Goal: Information Seeking & Learning: Compare options

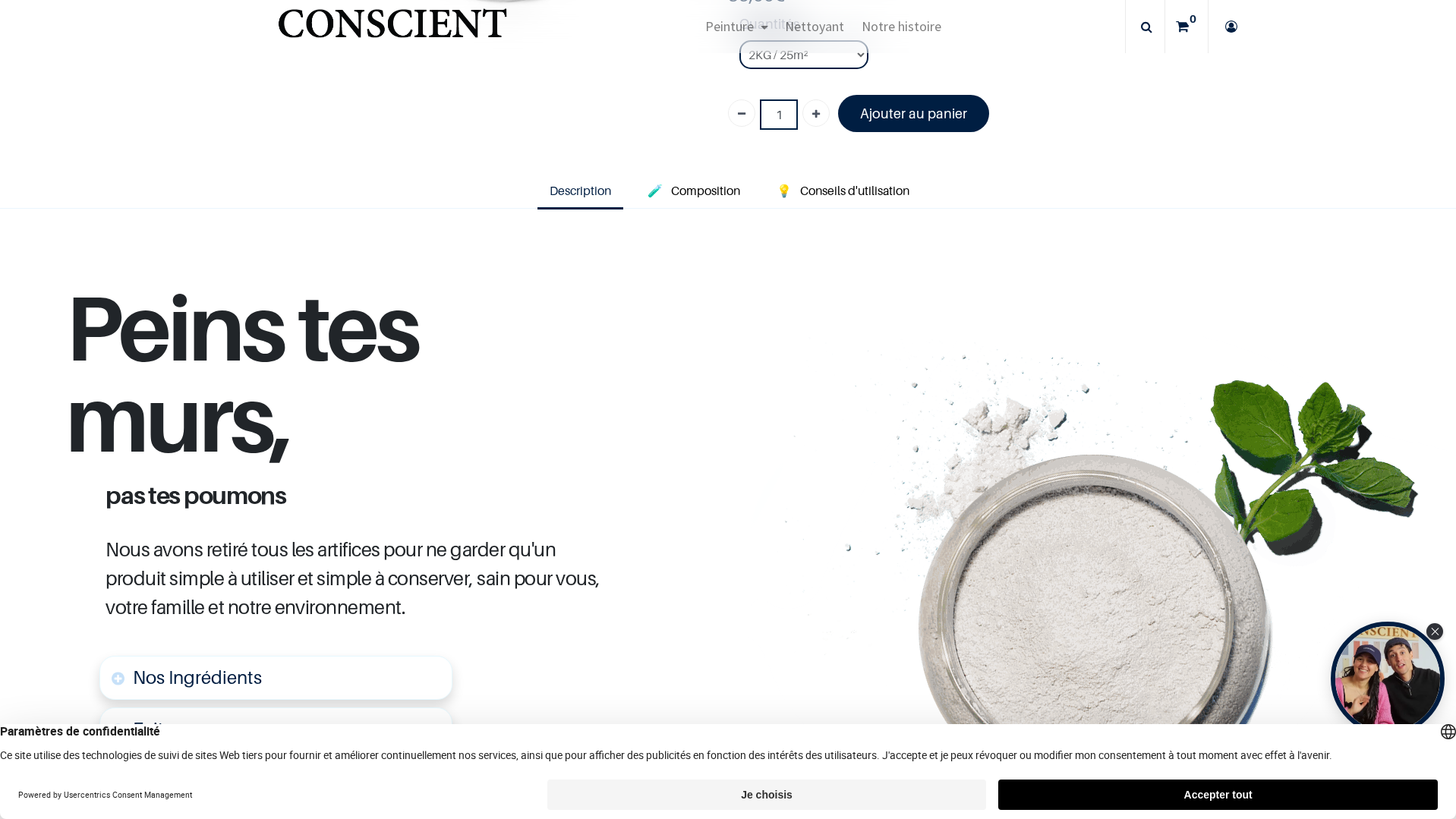
scroll to position [455, 0]
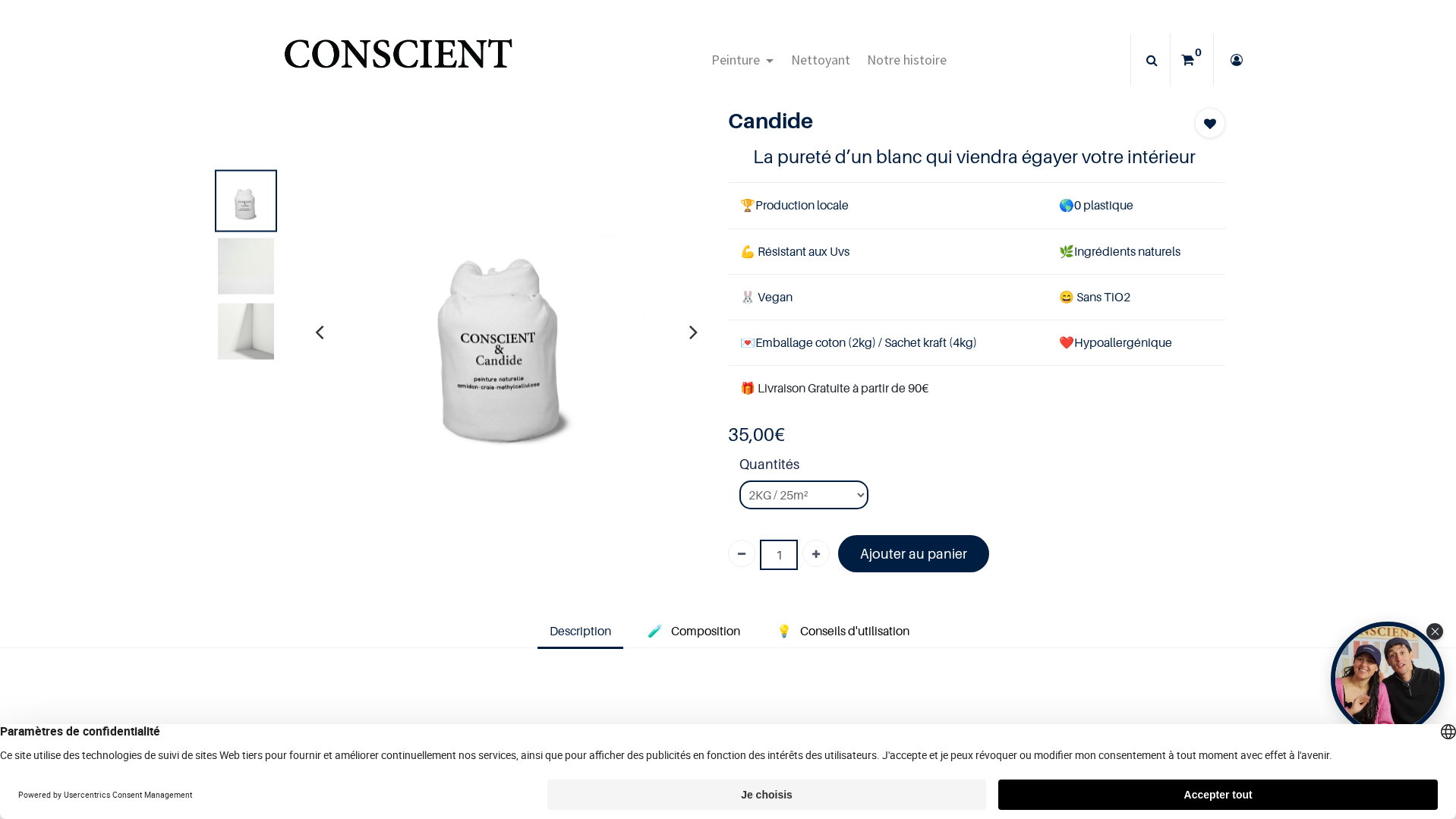
click at [240, 330] on img at bounding box center [246, 331] width 56 height 56
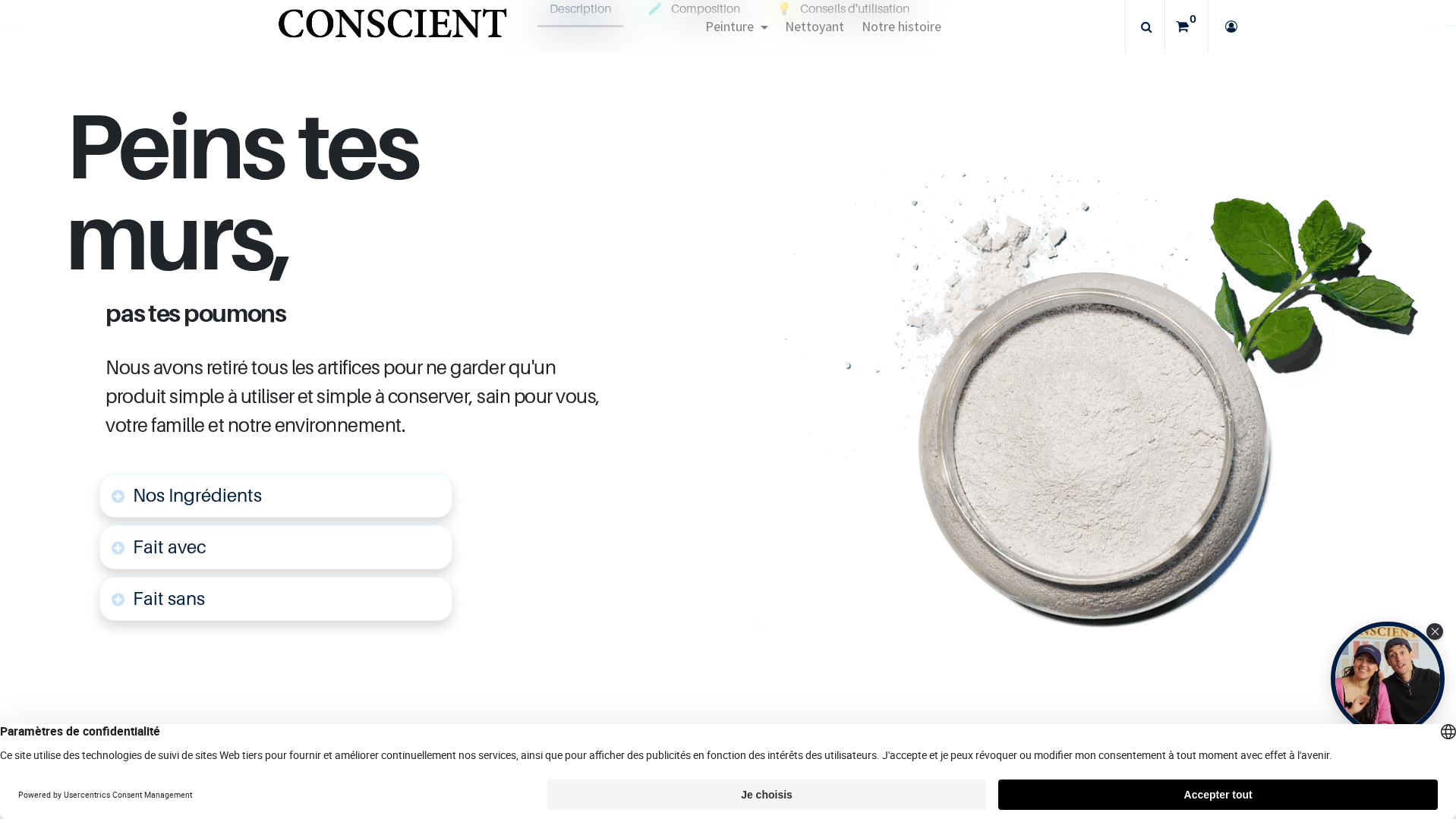
scroll to position [531, 0]
click at [120, 496] on link "Nos Ingrédients" at bounding box center [276, 496] width 353 height 44
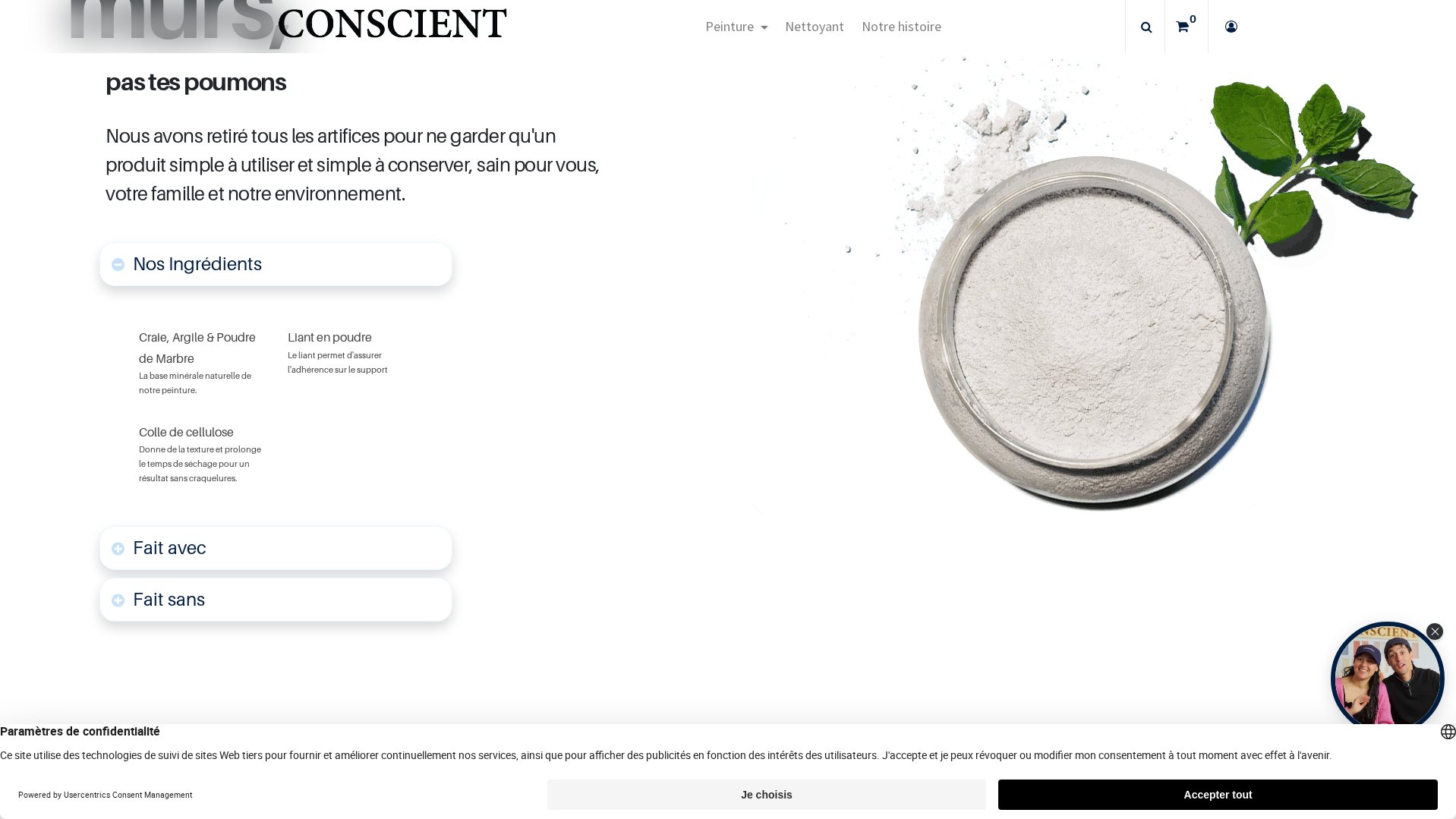
scroll to position [911, 0]
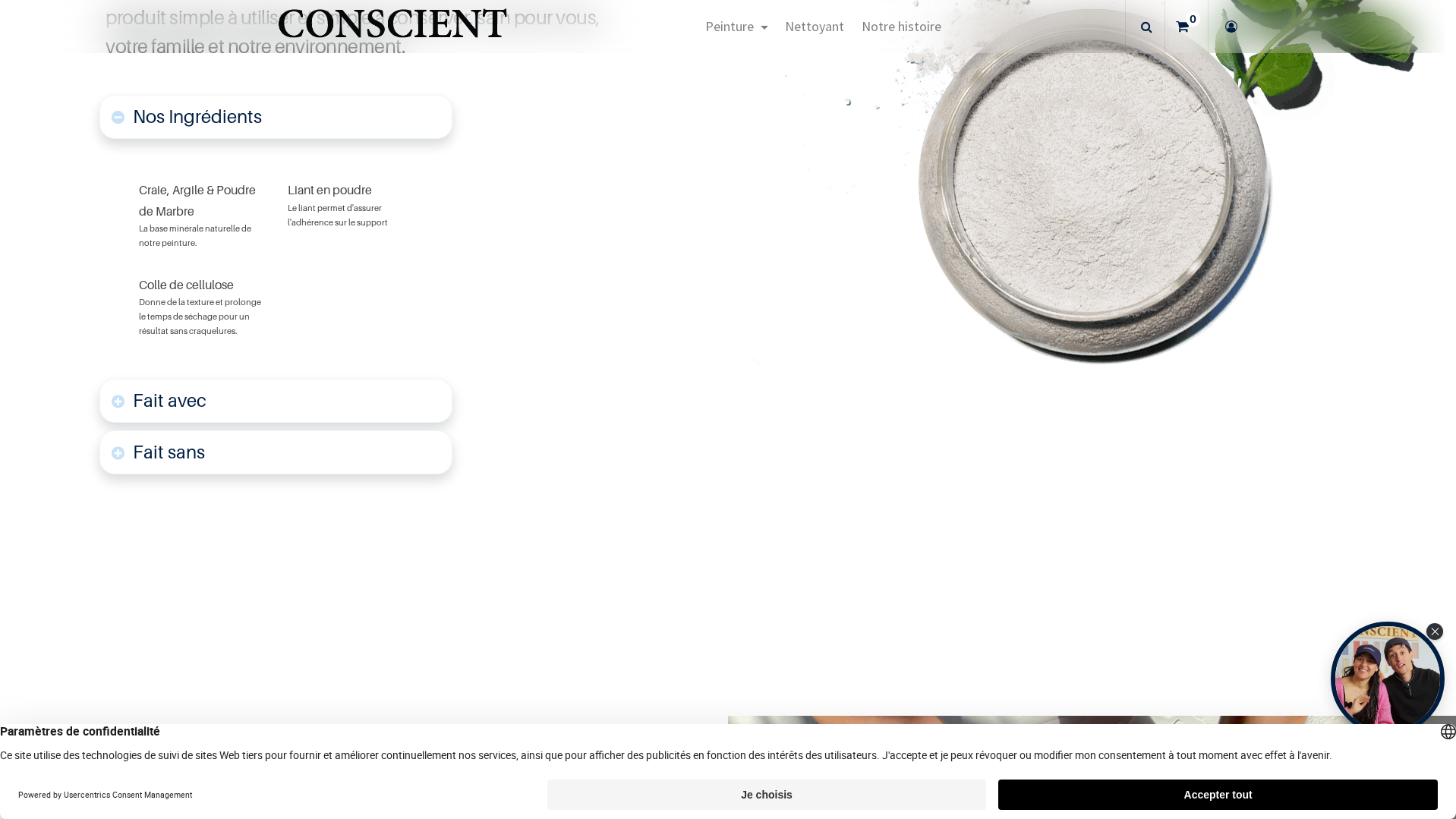
click at [110, 398] on link "Fait avec" at bounding box center [276, 401] width 353 height 44
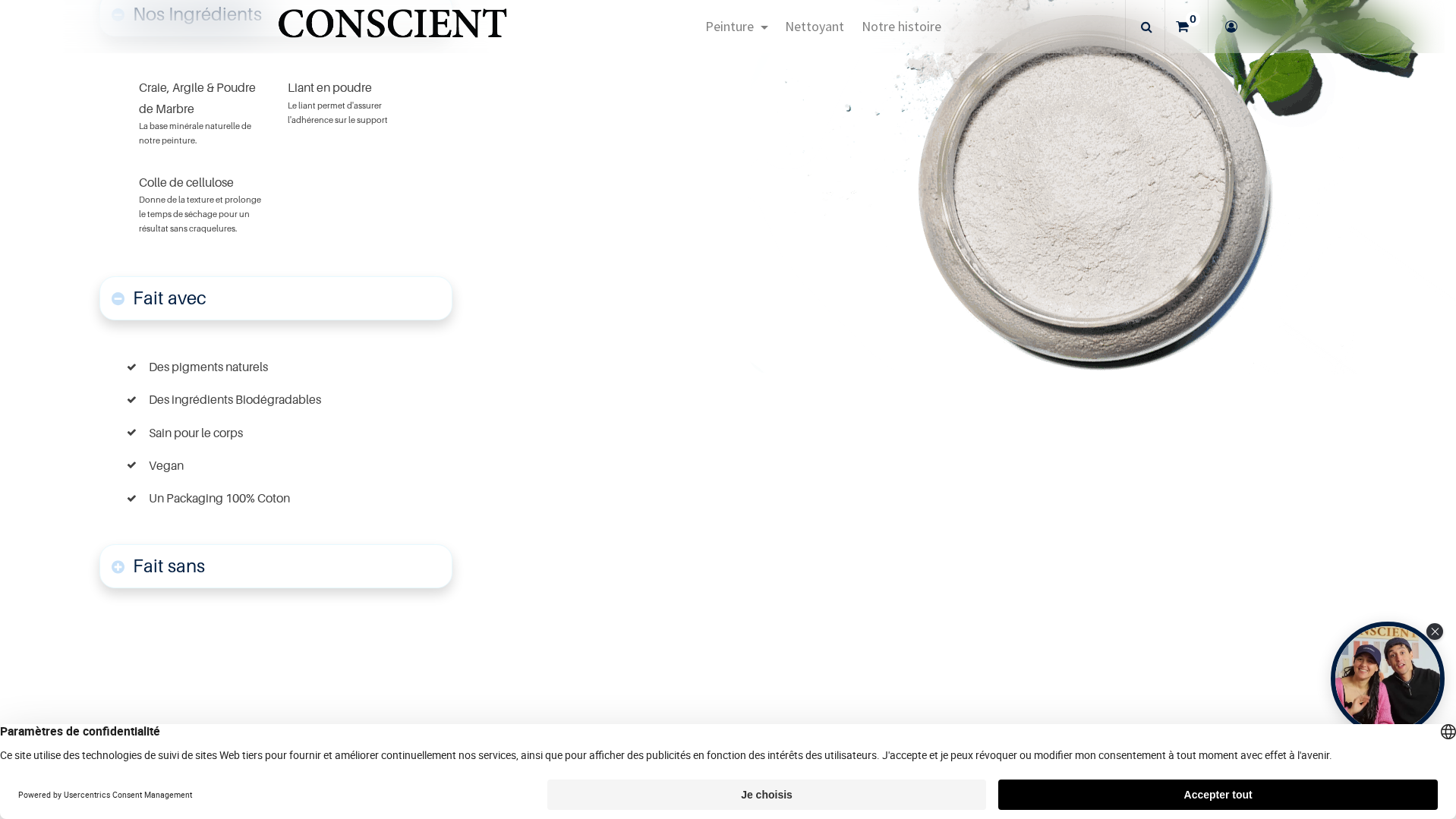
scroll to position [1019, 0]
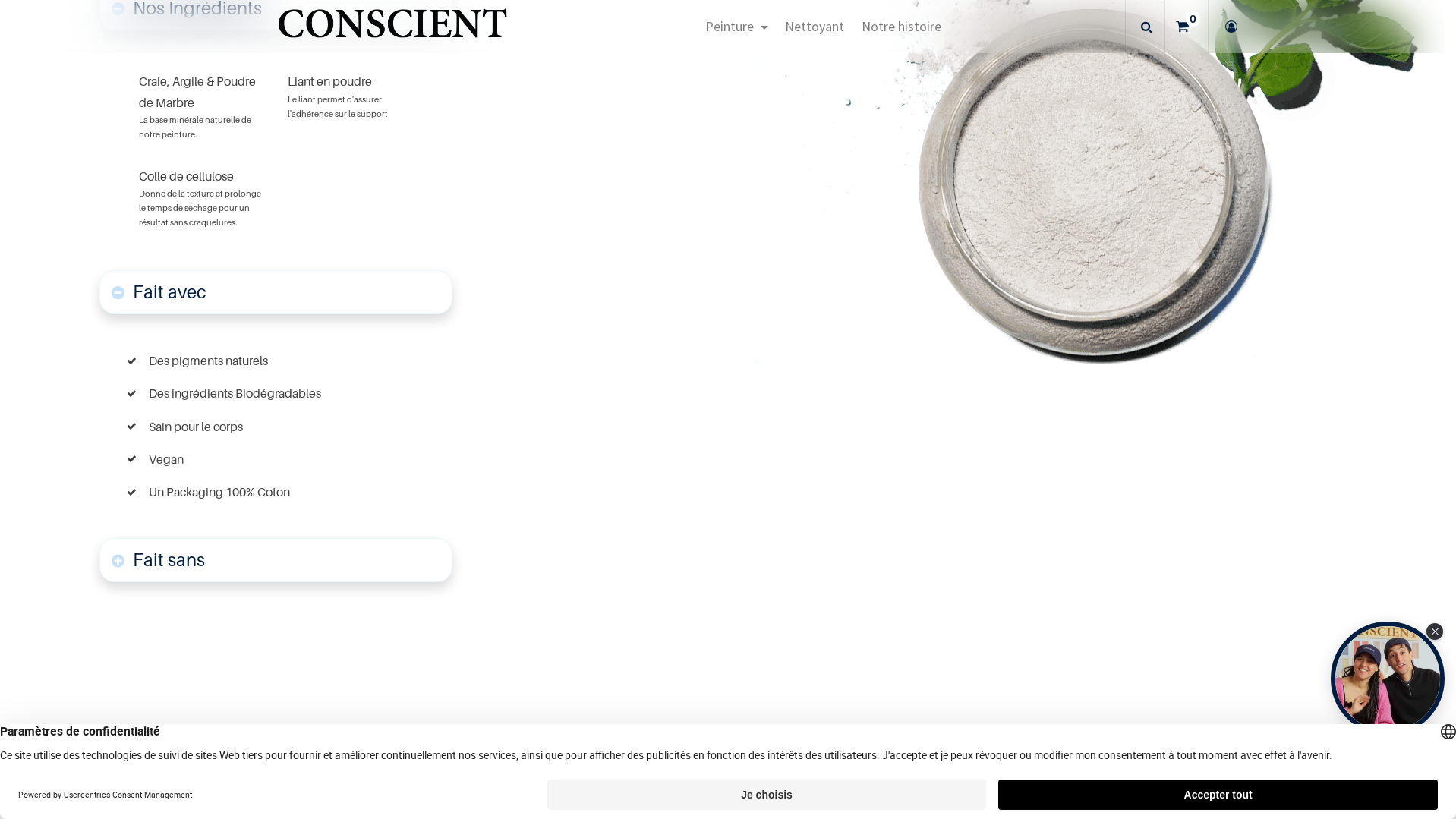
click at [114, 559] on link "Fait sans" at bounding box center [276, 560] width 353 height 44
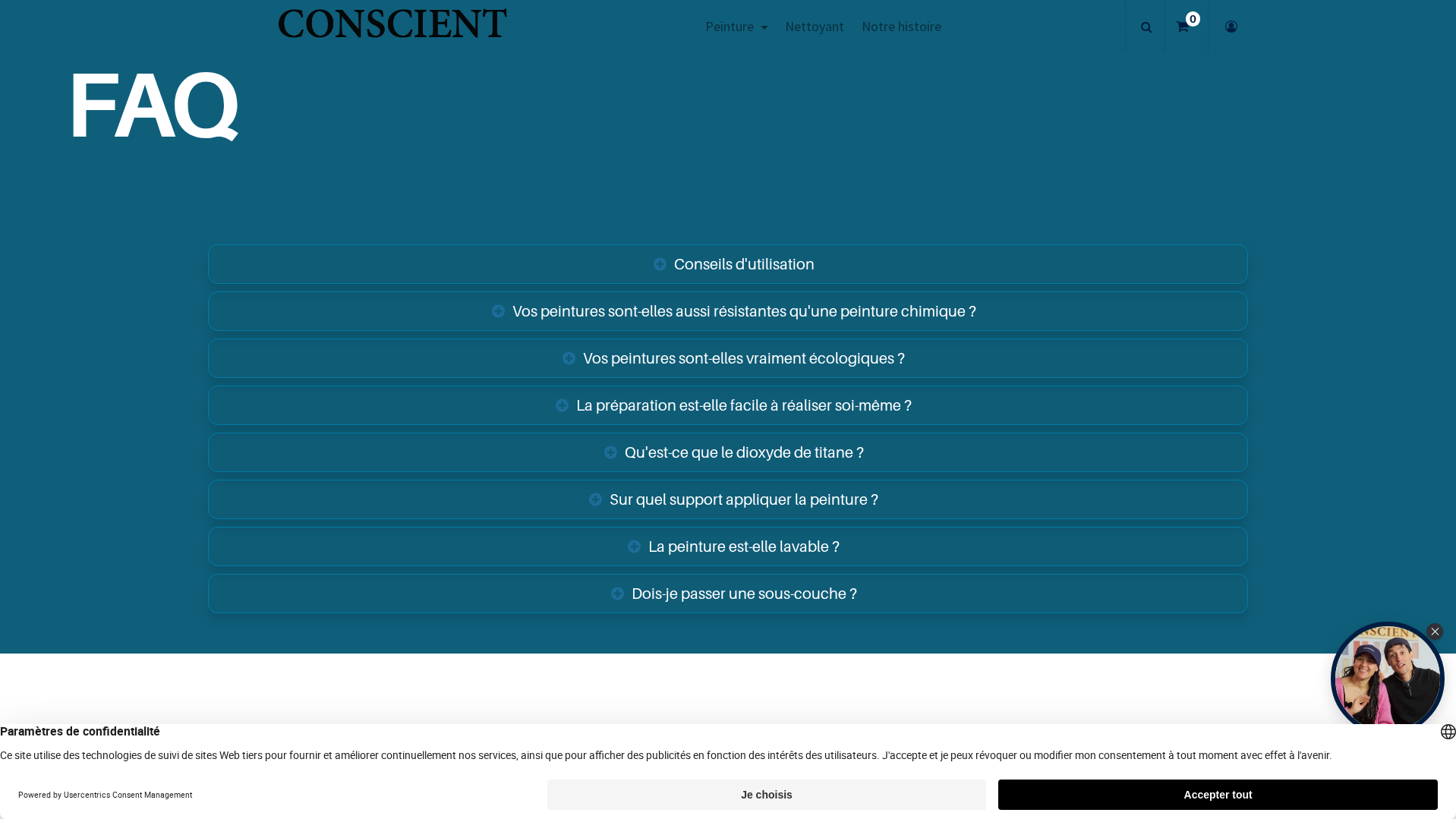
scroll to position [3192, 0]
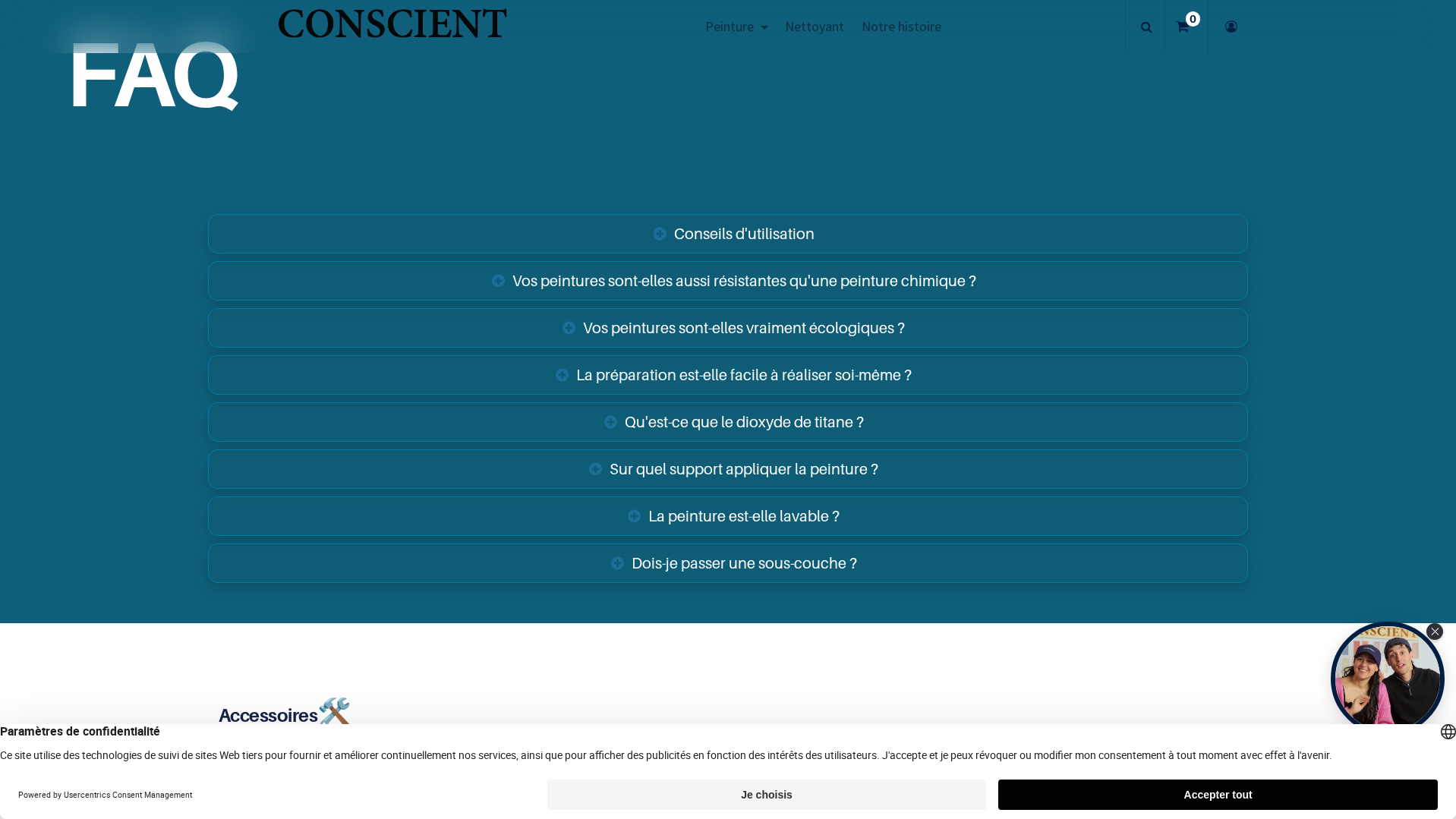
click at [664, 230] on link "Conseils d'utilisation" at bounding box center [728, 234] width 1040 height 40
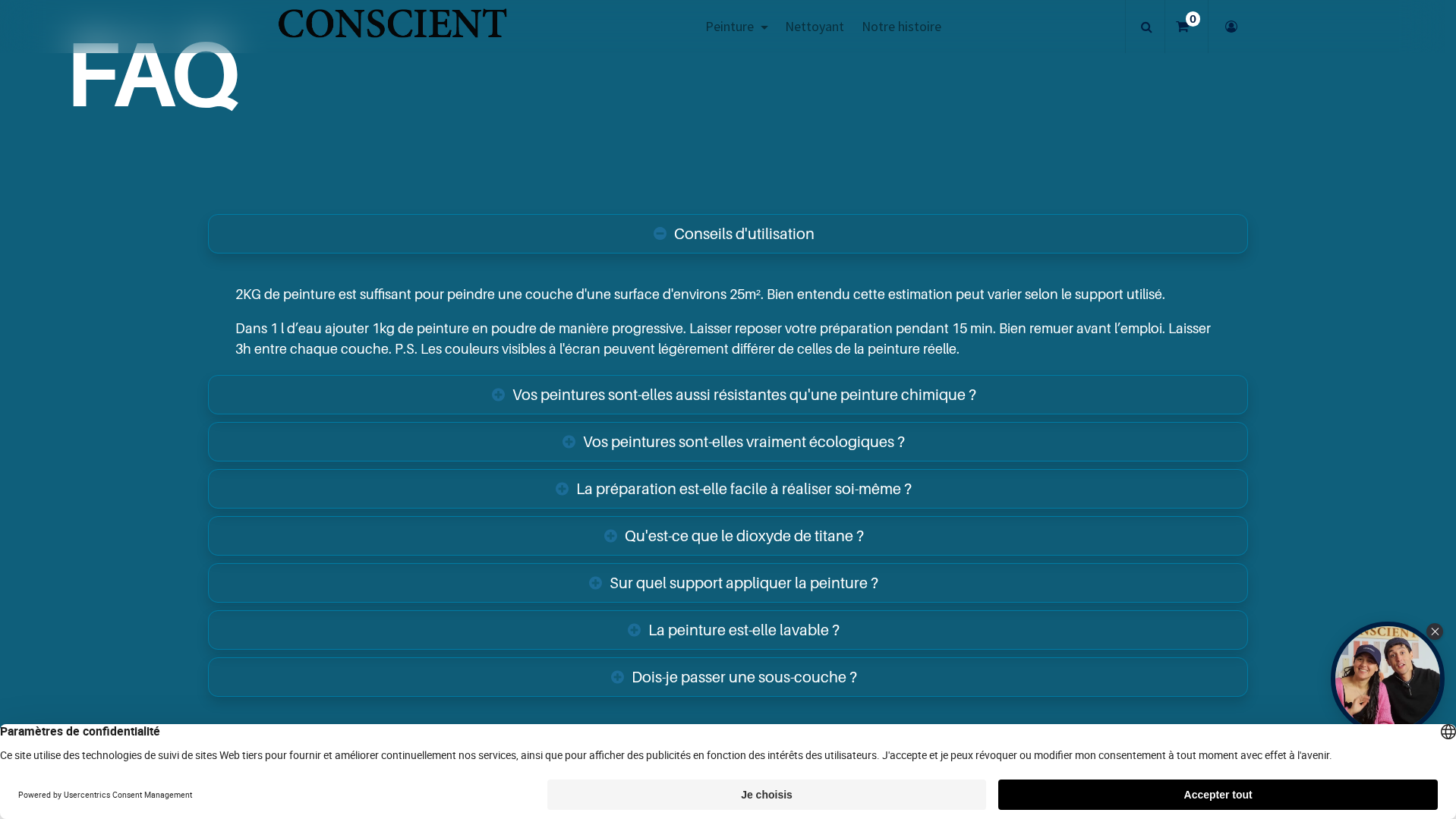
click at [497, 397] on link "Vos peintures sont-elles aussi résistantes qu'une peinture chimique ?" at bounding box center [728, 395] width 1040 height 40
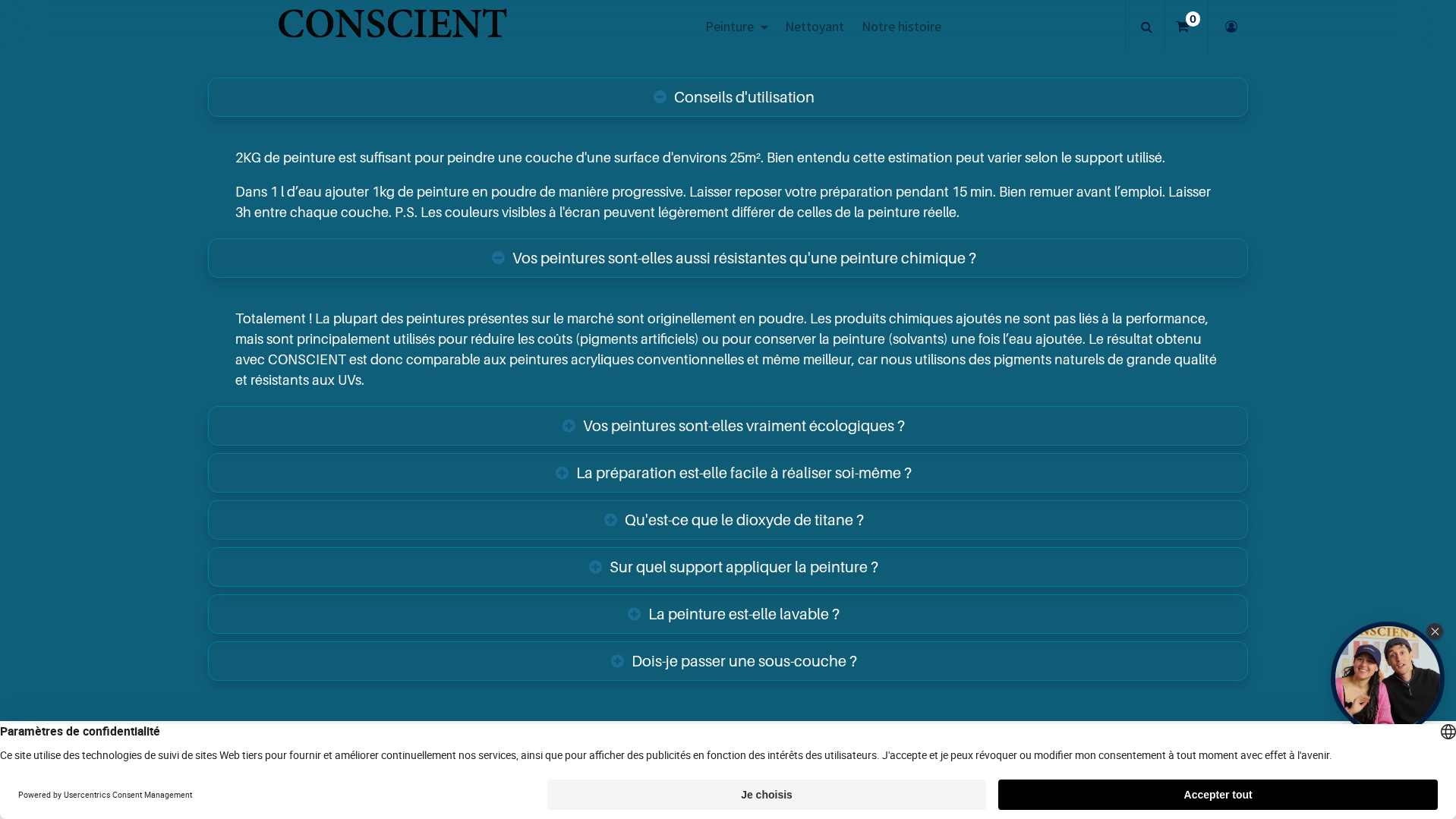
scroll to position [3344, 0]
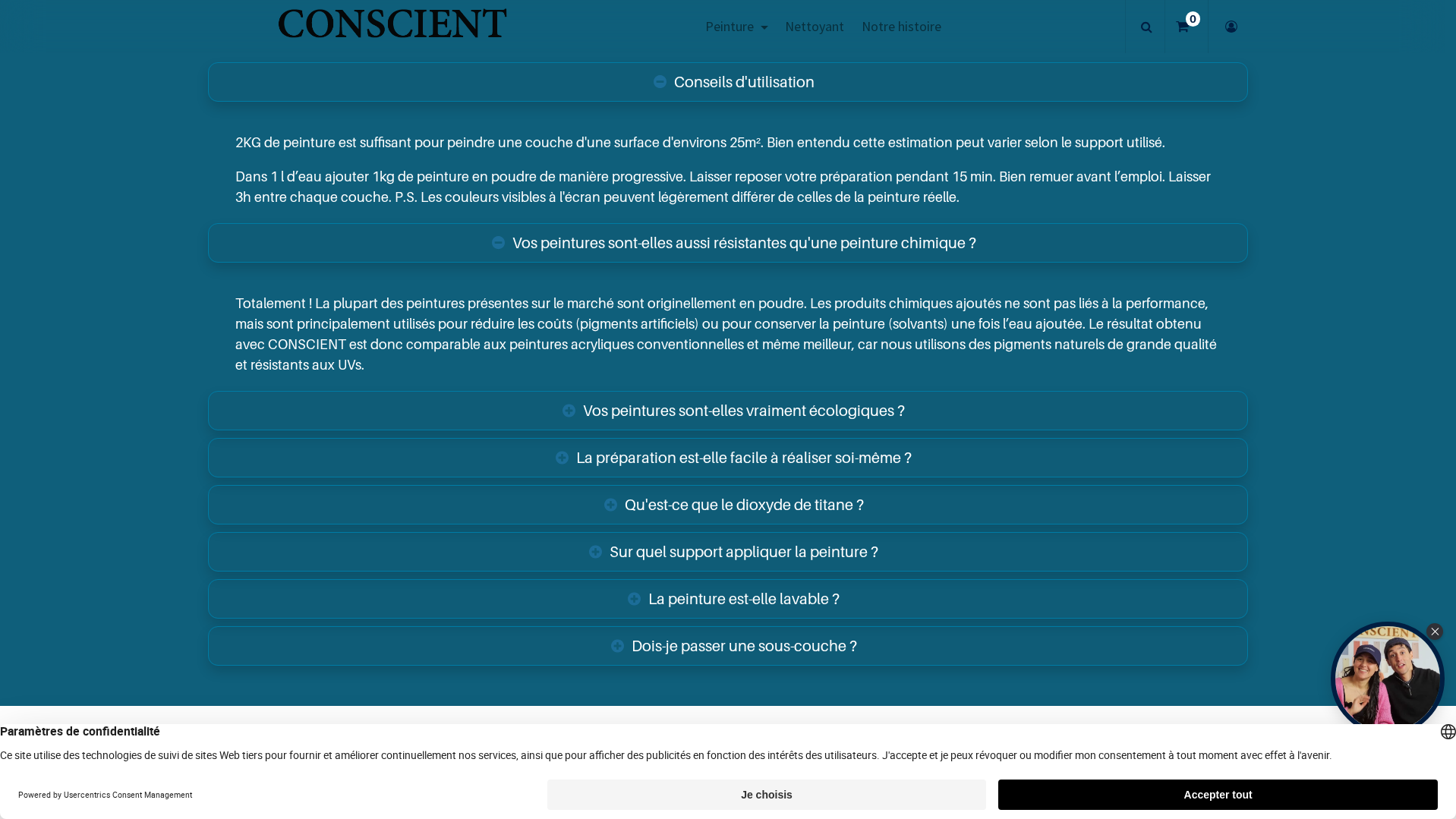
click at [557, 403] on link "Vos peintures sont-elles vraiment écologiques ?" at bounding box center [728, 411] width 1040 height 40
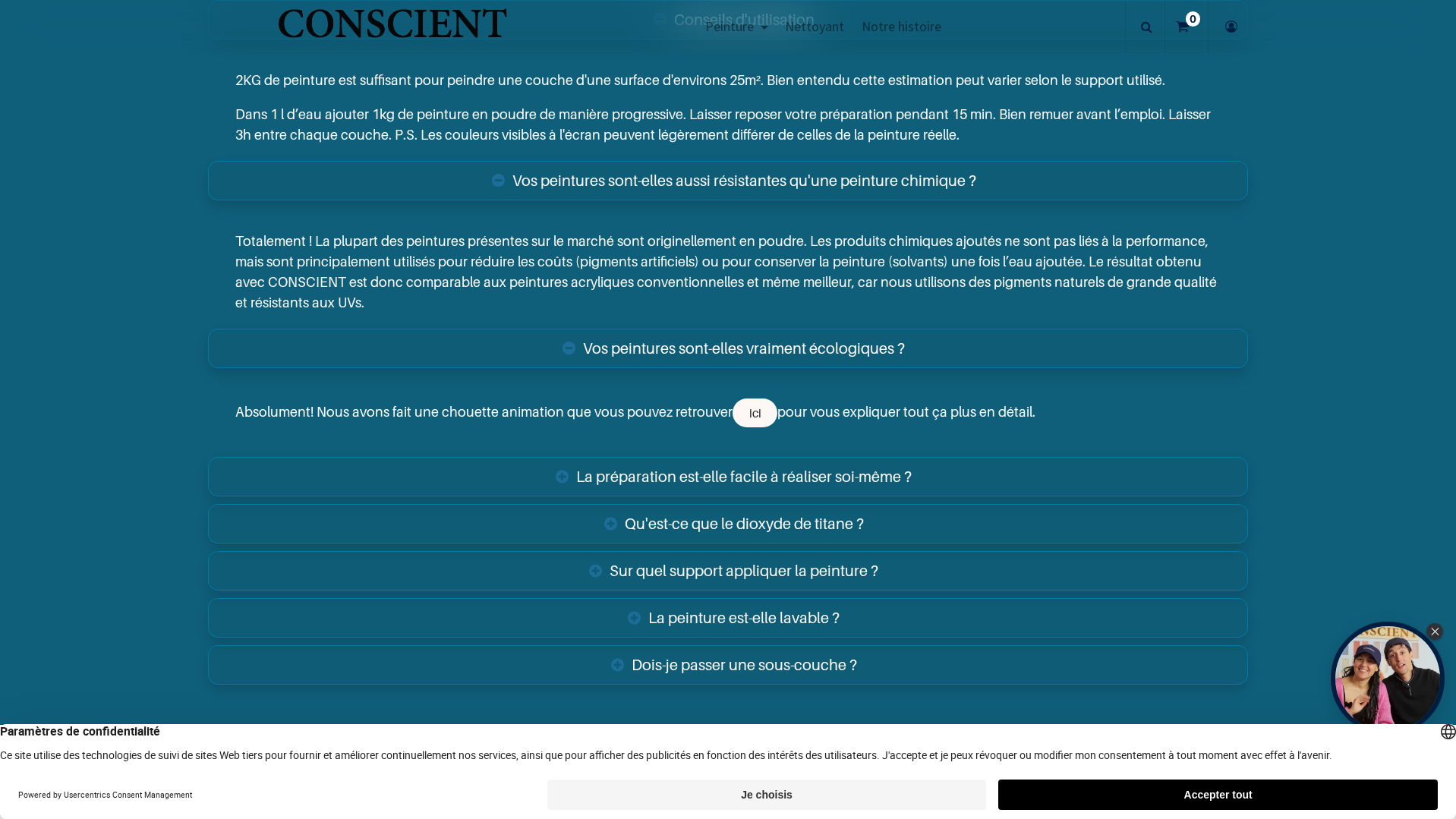
scroll to position [3495, 0]
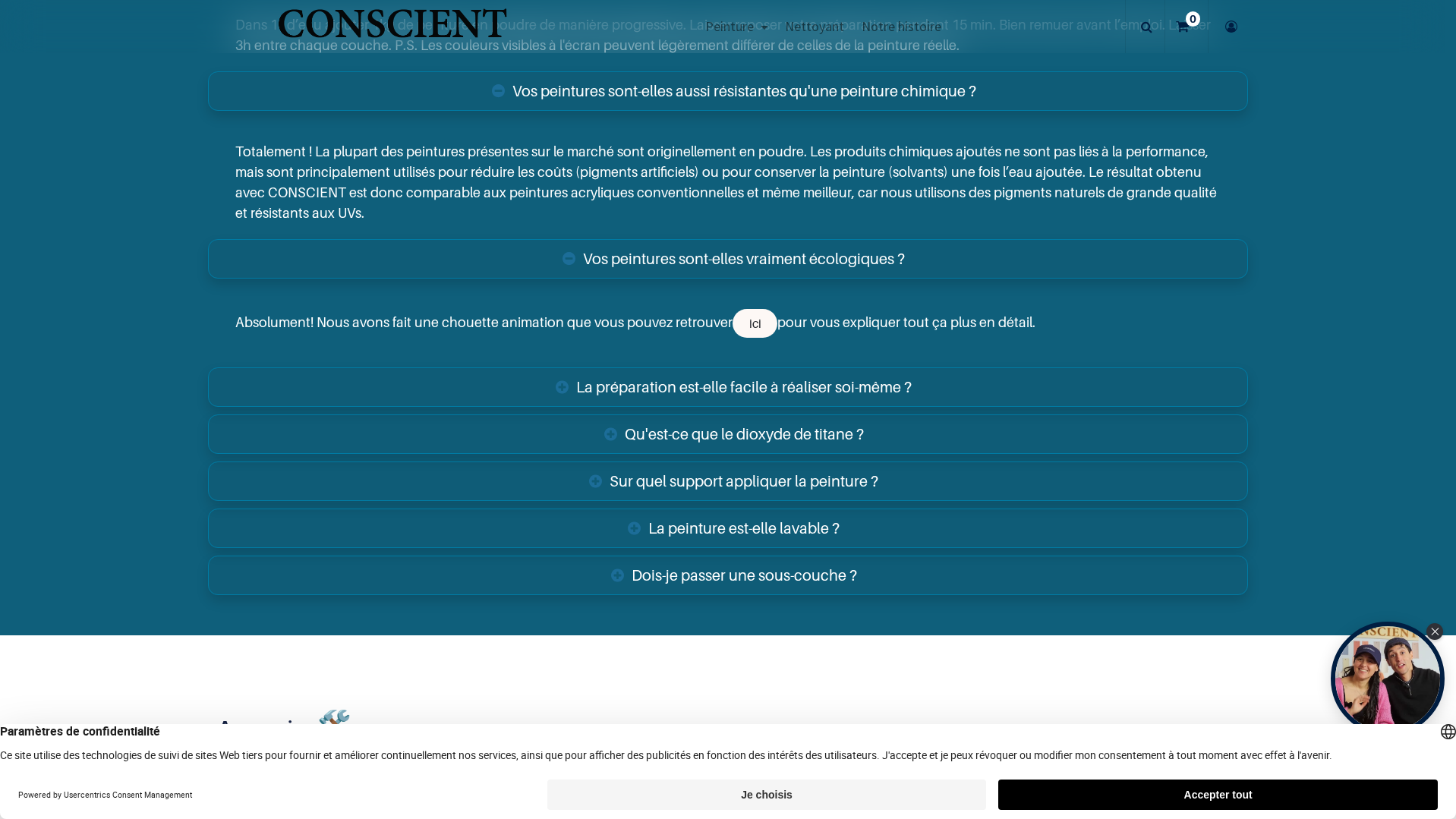
click at [557, 388] on link "La préparation est-elle facile à réaliser soi-même ?" at bounding box center [728, 387] width 1040 height 40
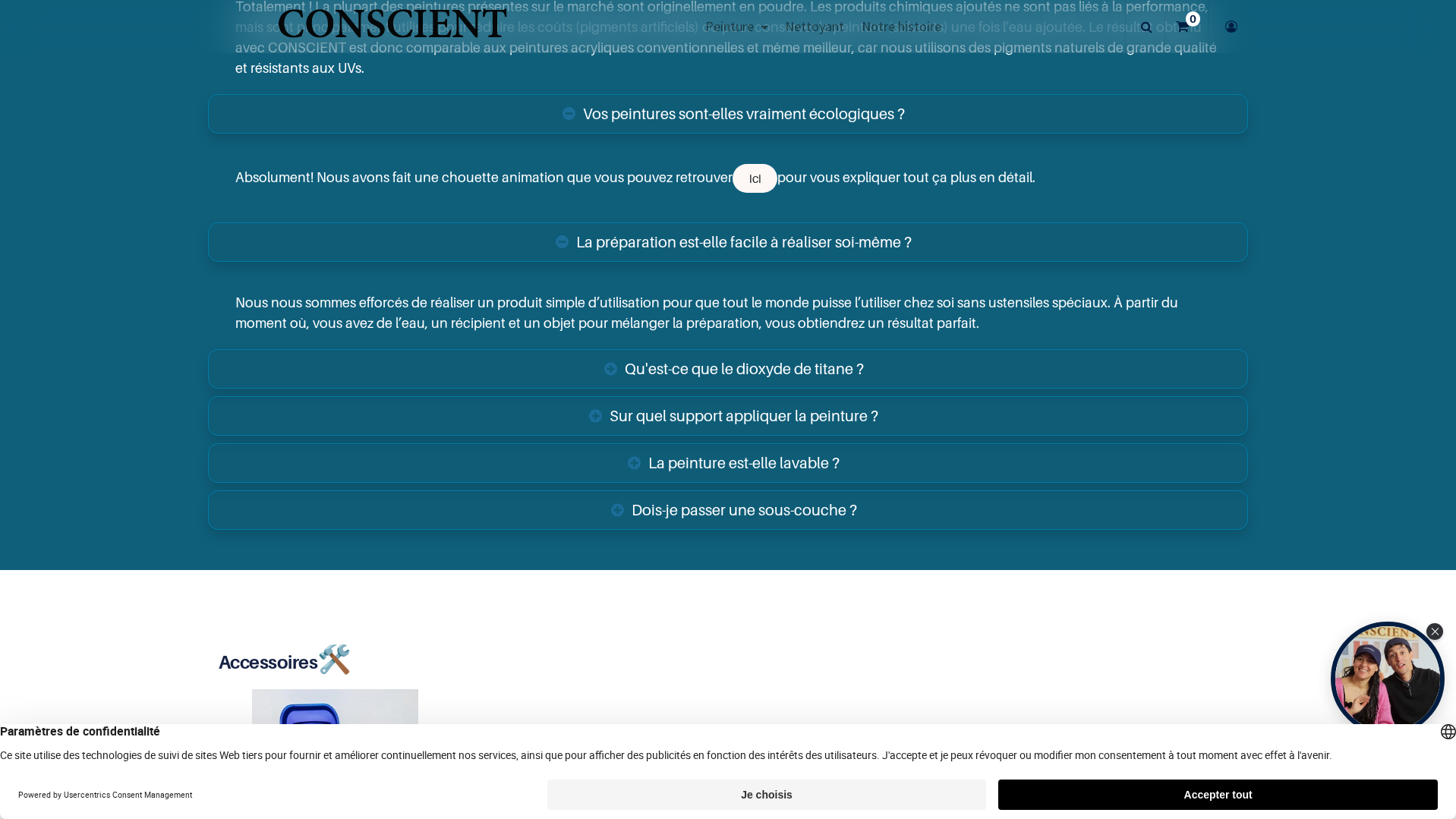
scroll to position [3647, 0]
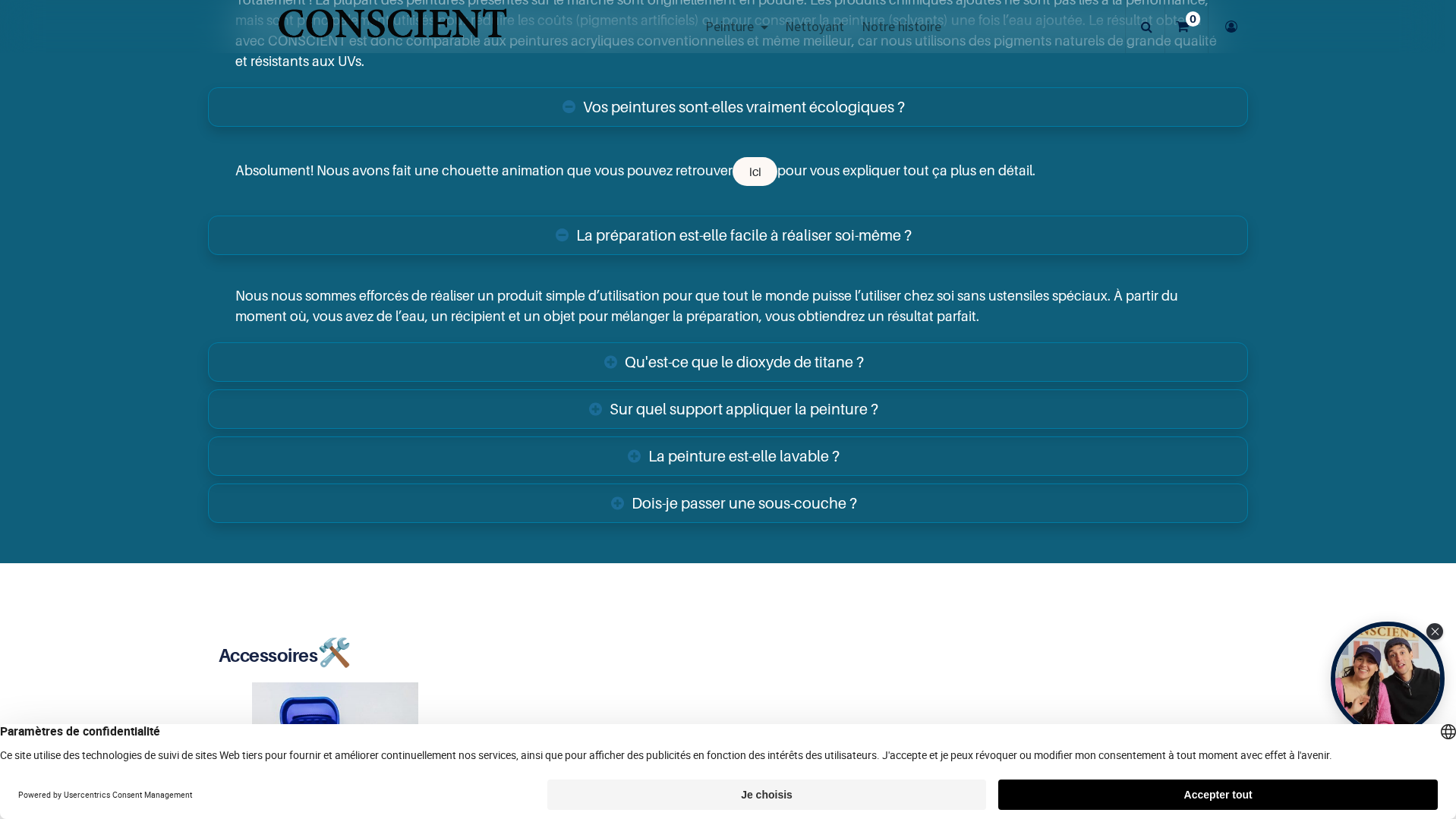
click at [600, 366] on link "Qu'est-ce que le dioxyde de titane ?" at bounding box center [728, 362] width 1040 height 40
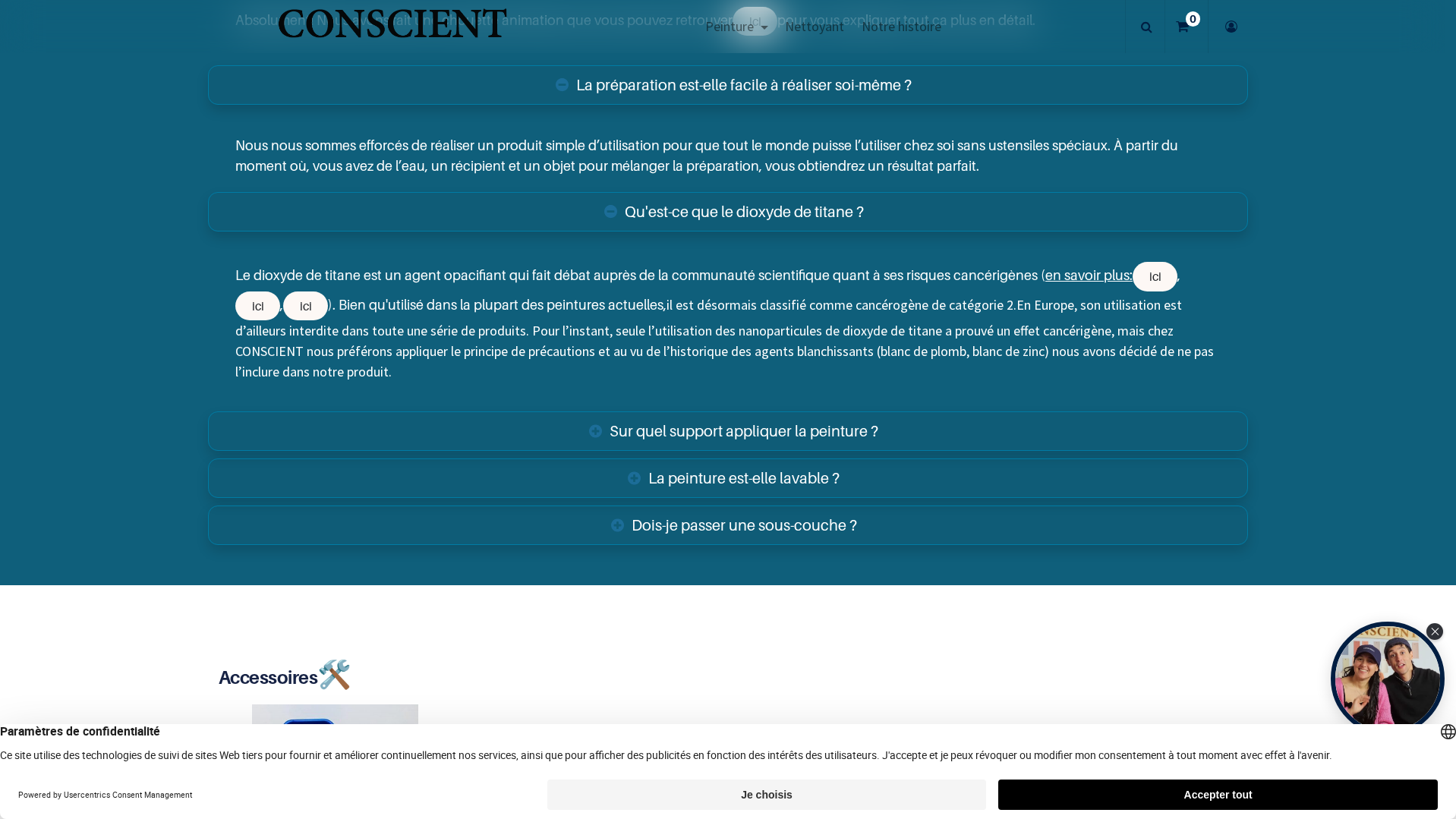
scroll to position [3799, 0]
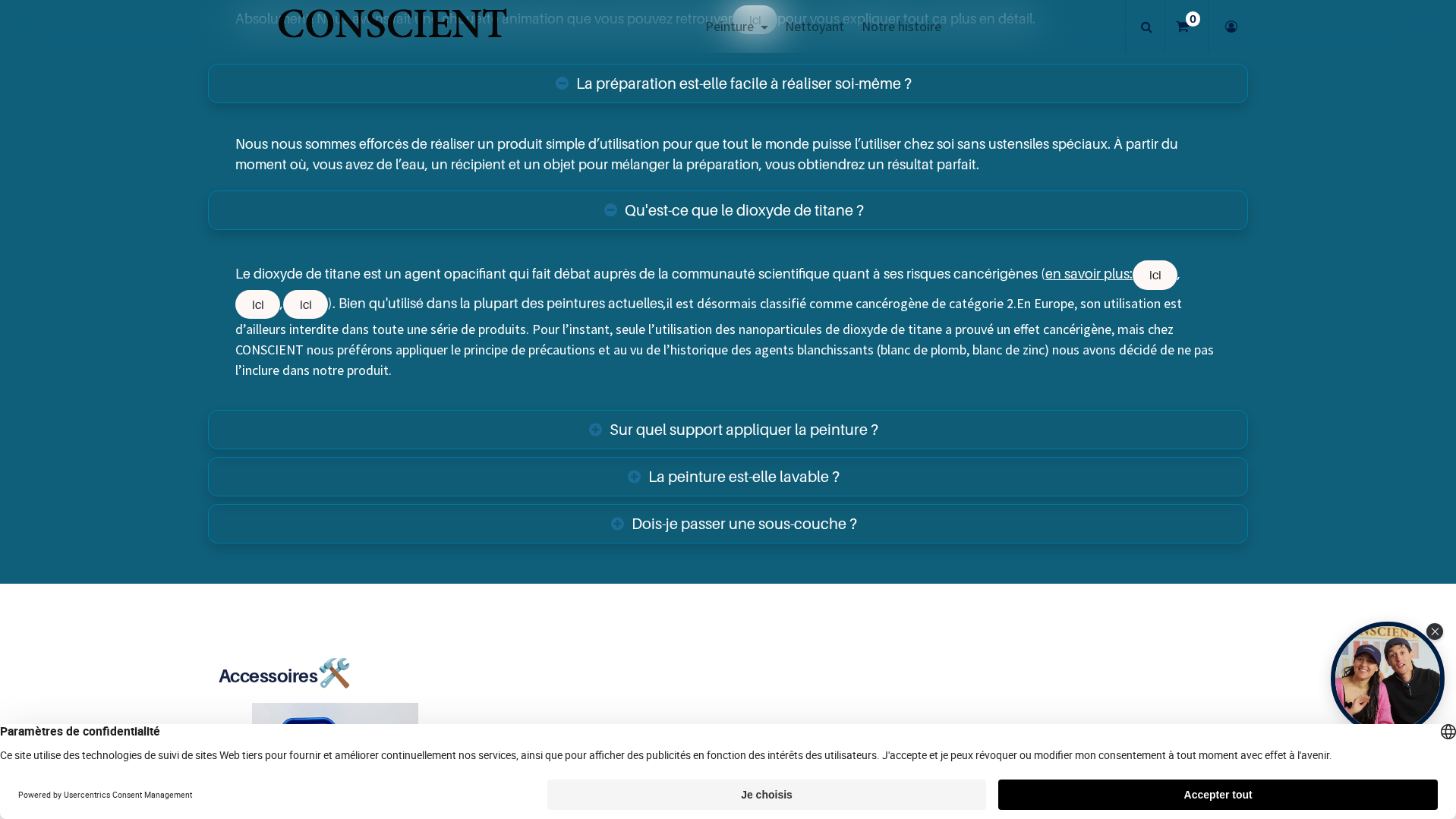
click at [590, 422] on link "Sur quel support appliquer la peinture ?" at bounding box center [728, 430] width 1040 height 40
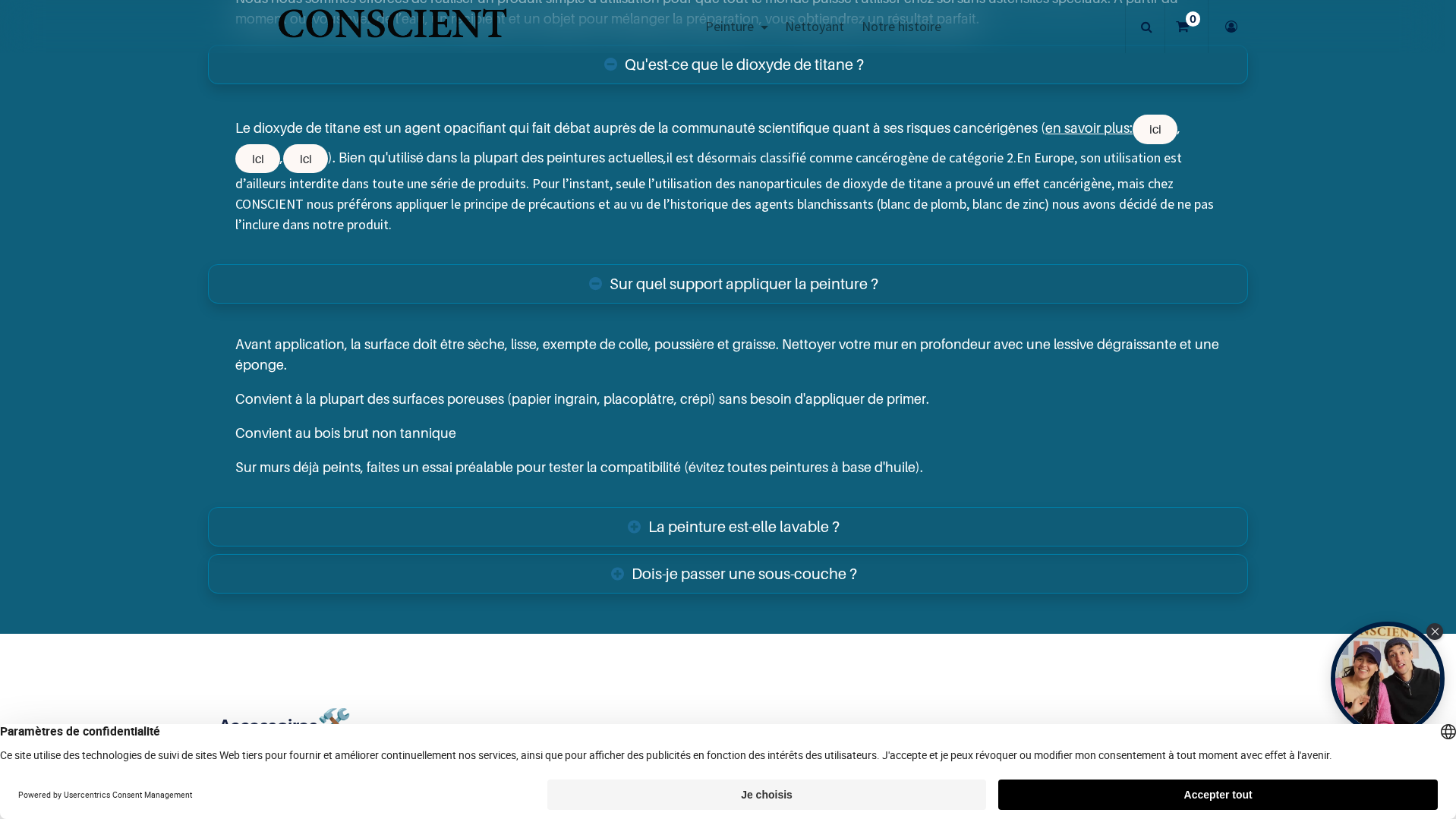
scroll to position [3951, 0]
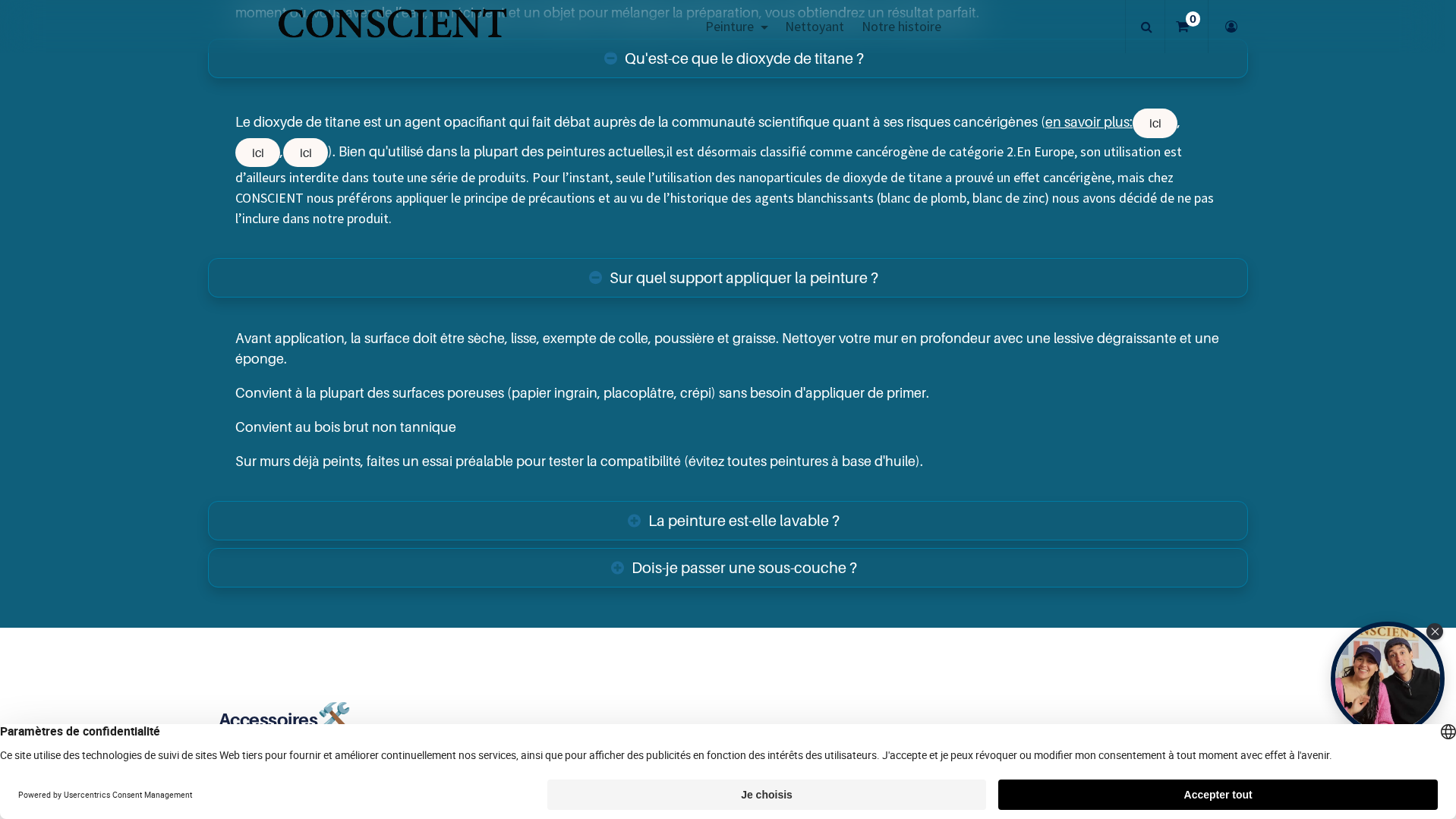
click at [632, 516] on link "La peinture est-elle lavable ?" at bounding box center [728, 521] width 1040 height 40
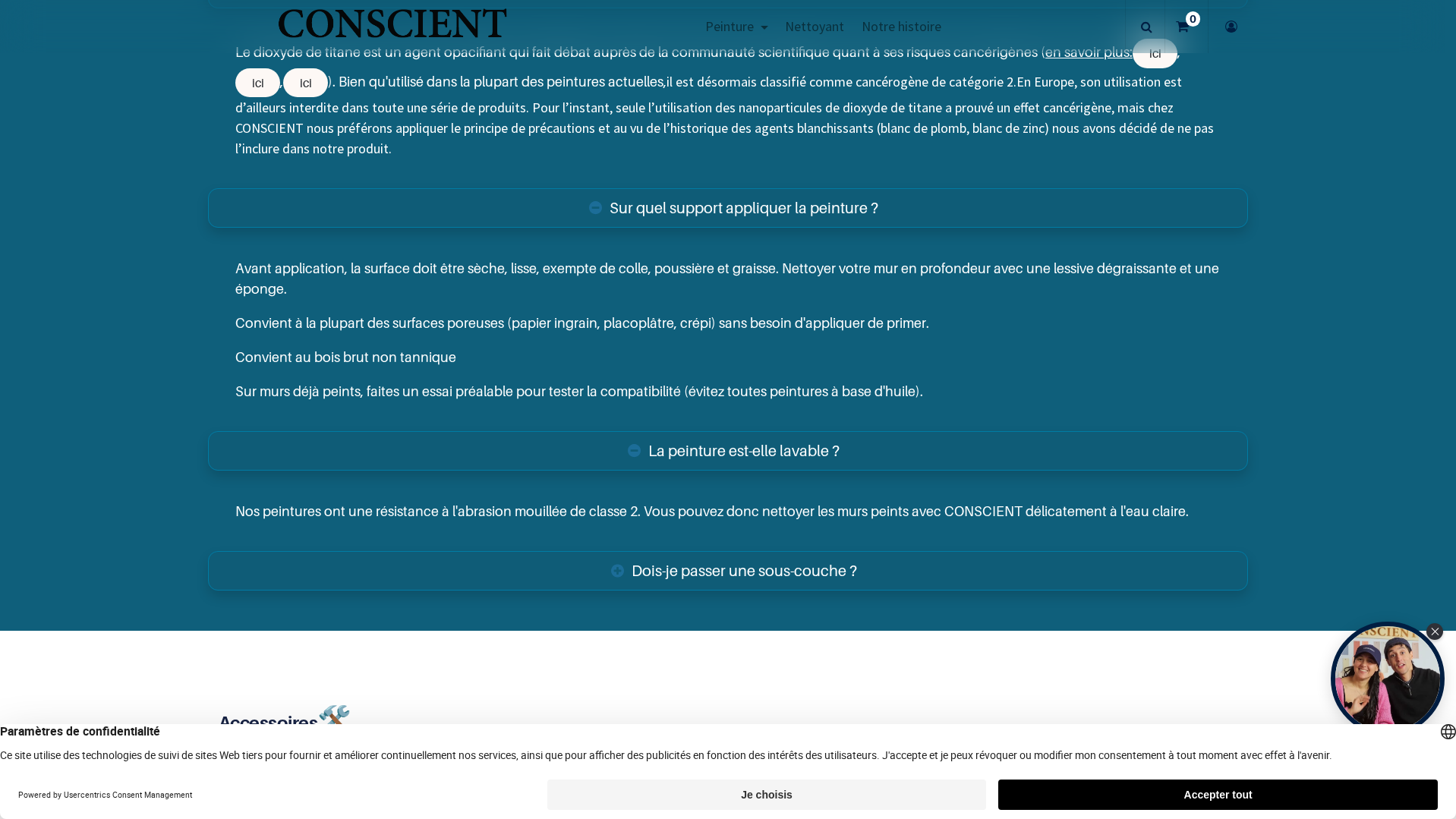
scroll to position [4179, 0]
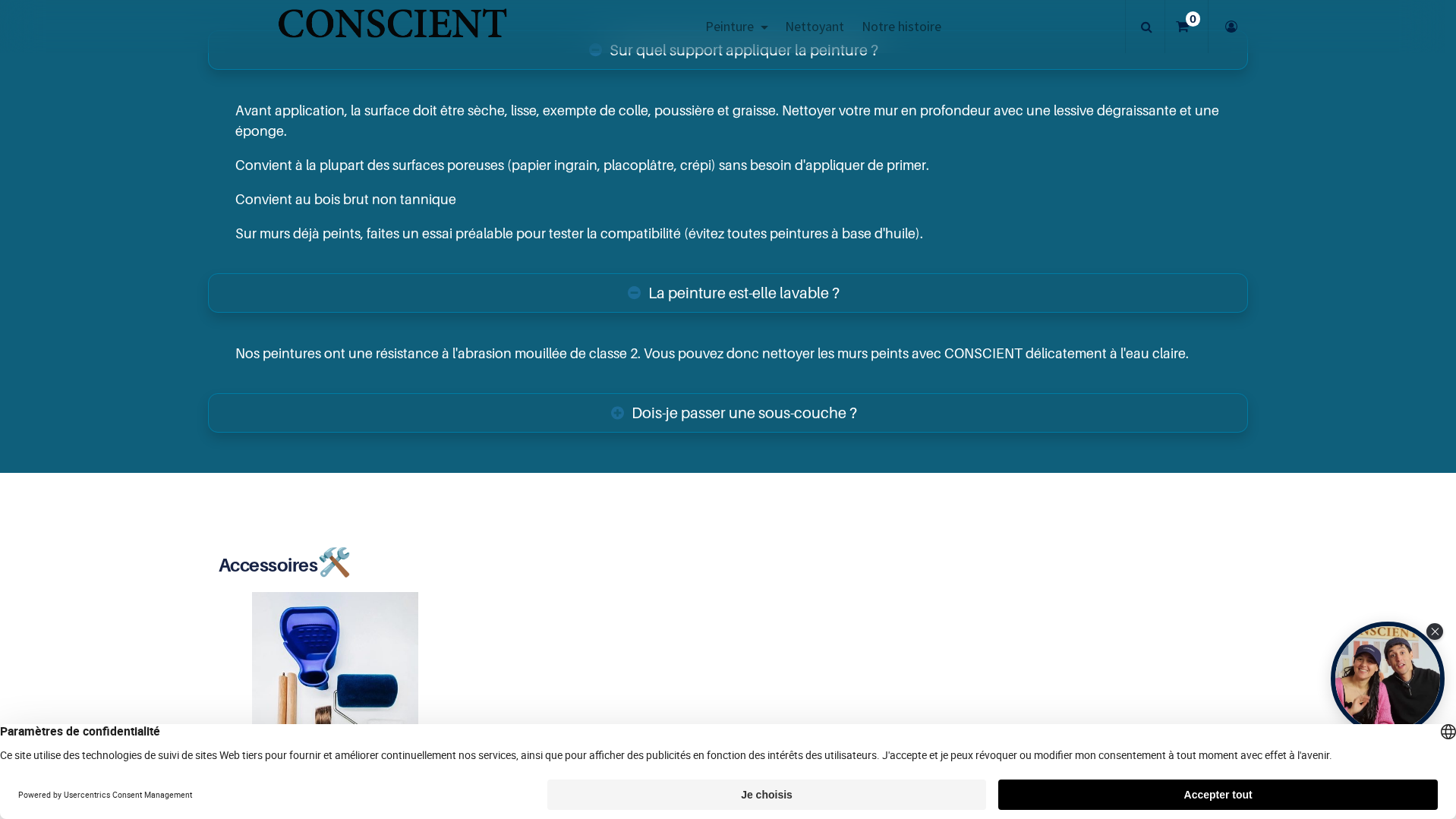
click at [613, 407] on link "Dois-je passer une sous-couche ?" at bounding box center [728, 413] width 1040 height 40
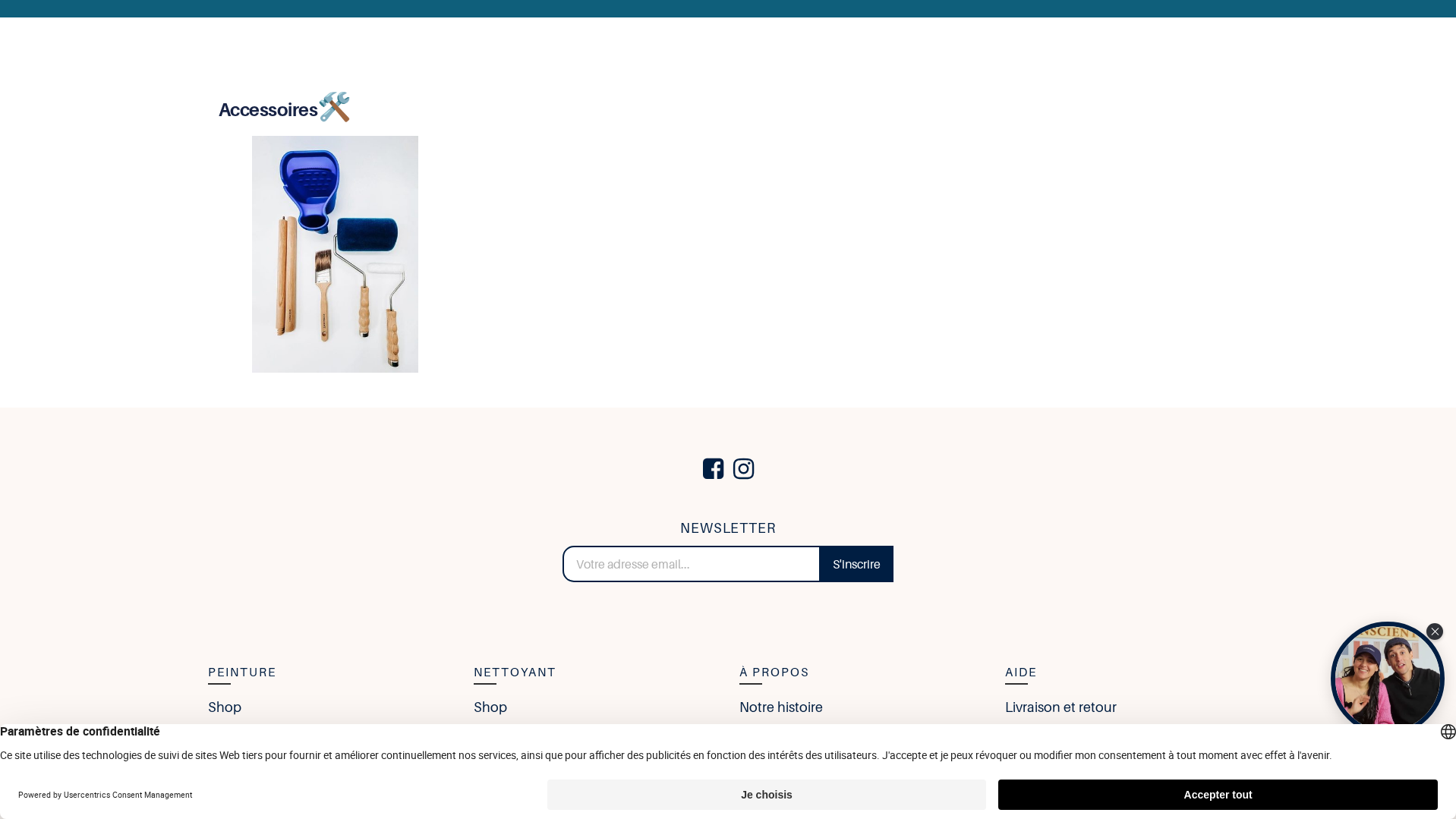
scroll to position [0, 0]
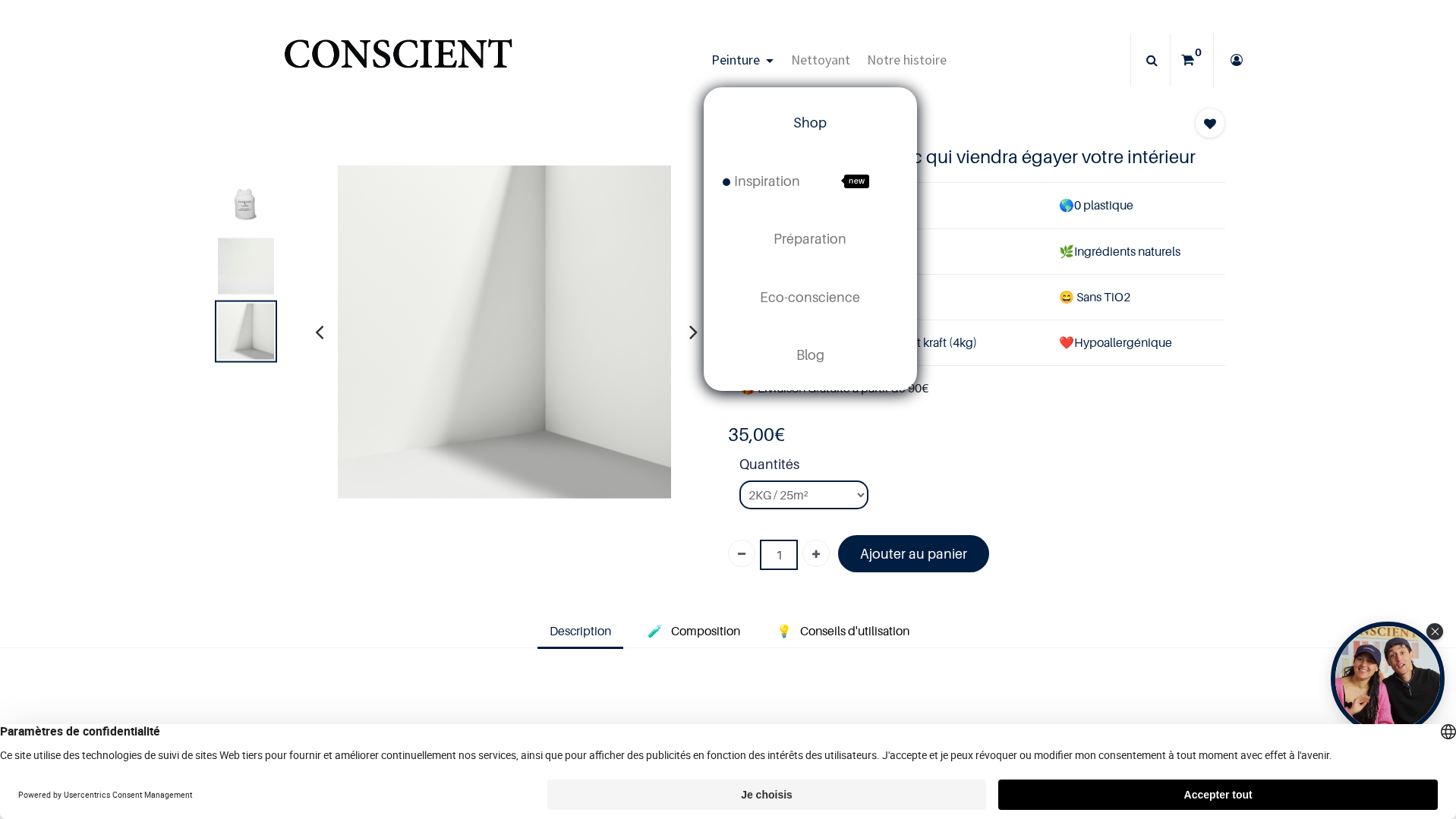
click at [795, 120] on span "Shop" at bounding box center [810, 123] width 33 height 16
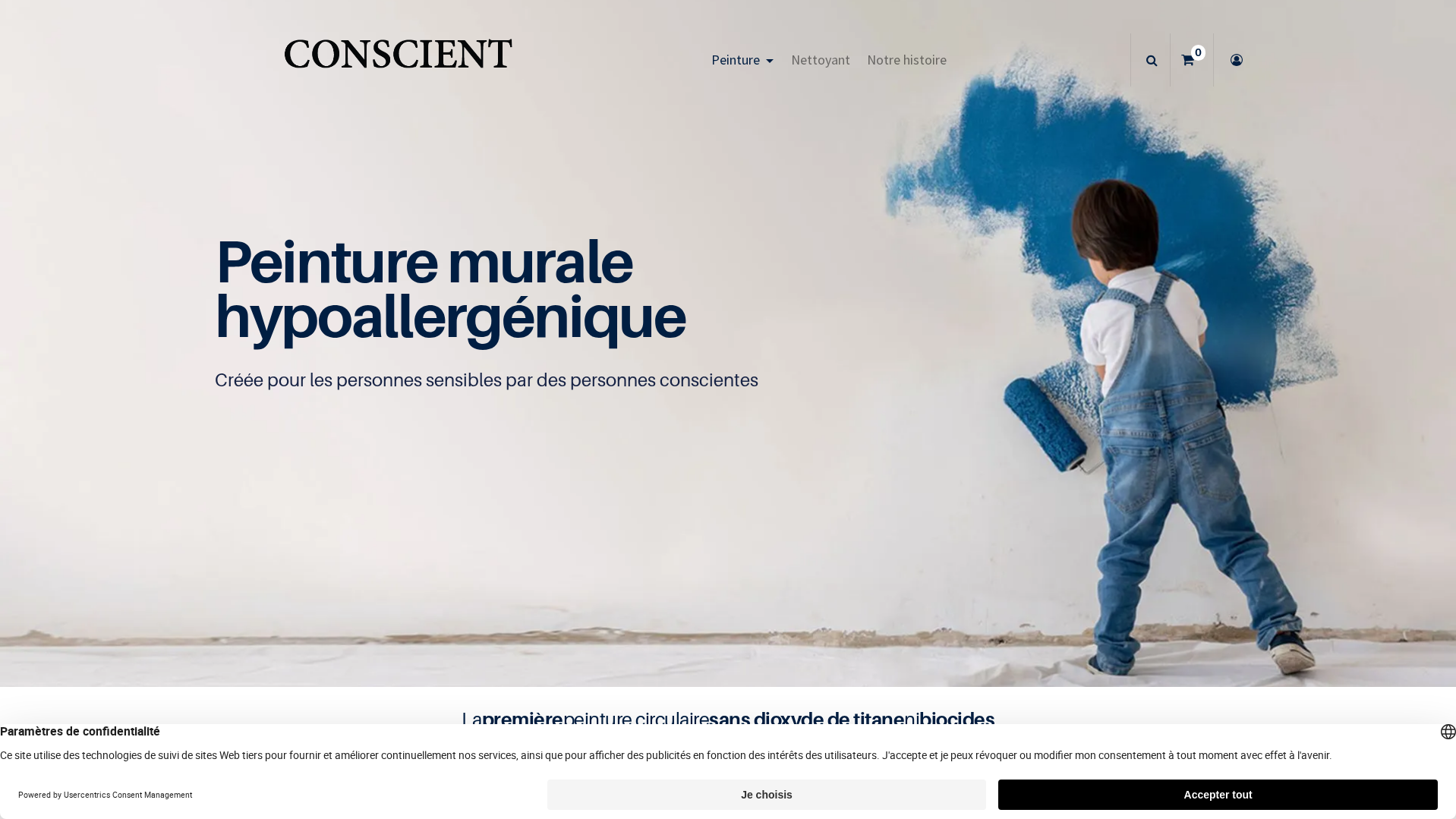
scroll to position [1, 0]
click at [1172, 788] on button "Accepter tout" at bounding box center [1217, 795] width 439 height 30
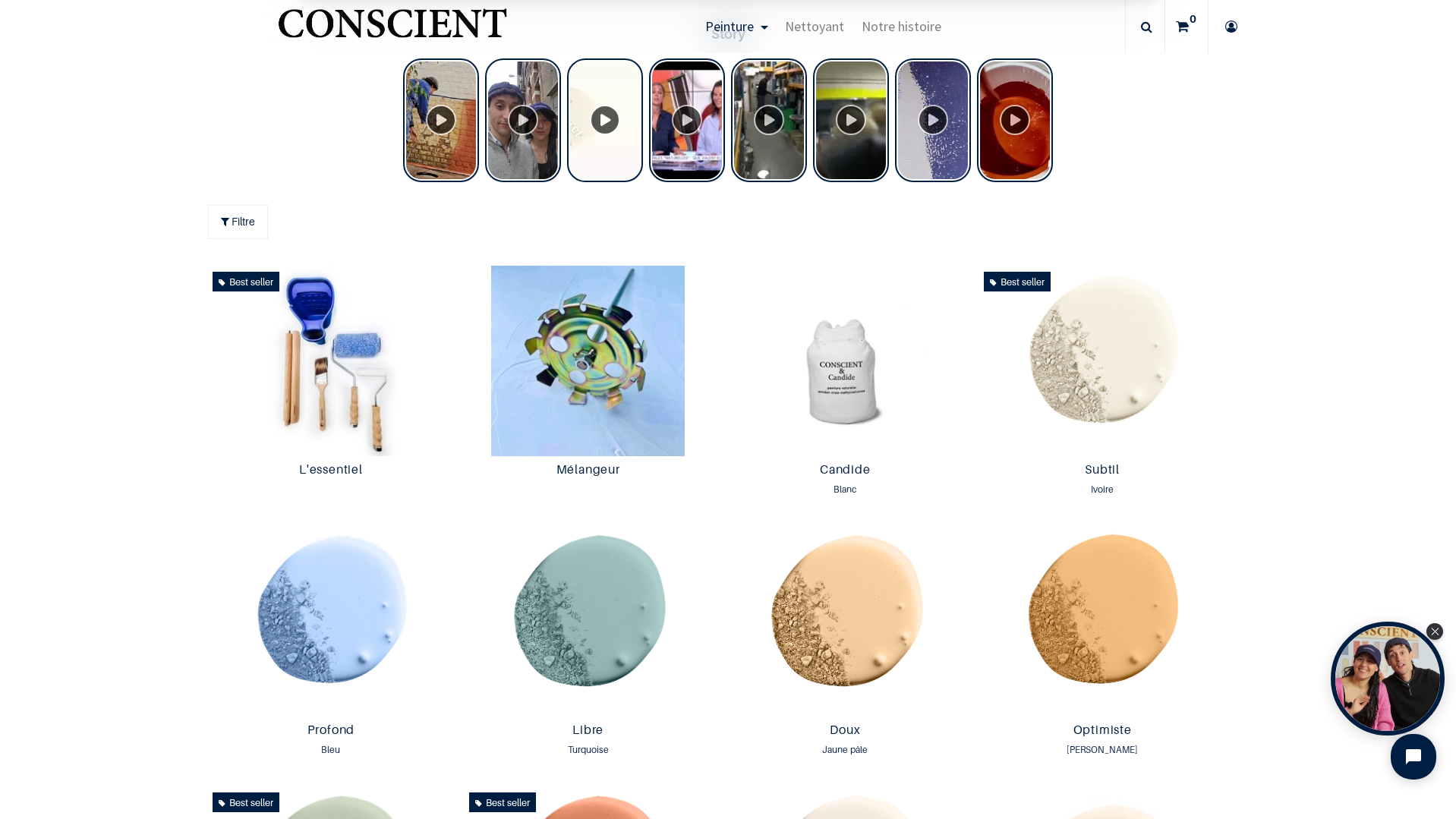
scroll to position [981, 0]
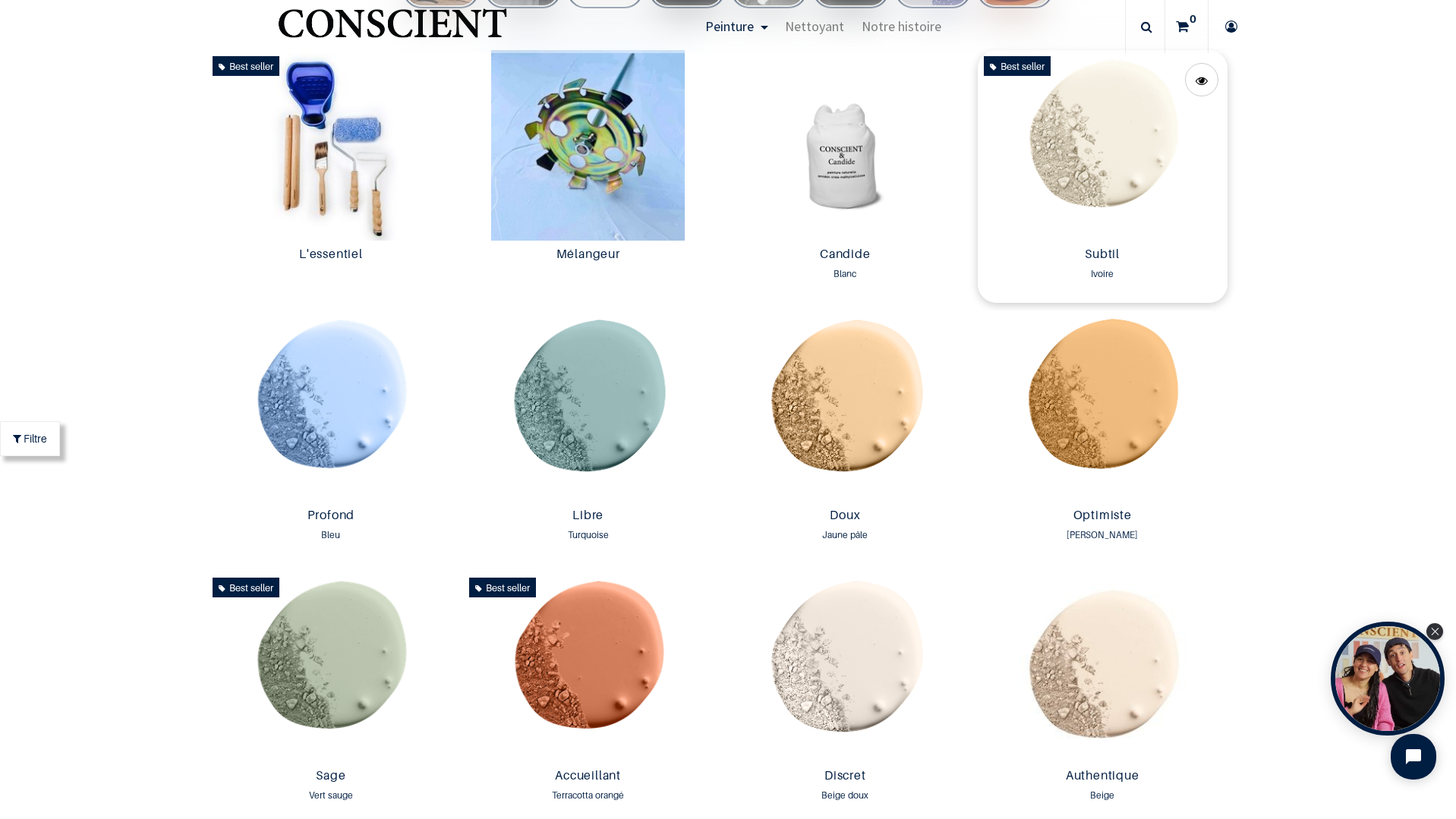
click at [1091, 159] on img at bounding box center [1102, 145] width 250 height 190
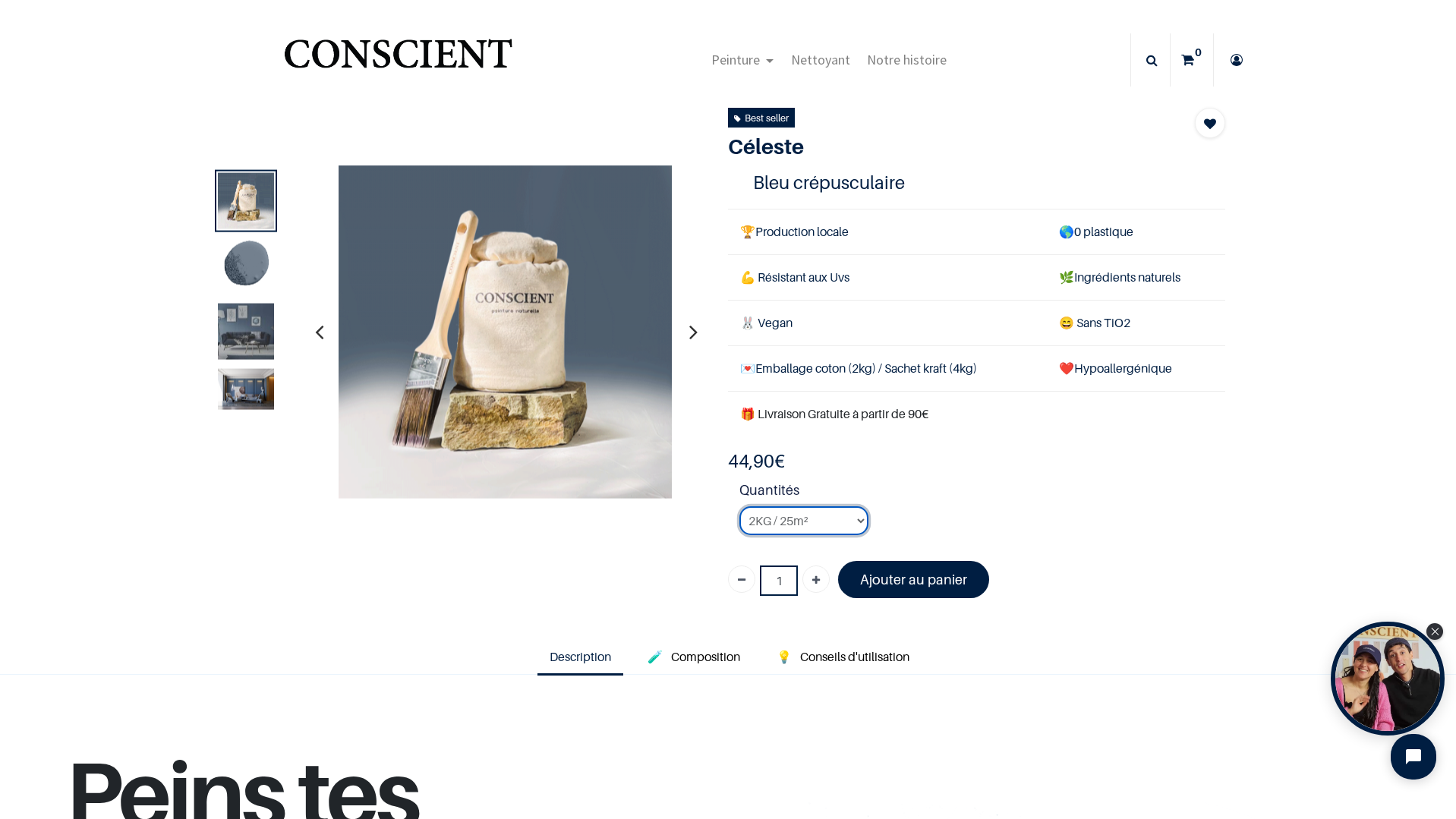
click at [847, 521] on select "2KG / 25m² 4KG / 50m² 8KG / 100m² Testeur" at bounding box center [804, 521] width 129 height 29
click at [739, 506] on select "2KG / 25m² 4KG / 50m² 8KG / 100m² Testeur" at bounding box center [804, 521] width 129 height 29
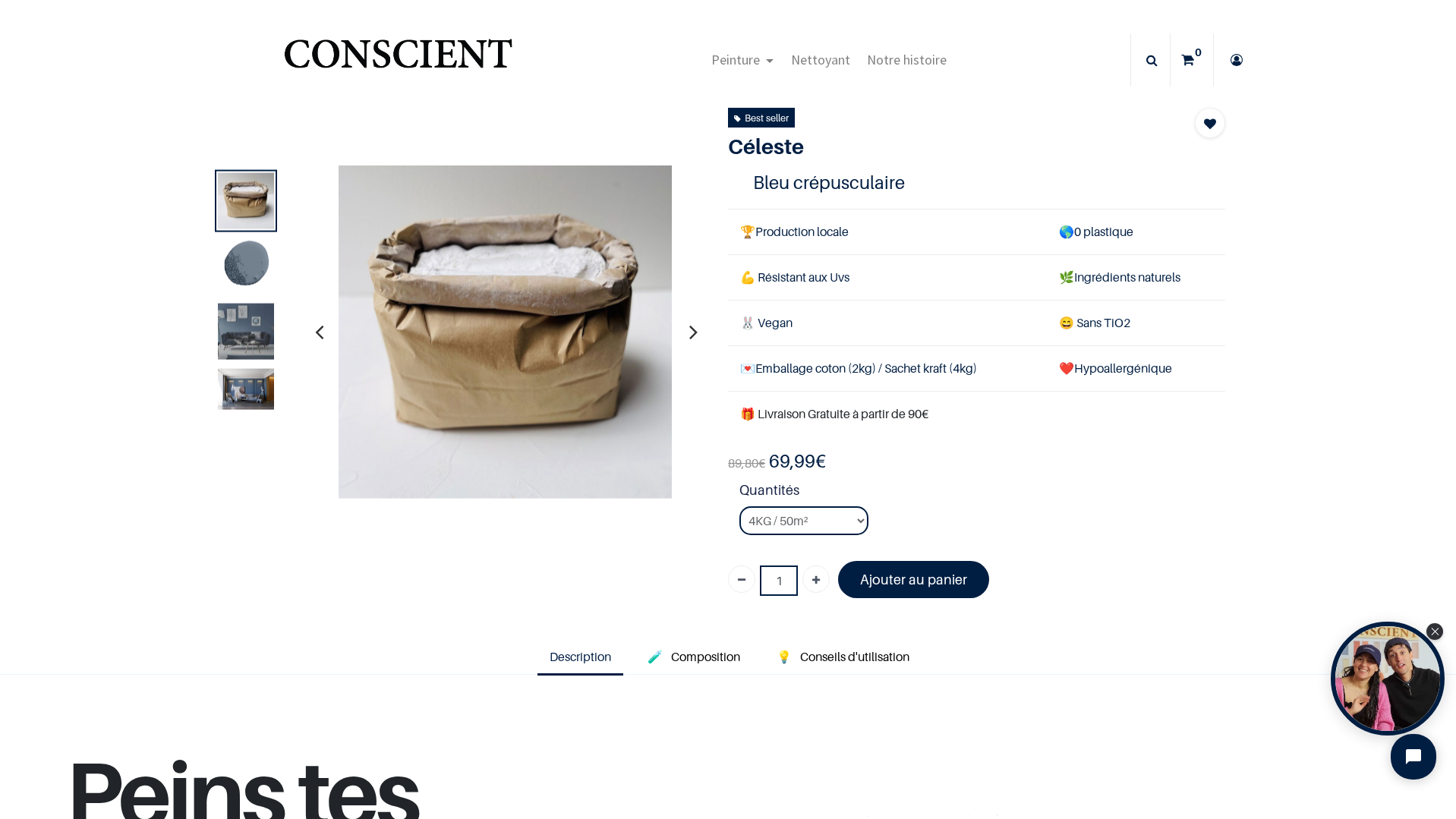
click at [249, 277] on img at bounding box center [246, 266] width 56 height 56
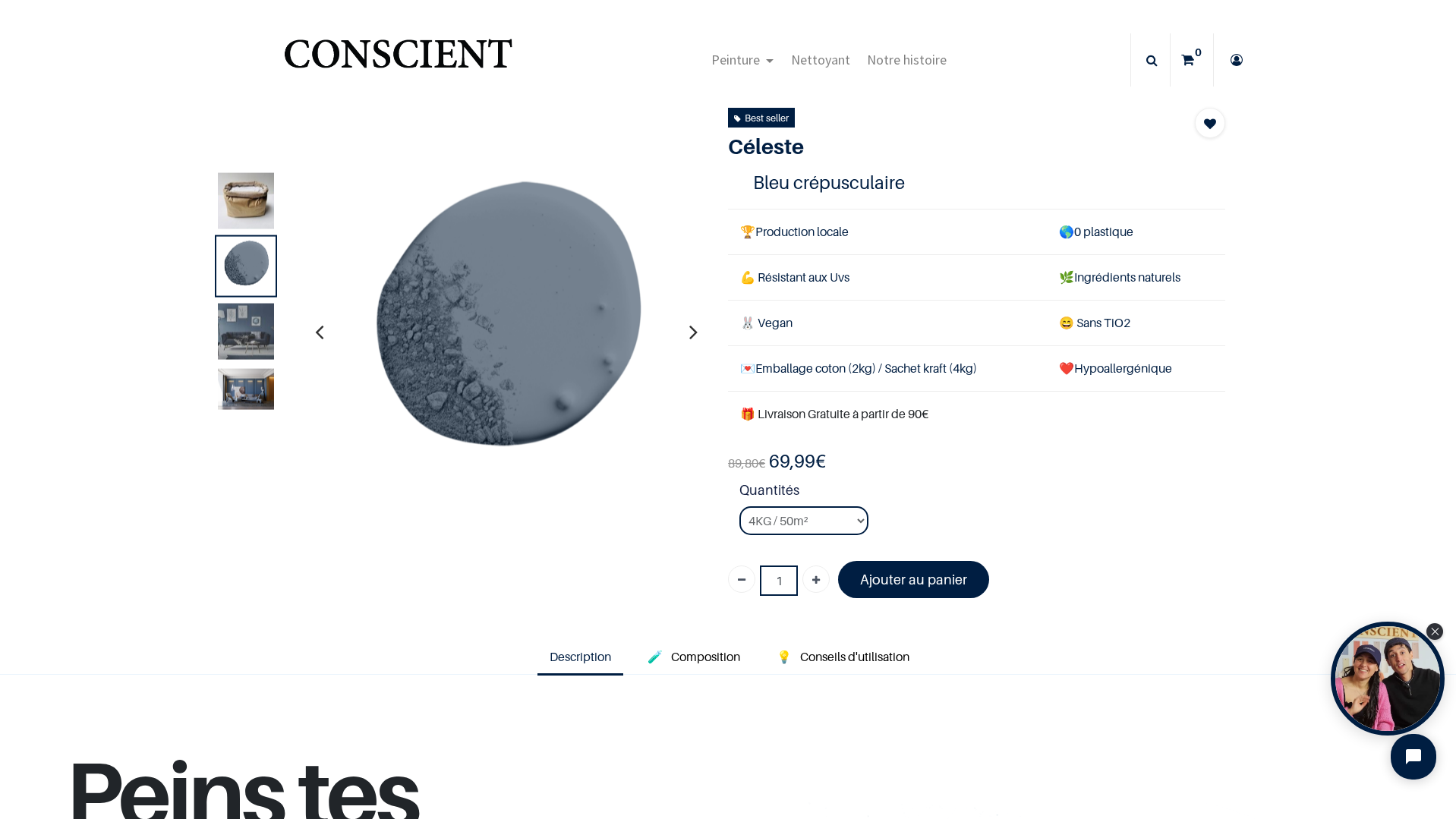
click at [248, 309] on img at bounding box center [246, 331] width 56 height 56
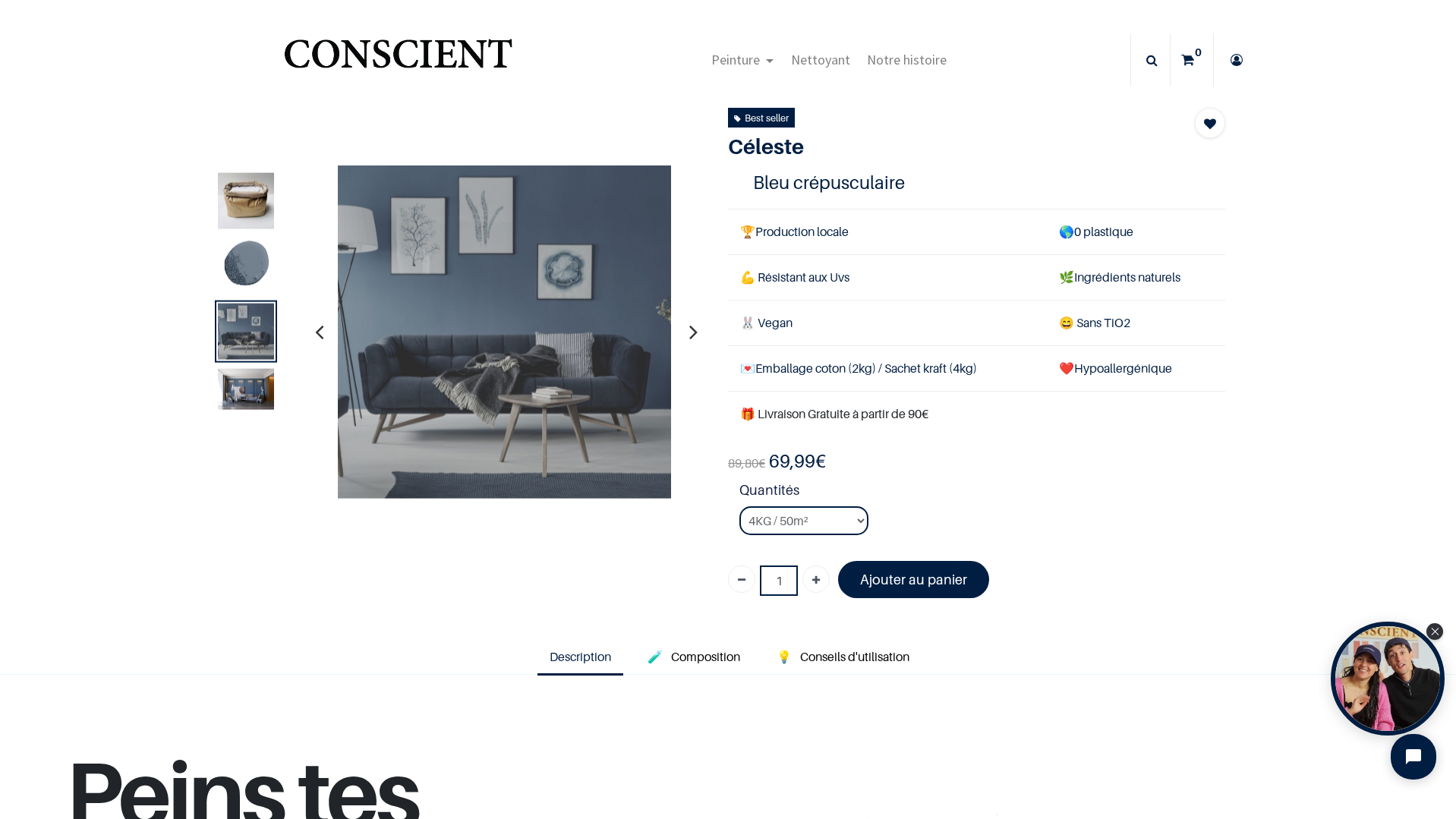
click at [246, 381] on img at bounding box center [246, 389] width 56 height 41
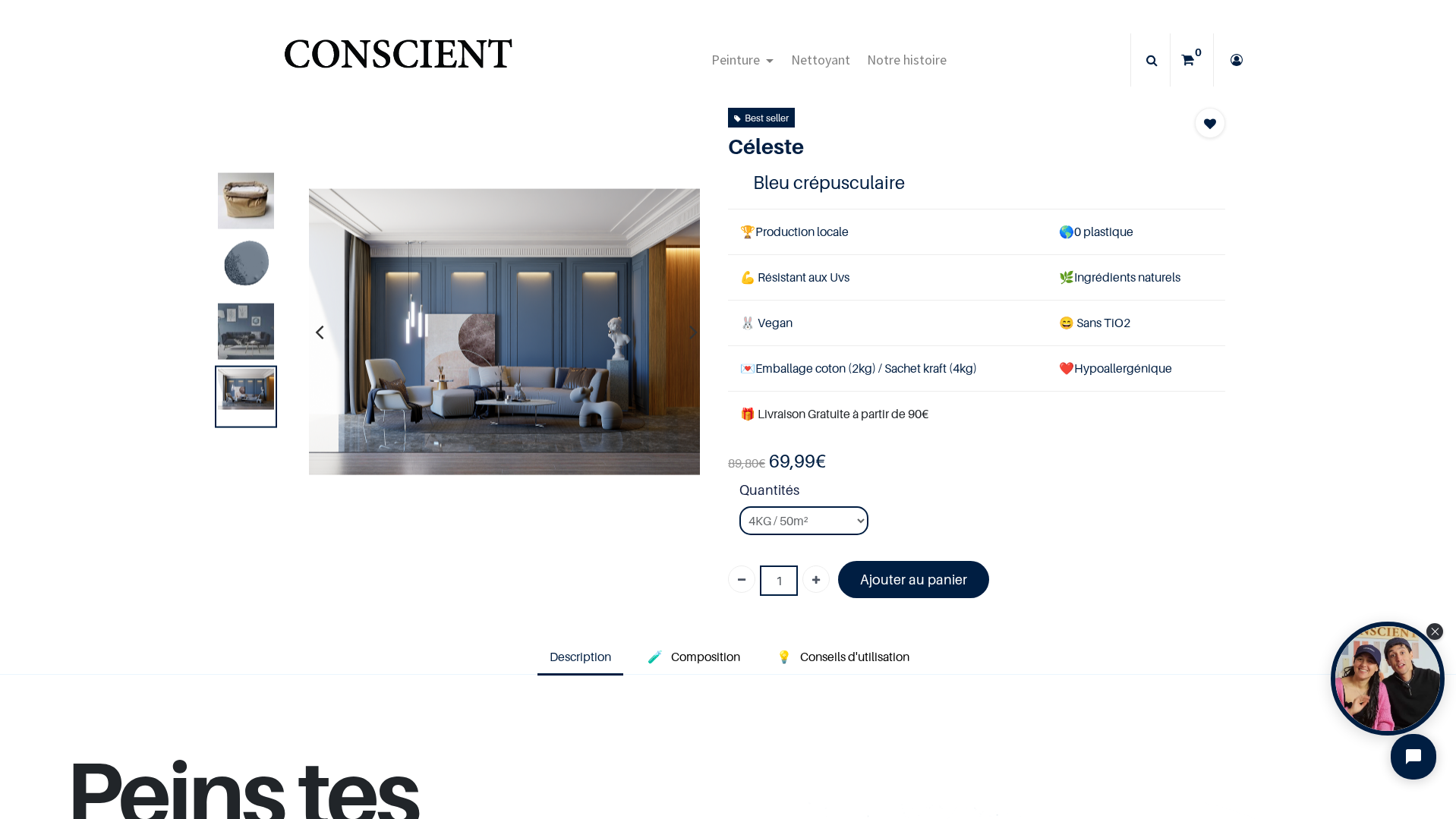
click at [225, 325] on img at bounding box center [246, 331] width 56 height 56
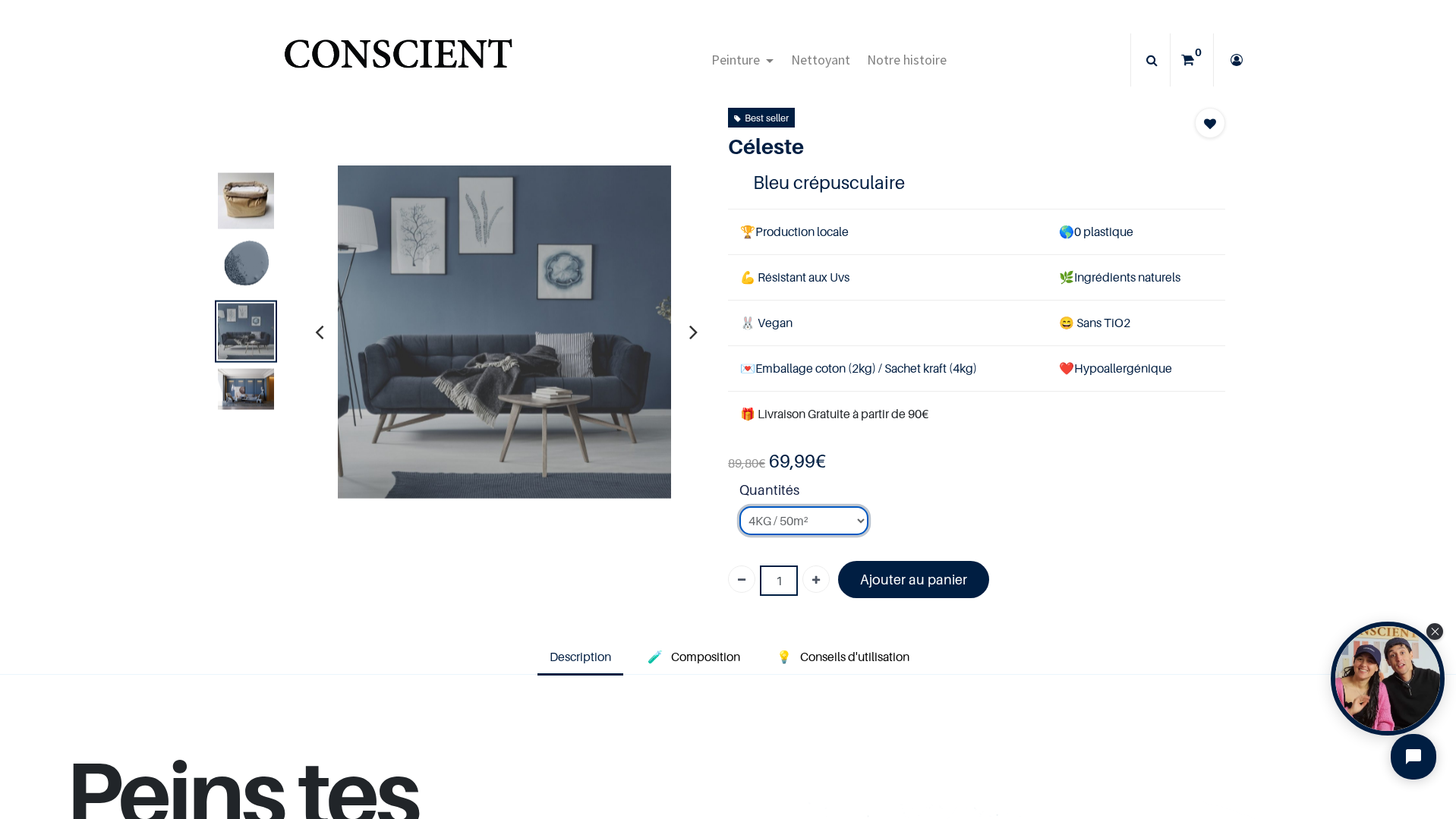
click at [849, 527] on select "2KG / 25m² 4KG / 50m² 8KG / 100m² Testeur" at bounding box center [804, 521] width 129 height 29
click at [739, 506] on select "2KG / 25m² 4KG / 50m² 8KG / 100m² Testeur" at bounding box center [804, 521] width 129 height 29
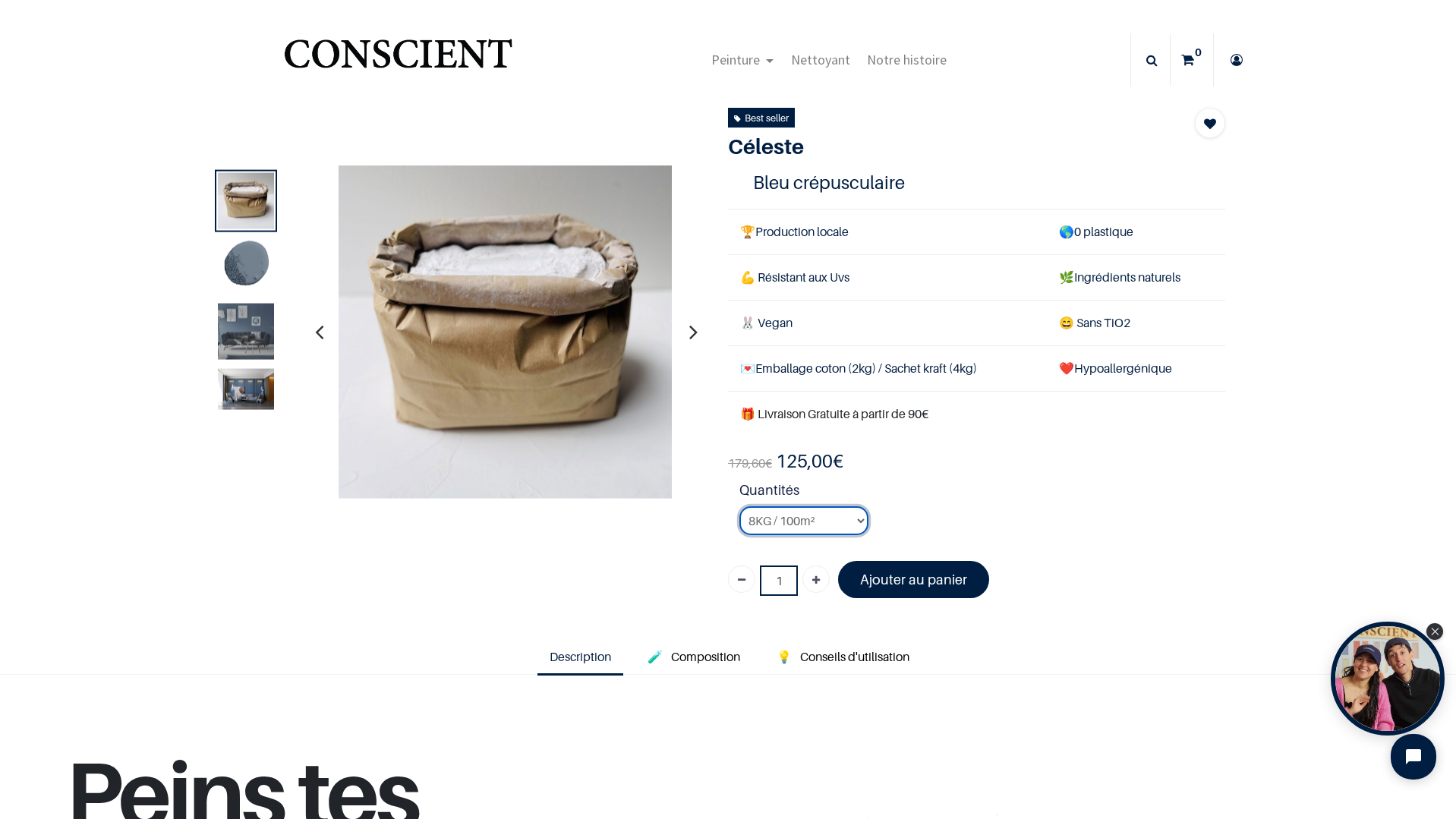
click at [843, 509] on select "2KG / 25m² 4KG / 50m² 8KG / 100m² Testeur" at bounding box center [804, 521] width 129 height 29
click at [739, 506] on select "2KG / 25m² 4KG / 50m² 8KG / 100m² Testeur" at bounding box center [804, 521] width 129 height 29
click at [827, 518] on select "2KG / 25m² 4KG / 50m² 8KG / 100m² Testeur" at bounding box center [804, 521] width 129 height 29
click at [739, 506] on select "2KG / 25m² 4KG / 50m² 8KG / 100m² Testeur" at bounding box center [804, 521] width 129 height 29
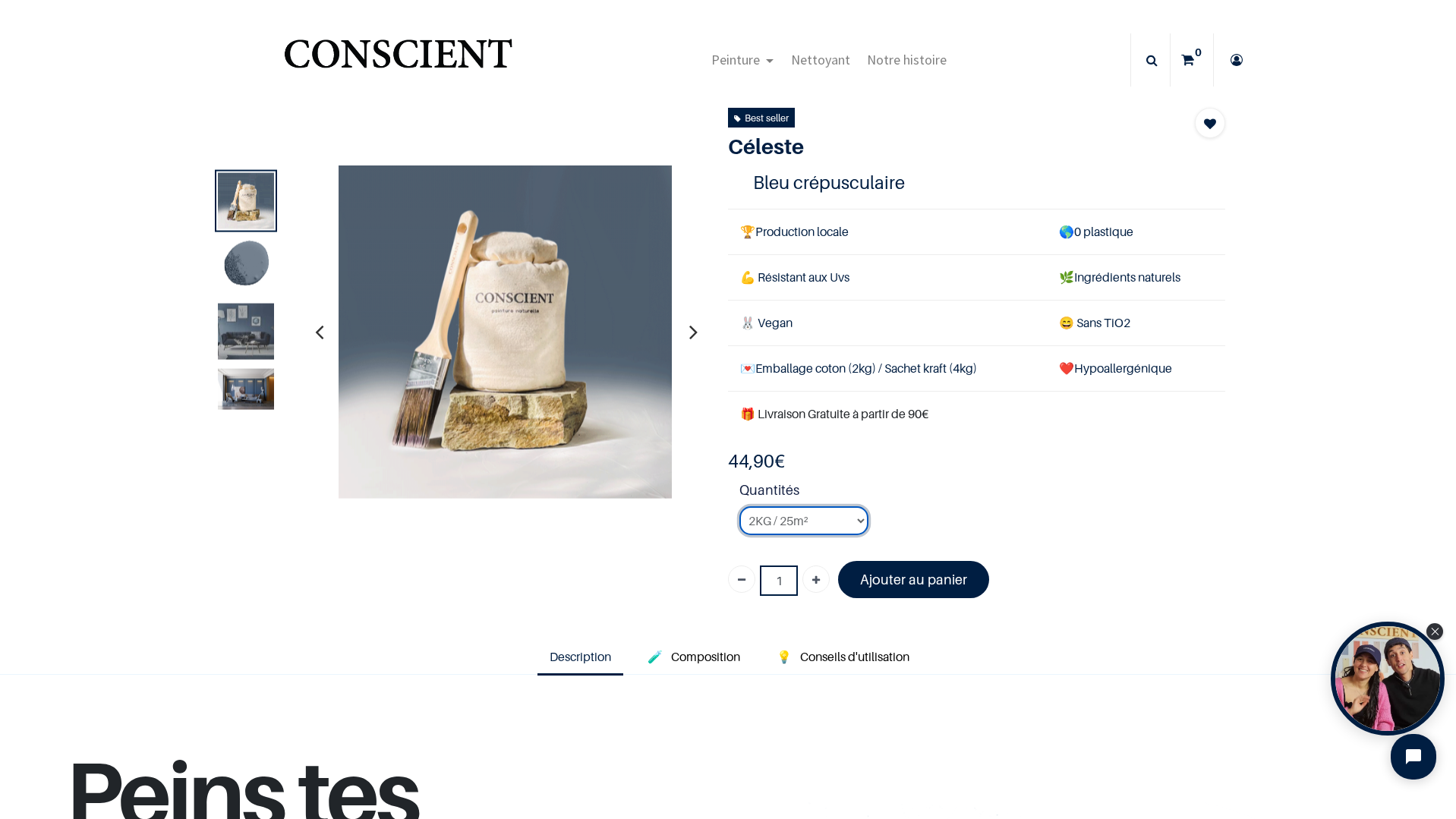
drag, startPoint x: 819, startPoint y: 520, endPoint x: 820, endPoint y: 527, distance: 7.1
click at [819, 520] on select "2KG / 25m² 4KG / 50m² 8KG / 100m² Testeur" at bounding box center [804, 521] width 129 height 29
click at [739, 506] on select "2KG / 25m² 4KG / 50m² 8KG / 100m² Testeur" at bounding box center [804, 521] width 129 height 29
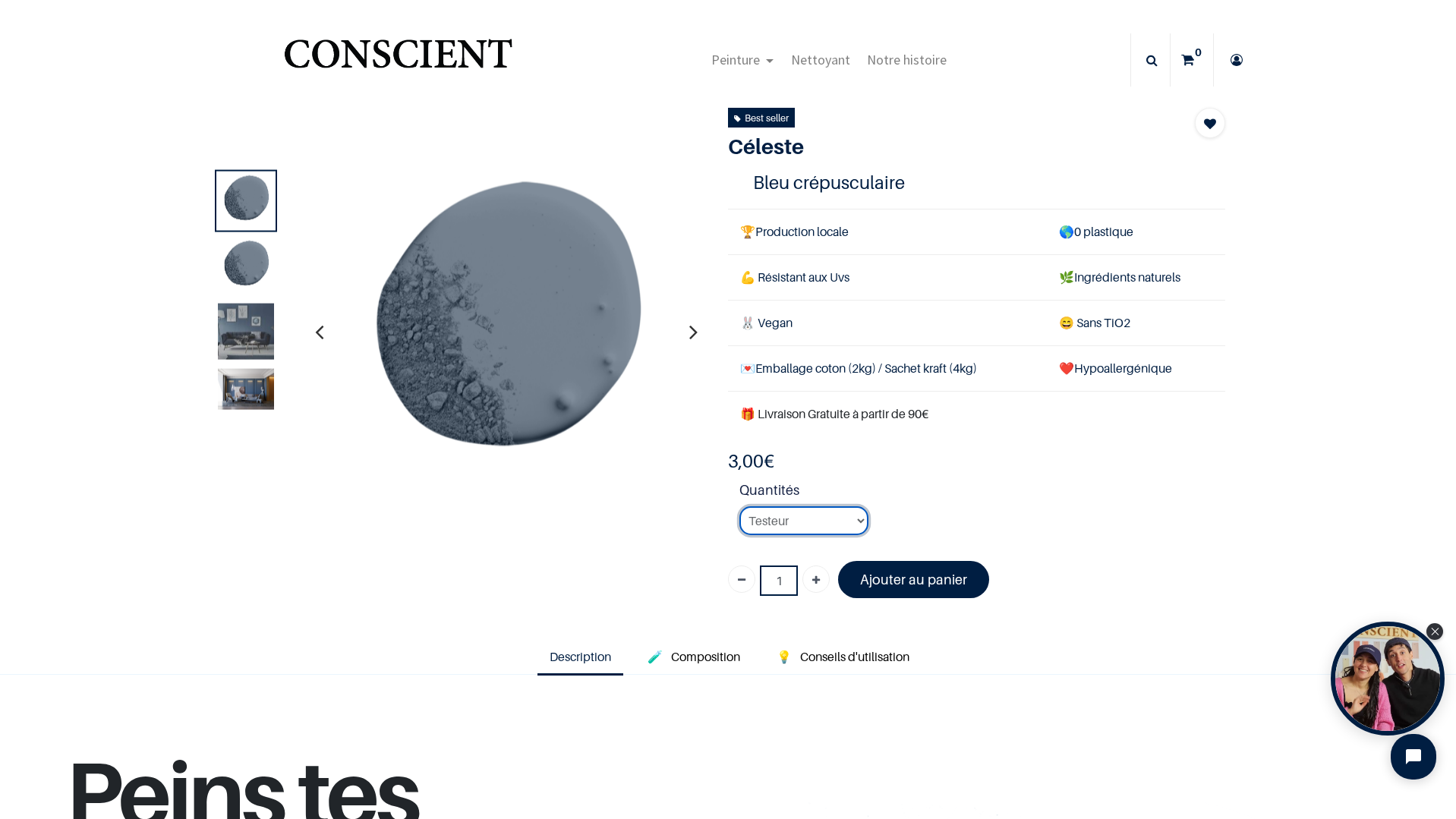
click at [817, 524] on select "2KG / 25m² 4KG / 50m² 8KG / 100m² Testeur" at bounding box center [804, 521] width 129 height 29
click at [739, 506] on select "2KG / 25m² 4KG / 50m² 8KG / 100m² Testeur" at bounding box center [804, 521] width 129 height 29
click at [812, 548] on div "3,00 € 3,00 € 44.9 EUR 44,90 € Days : Hours : Mins : Secs Customize Quantités" at bounding box center [976, 529] width 497 height 161
click at [830, 523] on select "2KG / 25m² 4KG / 50m² 8KG / 100m² Testeur" at bounding box center [804, 521] width 129 height 29
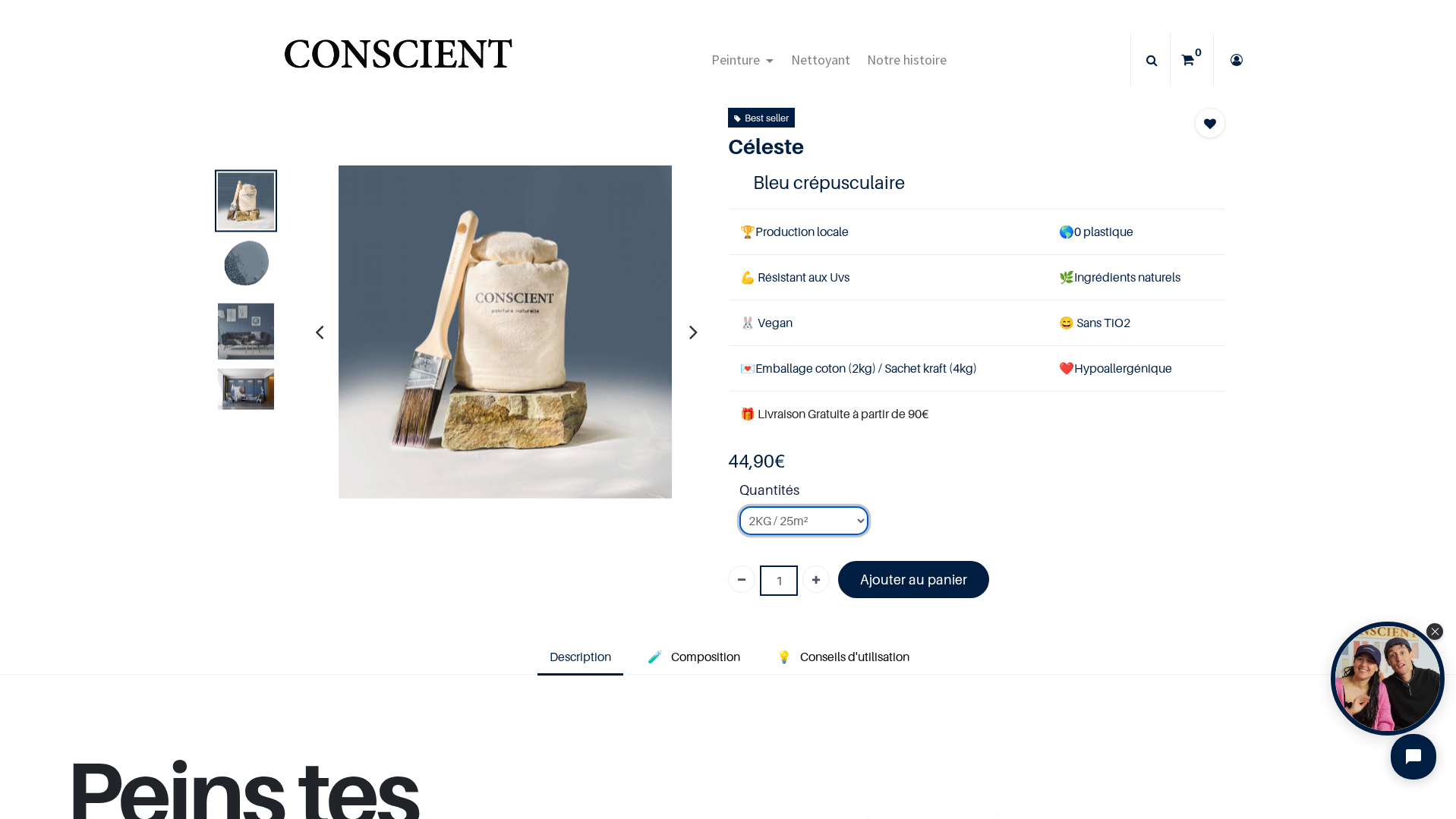
select select "118"
click at [739, 506] on select "2KG / 25m² 4KG / 50m² 8KG / 100m² Testeur" at bounding box center [804, 521] width 129 height 29
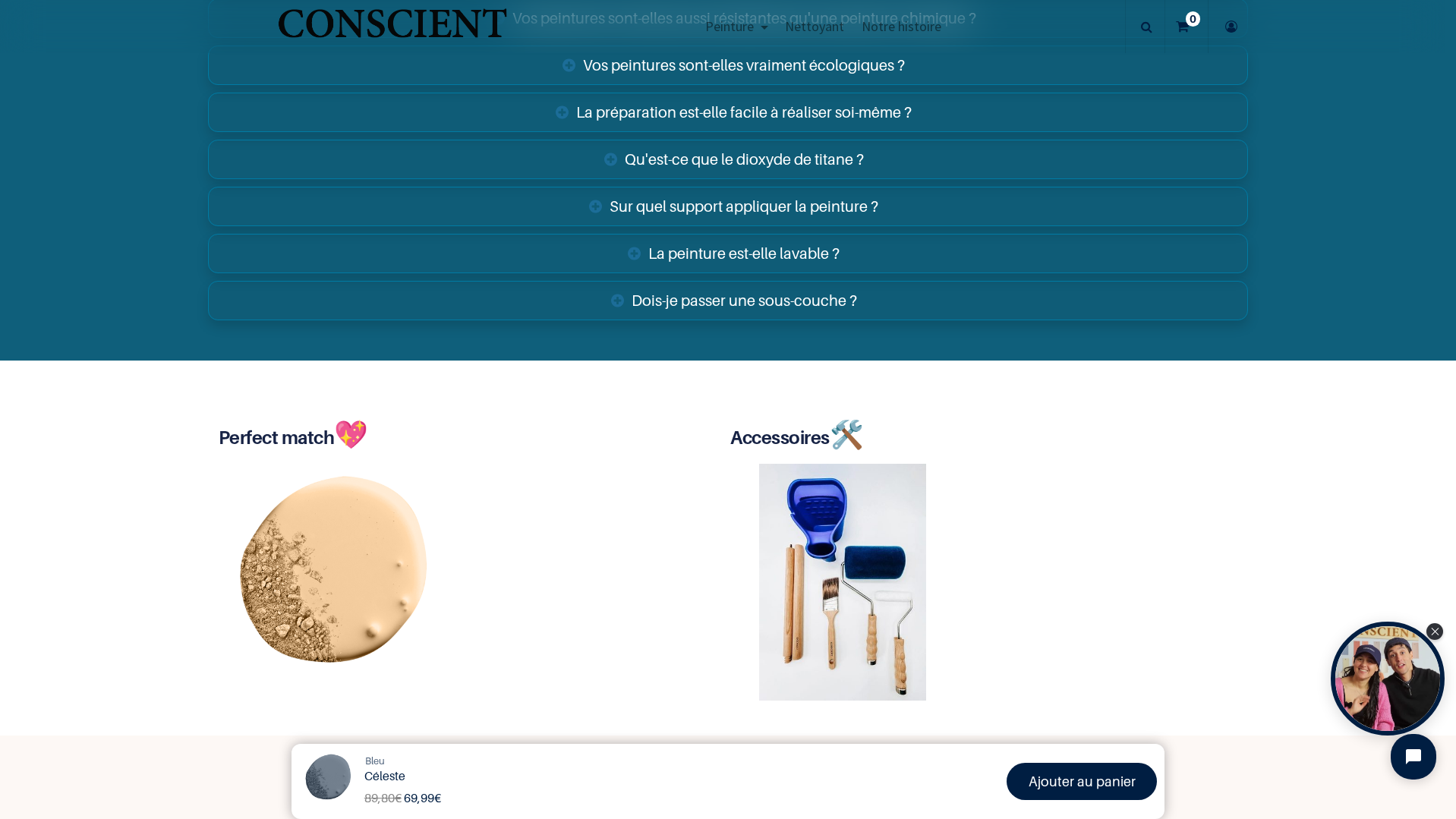
scroll to position [2794, 0]
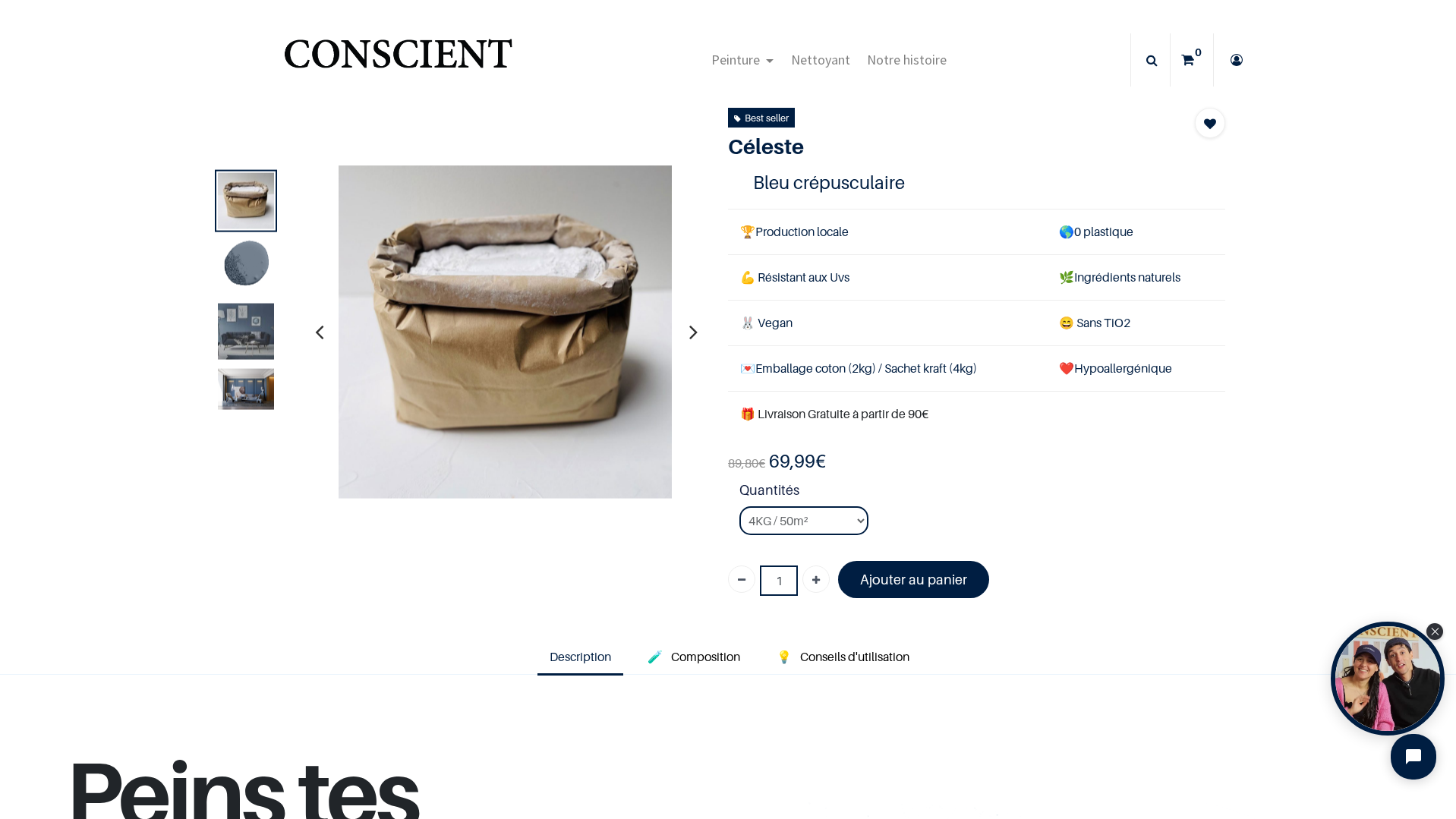
click at [587, 652] on span "Description" at bounding box center [580, 657] width 62 height 15
click at [690, 657] on span "Composition" at bounding box center [706, 657] width 69 height 15
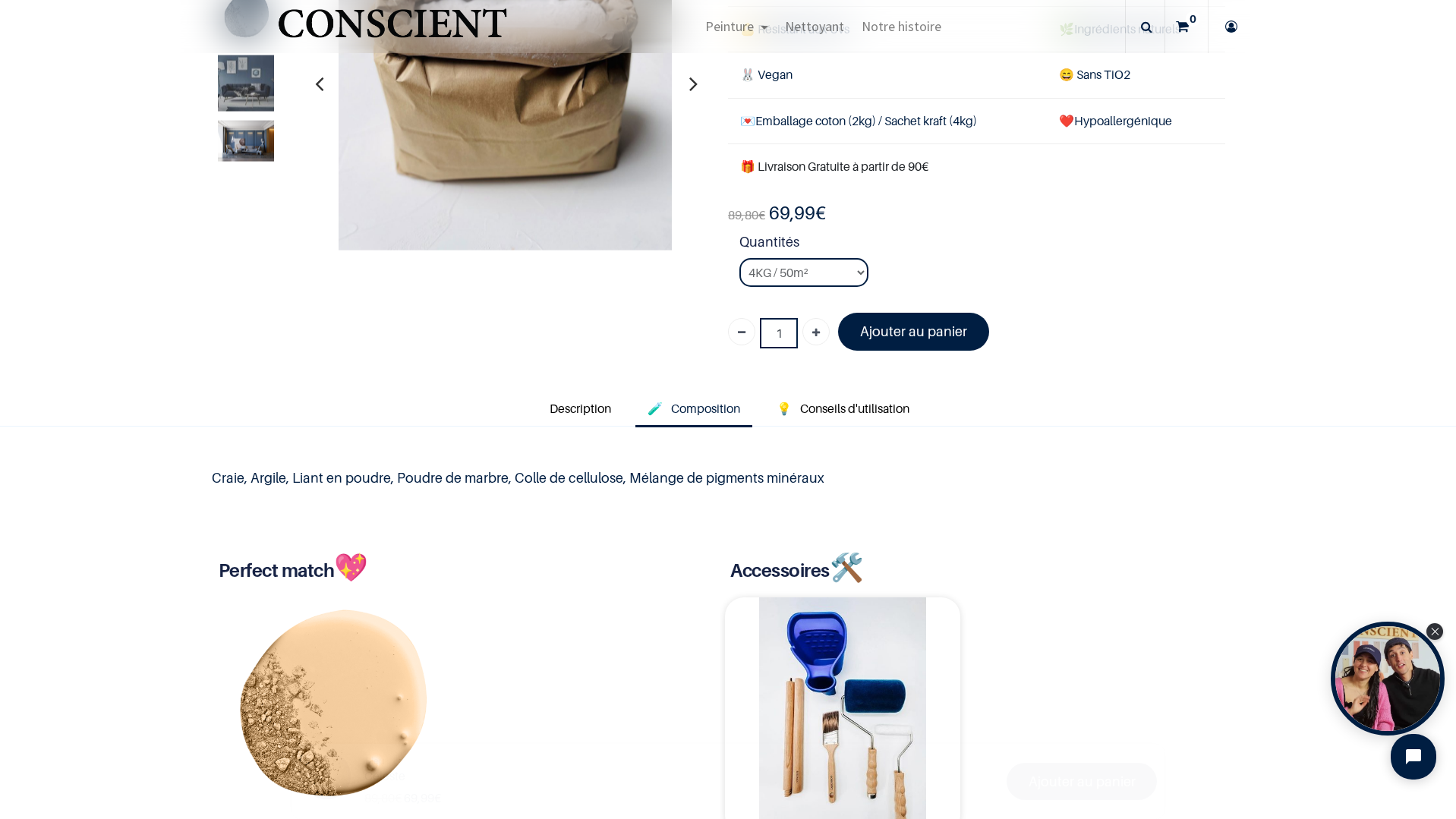
scroll to position [380, 0]
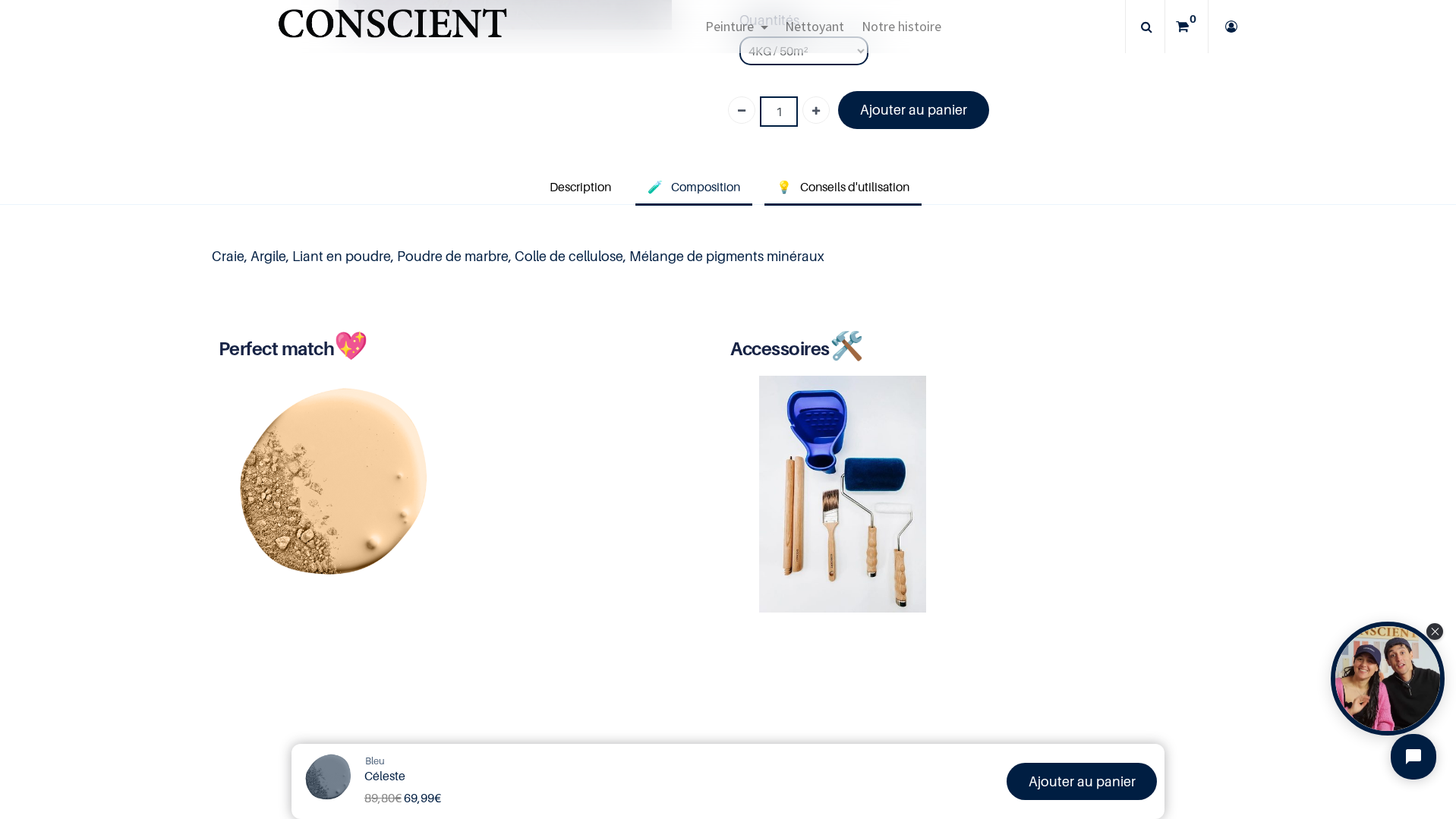
click at [852, 178] on link "💡 Conseils d'utilisation" at bounding box center [843, 188] width 157 height 35
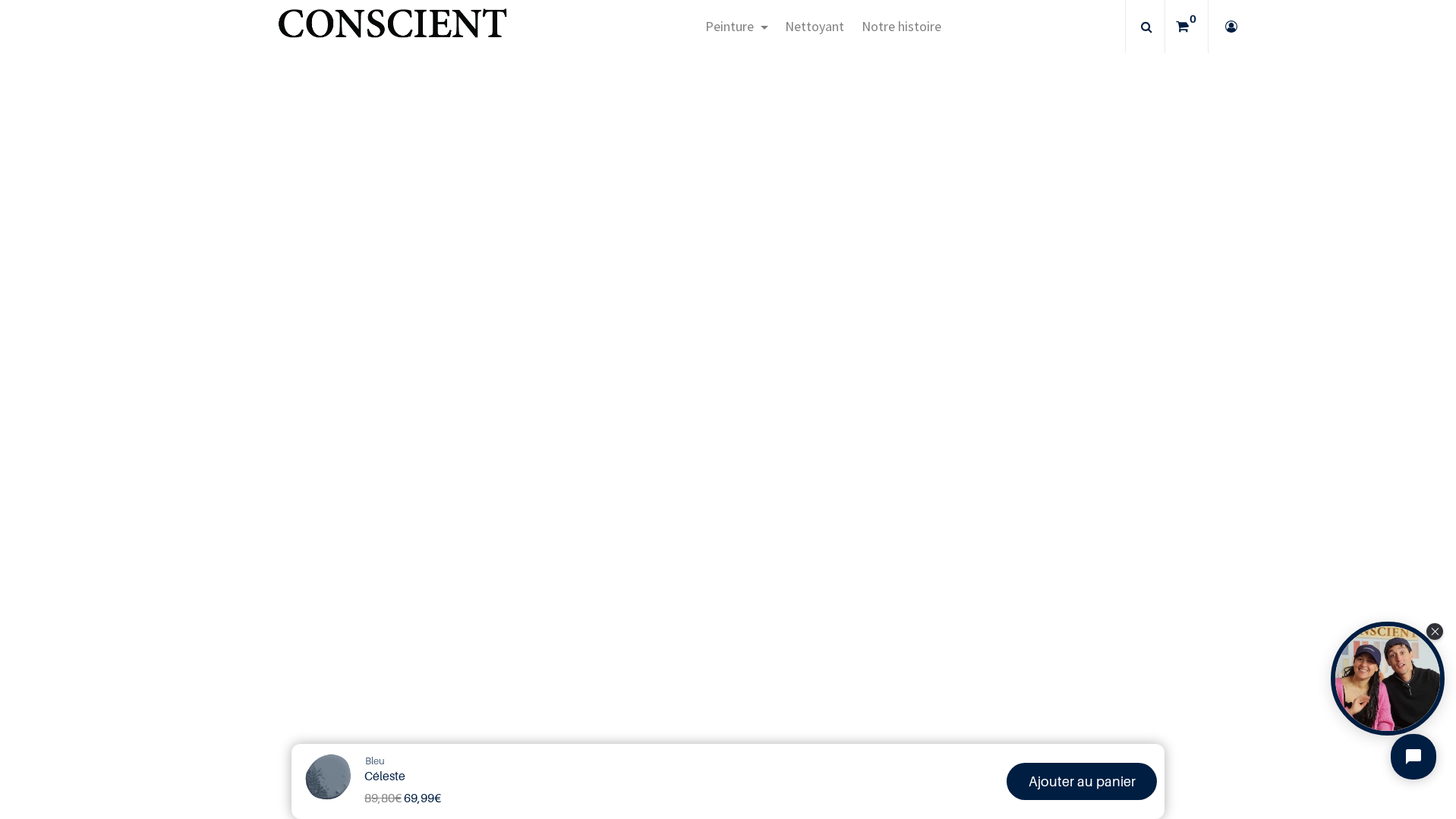
scroll to position [1798, 0]
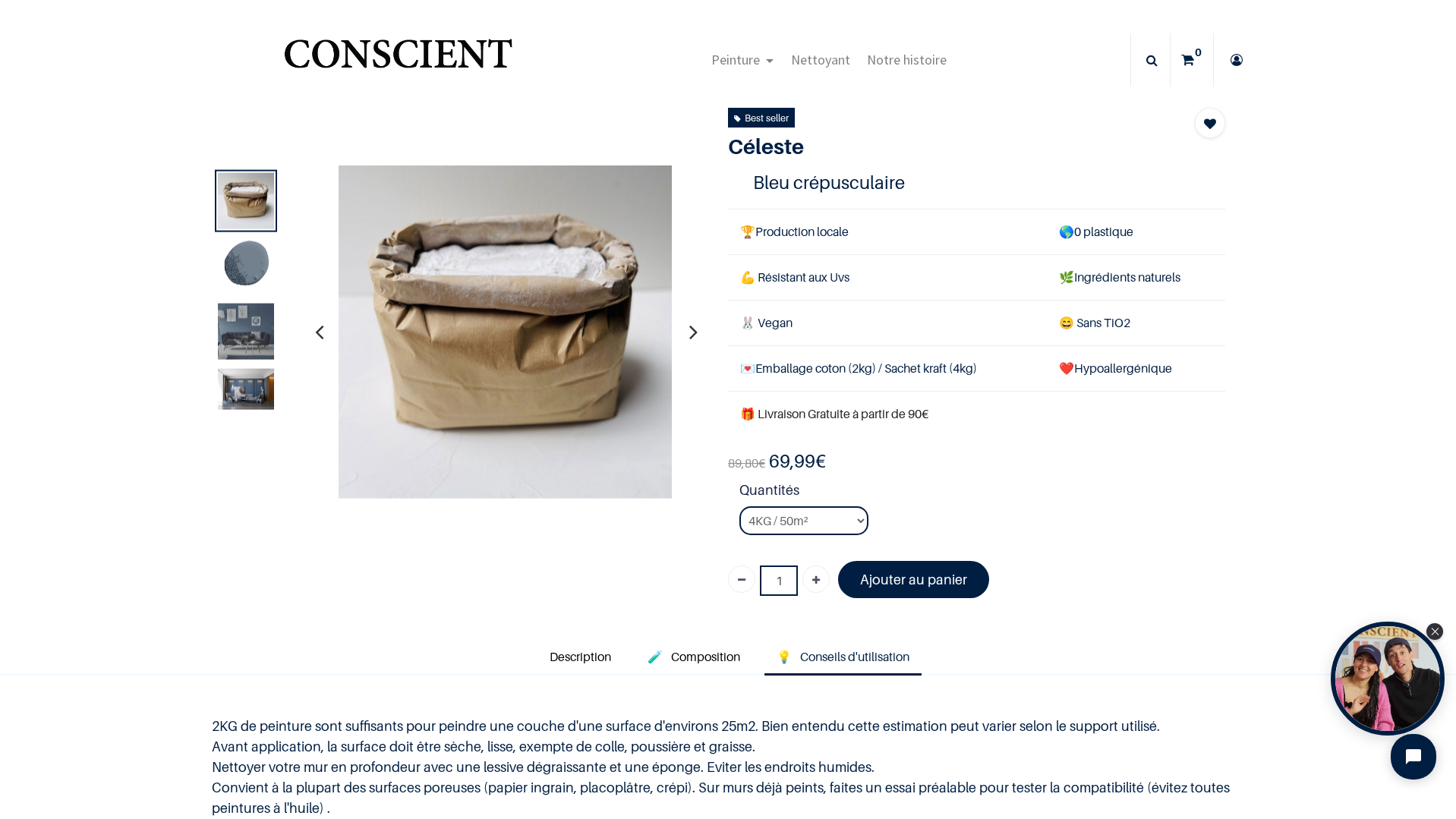
click at [256, 269] on img at bounding box center [246, 266] width 56 height 56
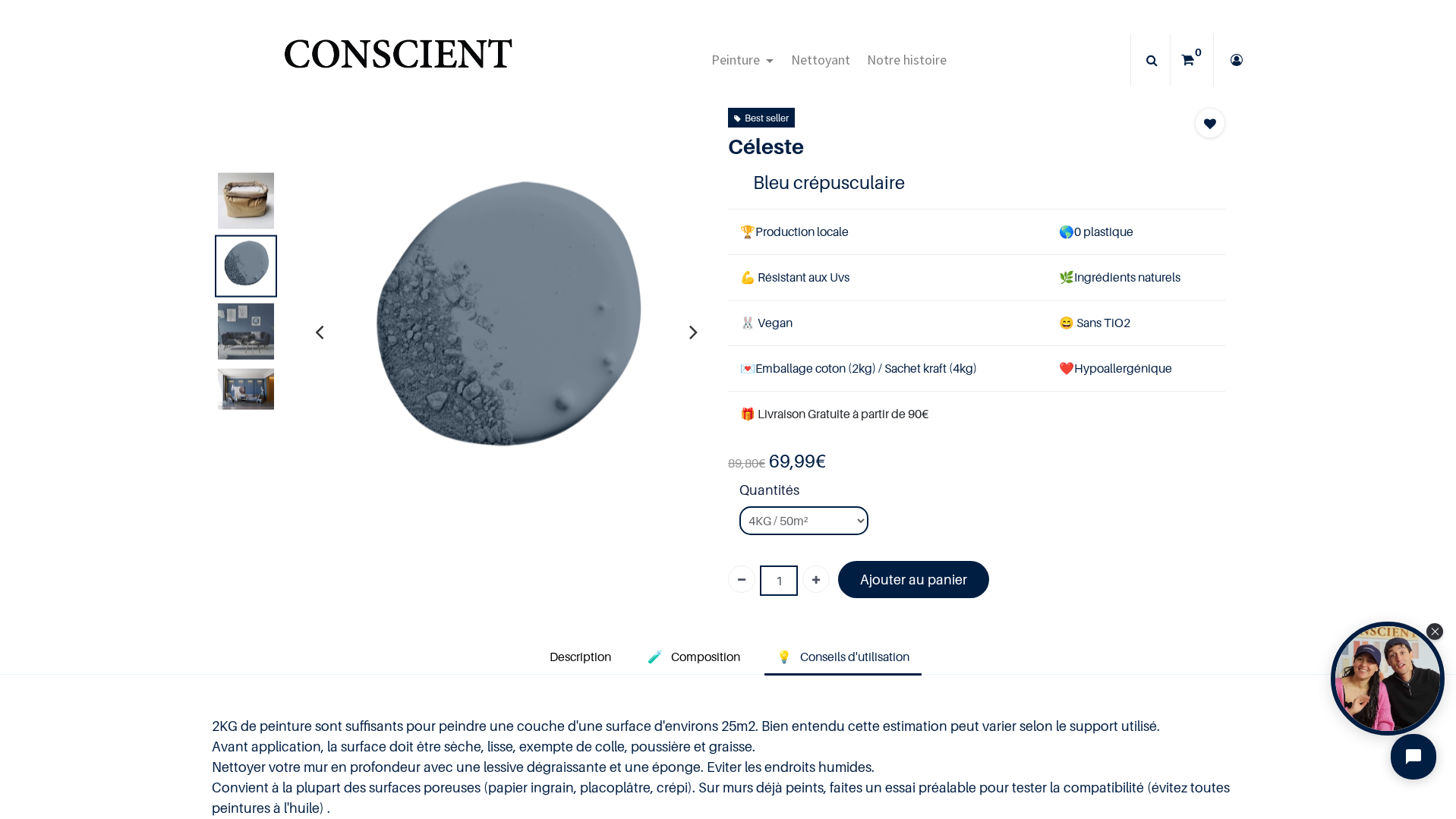
click at [237, 317] on img at bounding box center [246, 331] width 56 height 56
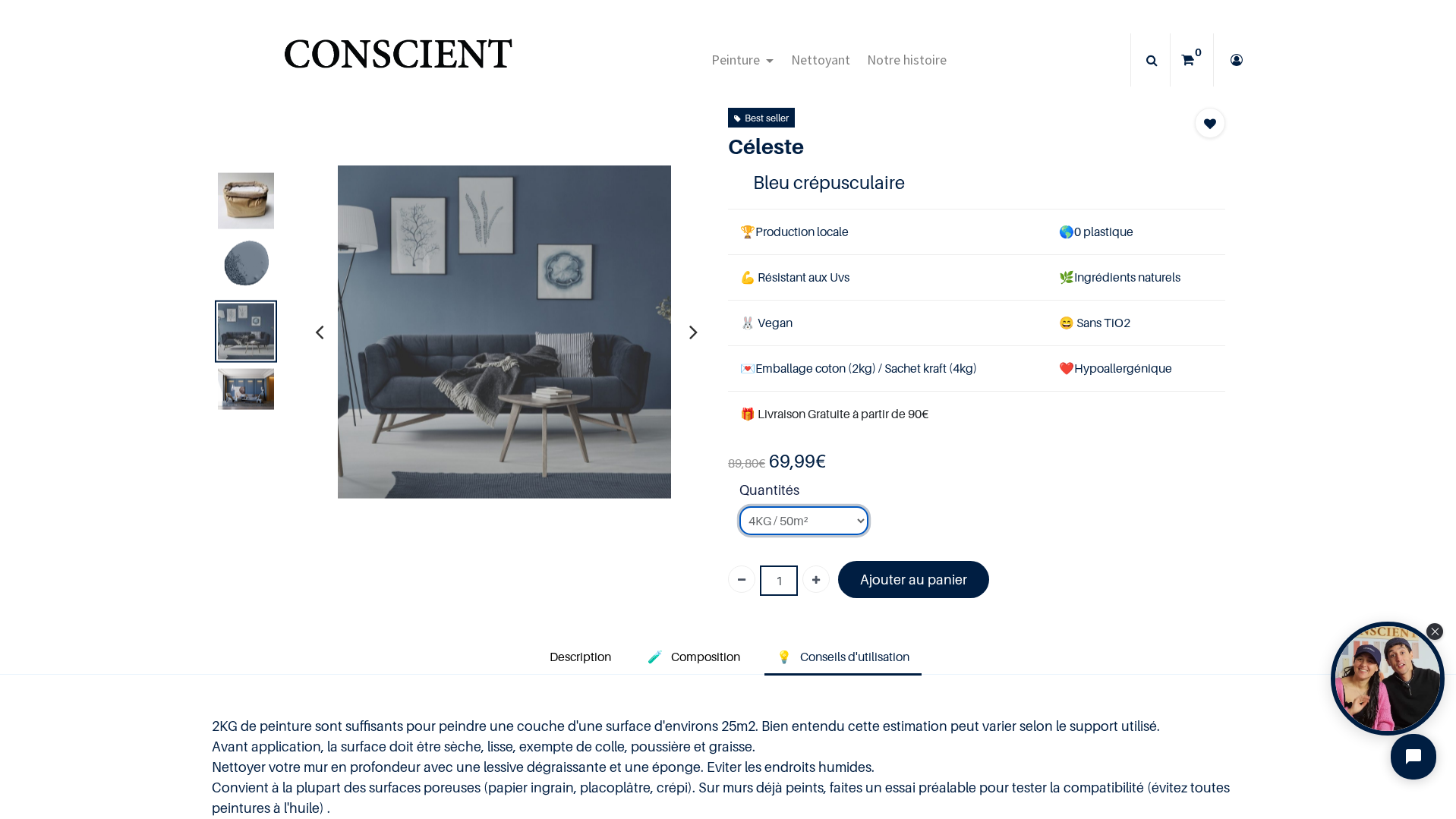
click at [833, 518] on select "2KG / 25m² 4KG / 50m² 8KG / 100m² Testeur" at bounding box center [804, 521] width 129 height 29
click at [739, 506] on select "2KG / 25m² 4KG / 50m² 8KG / 100m² Testeur" at bounding box center [804, 521] width 129 height 29
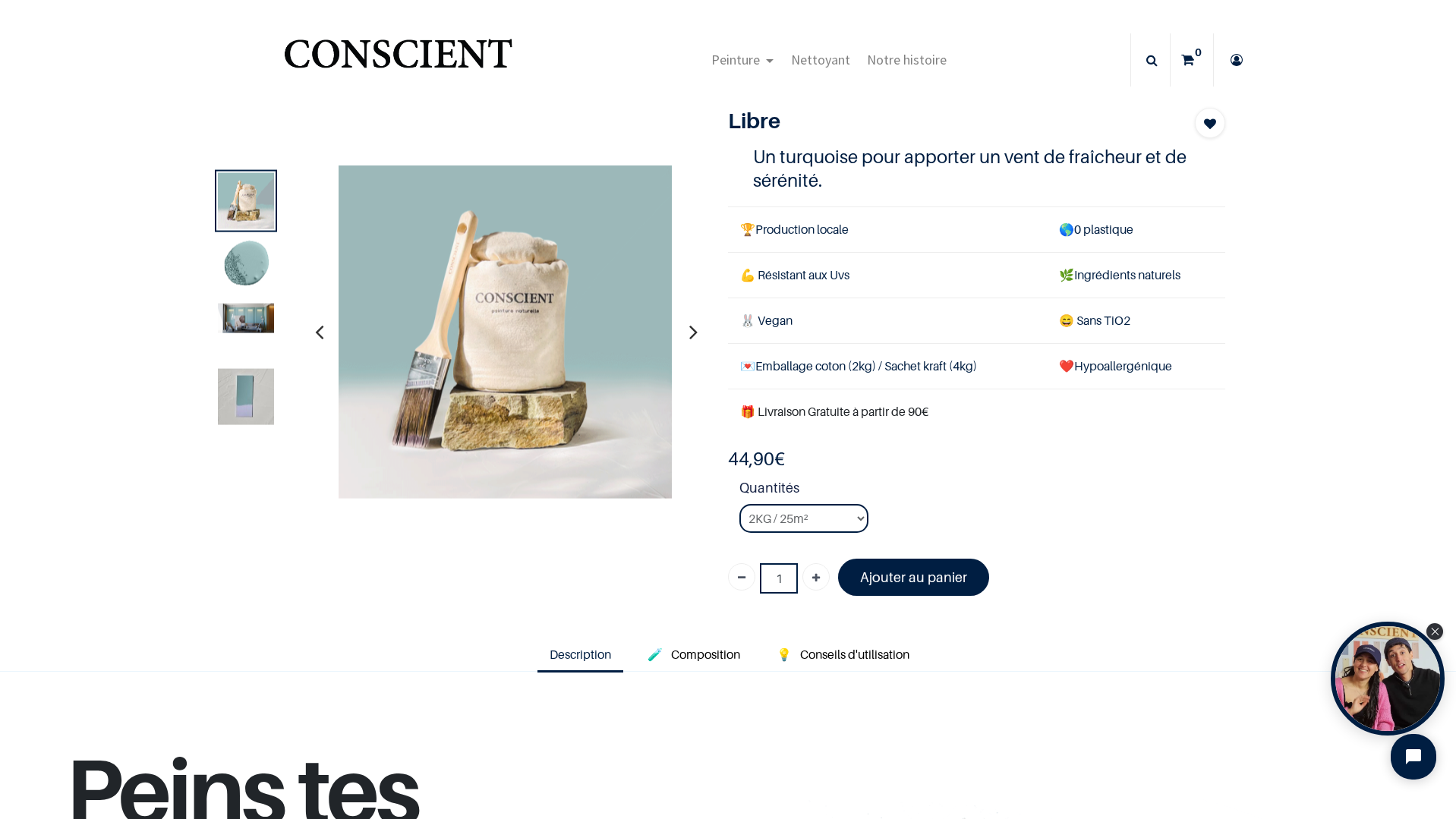
click at [240, 317] on img at bounding box center [246, 317] width 56 height 30
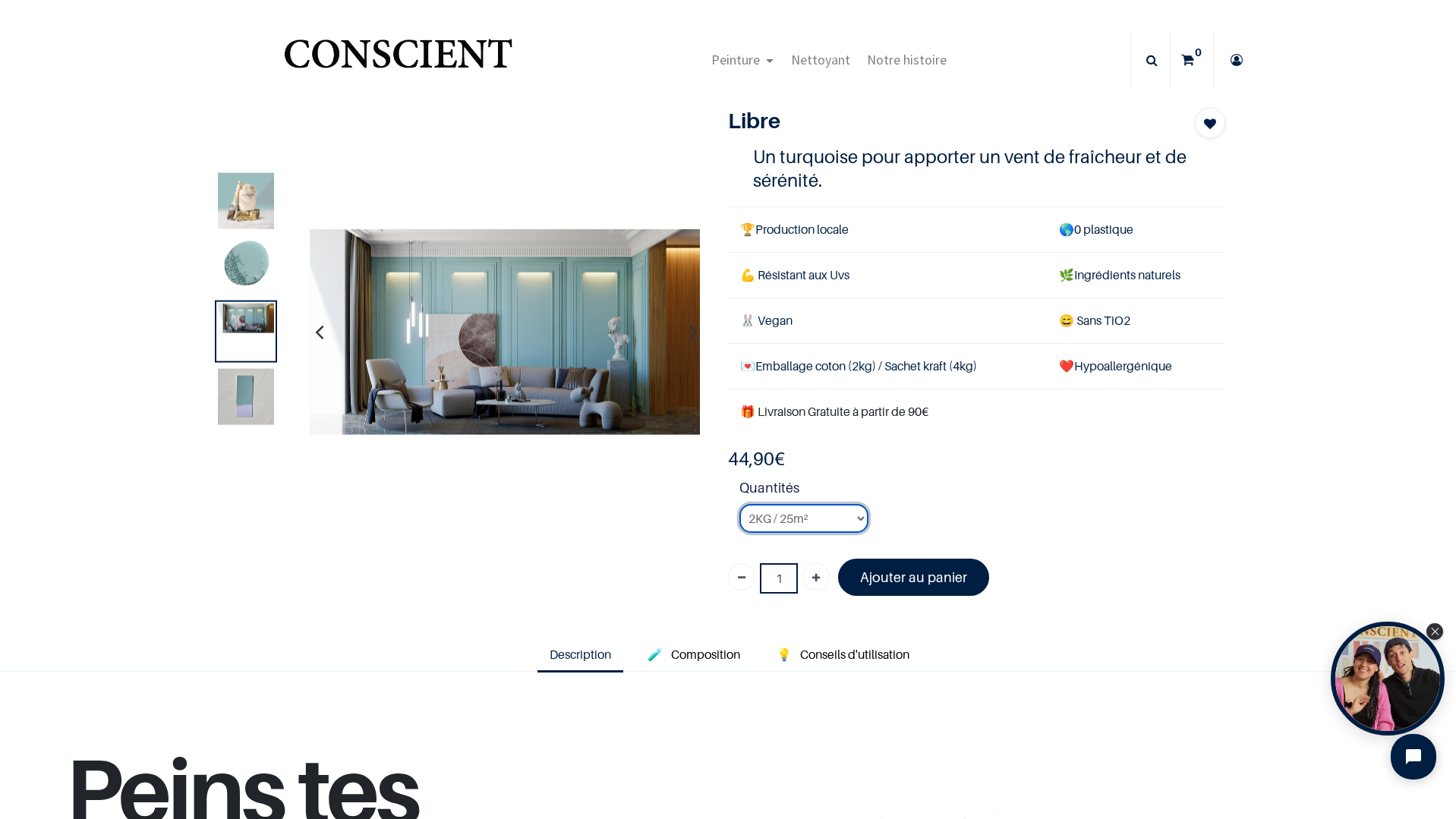
click at [825, 507] on select "2KG / 25m² 4KG / 50m² 8KG / 100m² Testeur" at bounding box center [804, 518] width 129 height 29
select select "14"
click at [739, 504] on select "2KG / 25m² 4KG / 50m² 8KG / 100m² Testeur" at bounding box center [804, 518] width 129 height 29
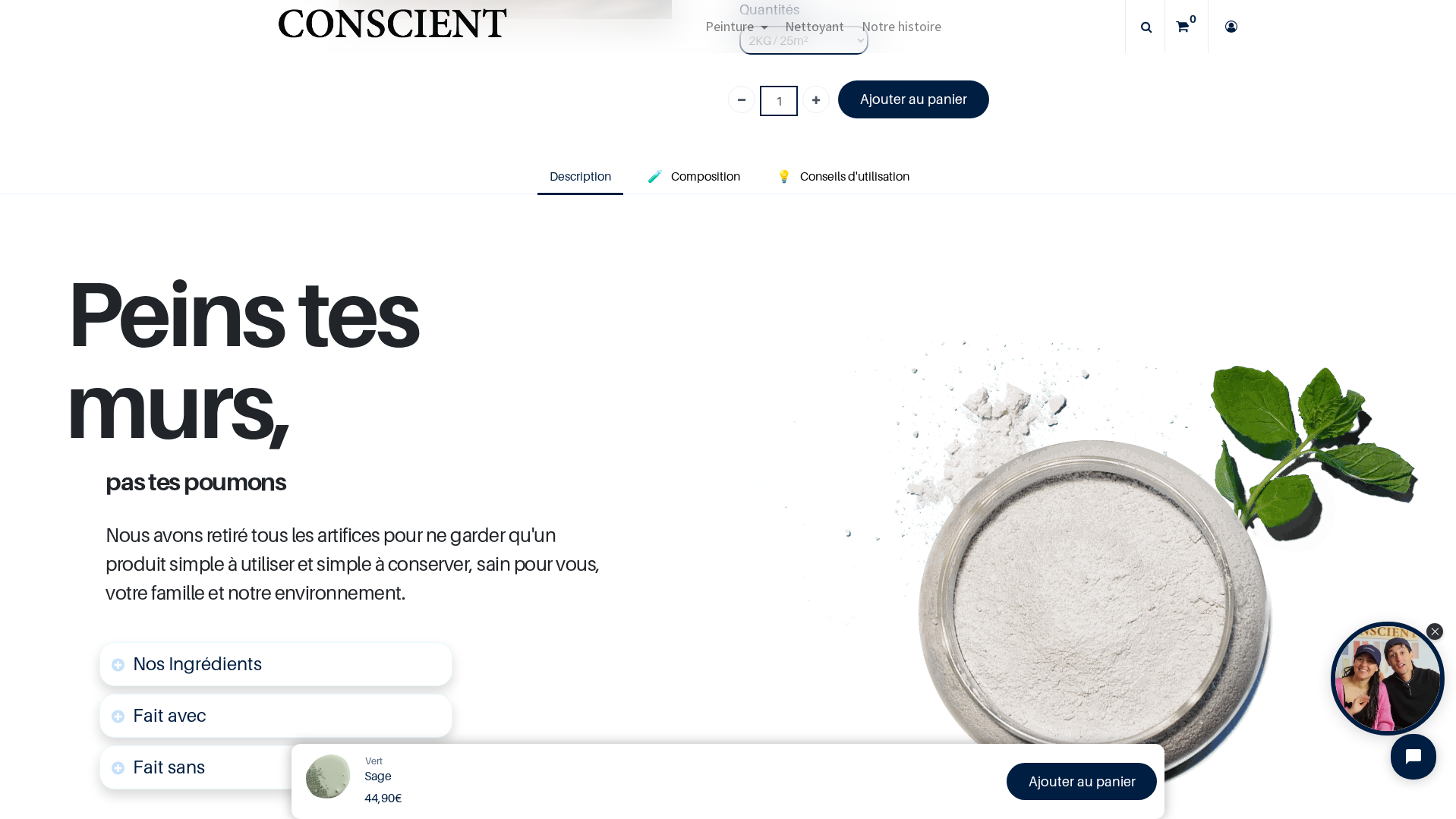
scroll to position [220, 0]
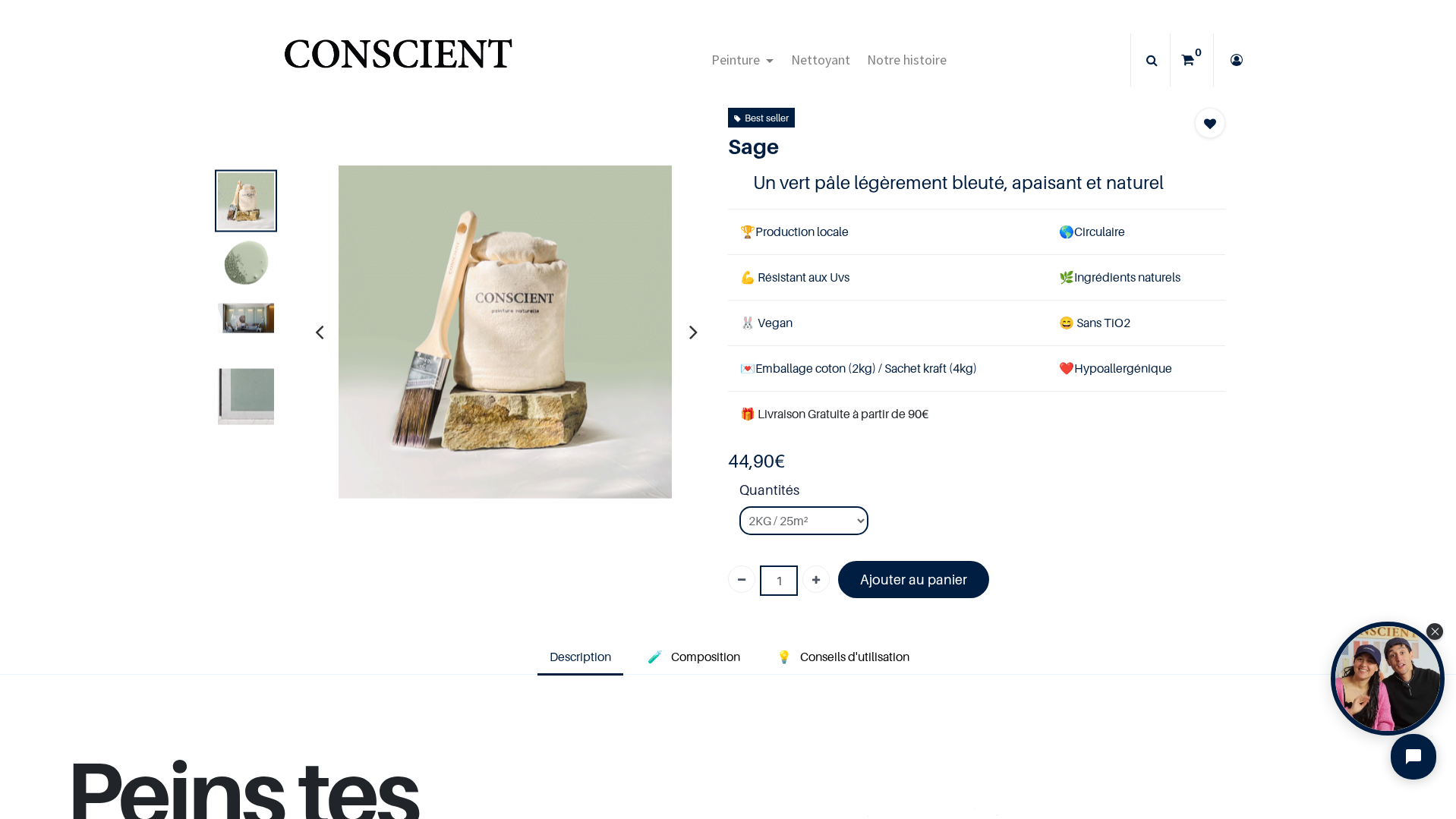
click at [248, 375] on img at bounding box center [246, 397] width 56 height 56
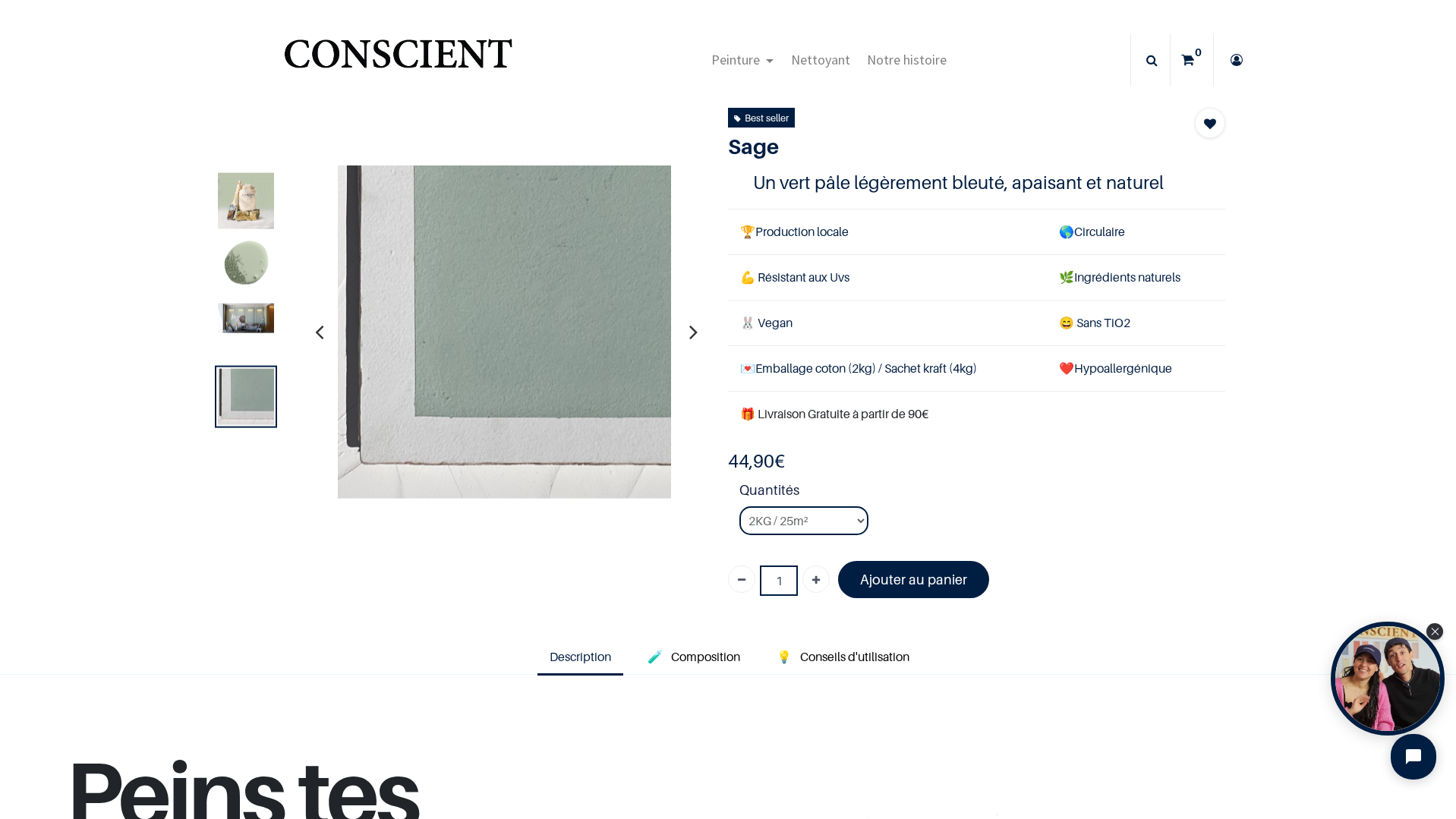
click at [244, 318] on img at bounding box center [246, 317] width 56 height 30
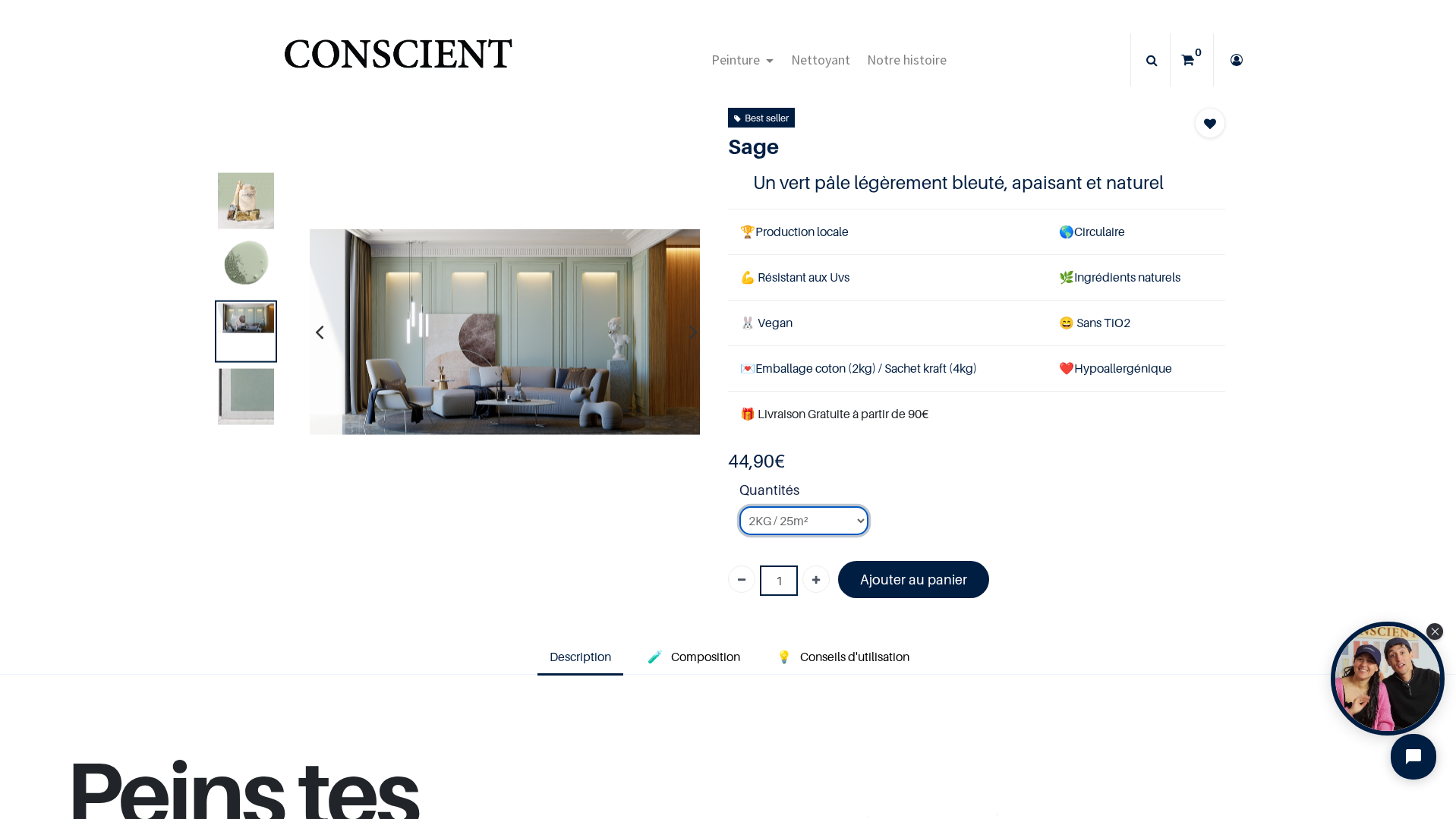
drag, startPoint x: 824, startPoint y: 515, endPoint x: 814, endPoint y: 533, distance: 20.6
click at [824, 515] on select "2KG / 25m² 4KG / 50m² 8KG / 100m² Testeur" at bounding box center [804, 521] width 129 height 29
select select "17"
click at [739, 506] on select "2KG / 25m² 4KG / 50m² 8KG / 100m² Testeur" at bounding box center [804, 521] width 129 height 29
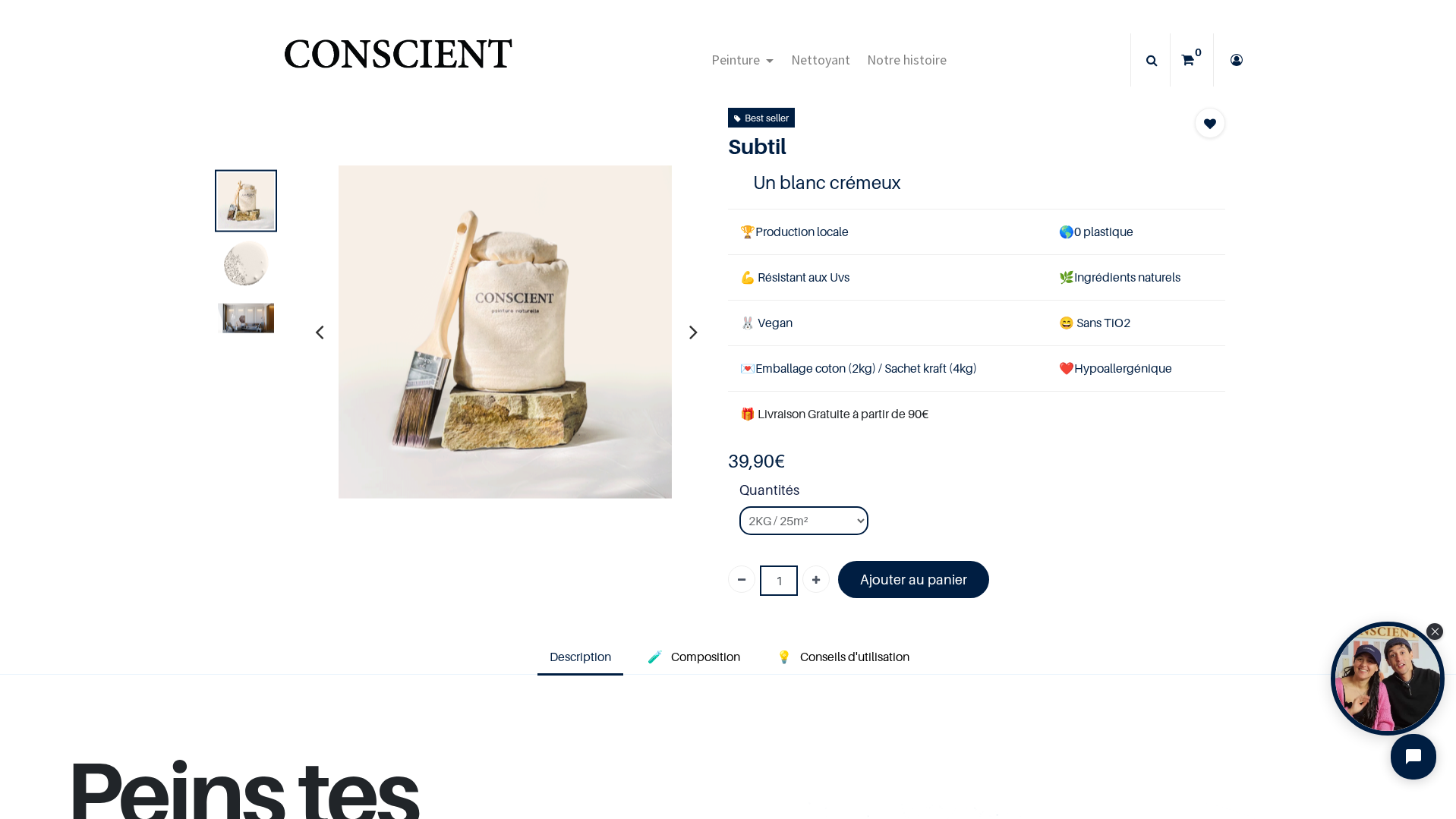
scroll to position [8, 0]
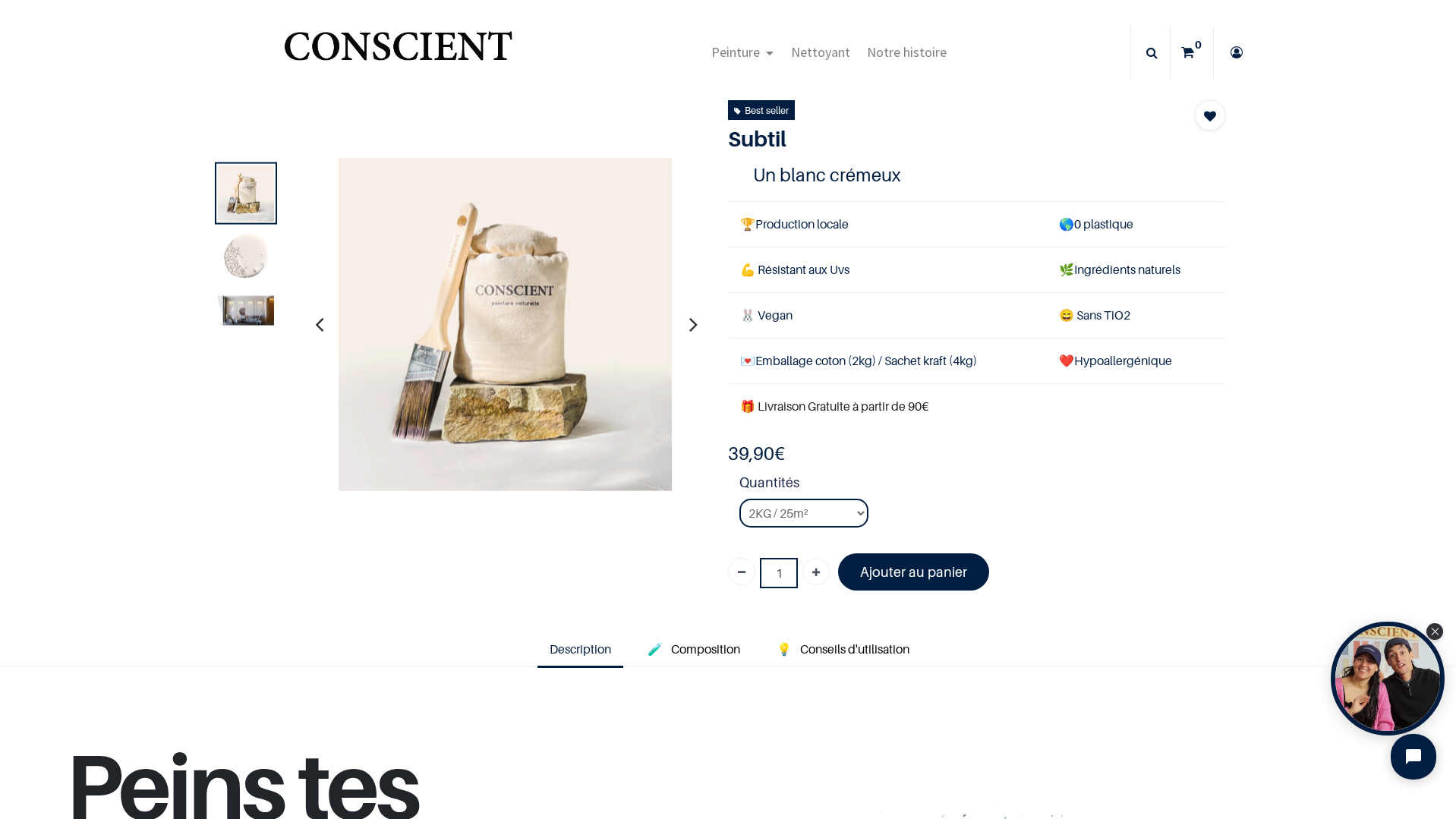
click at [230, 268] on img at bounding box center [246, 258] width 56 height 56
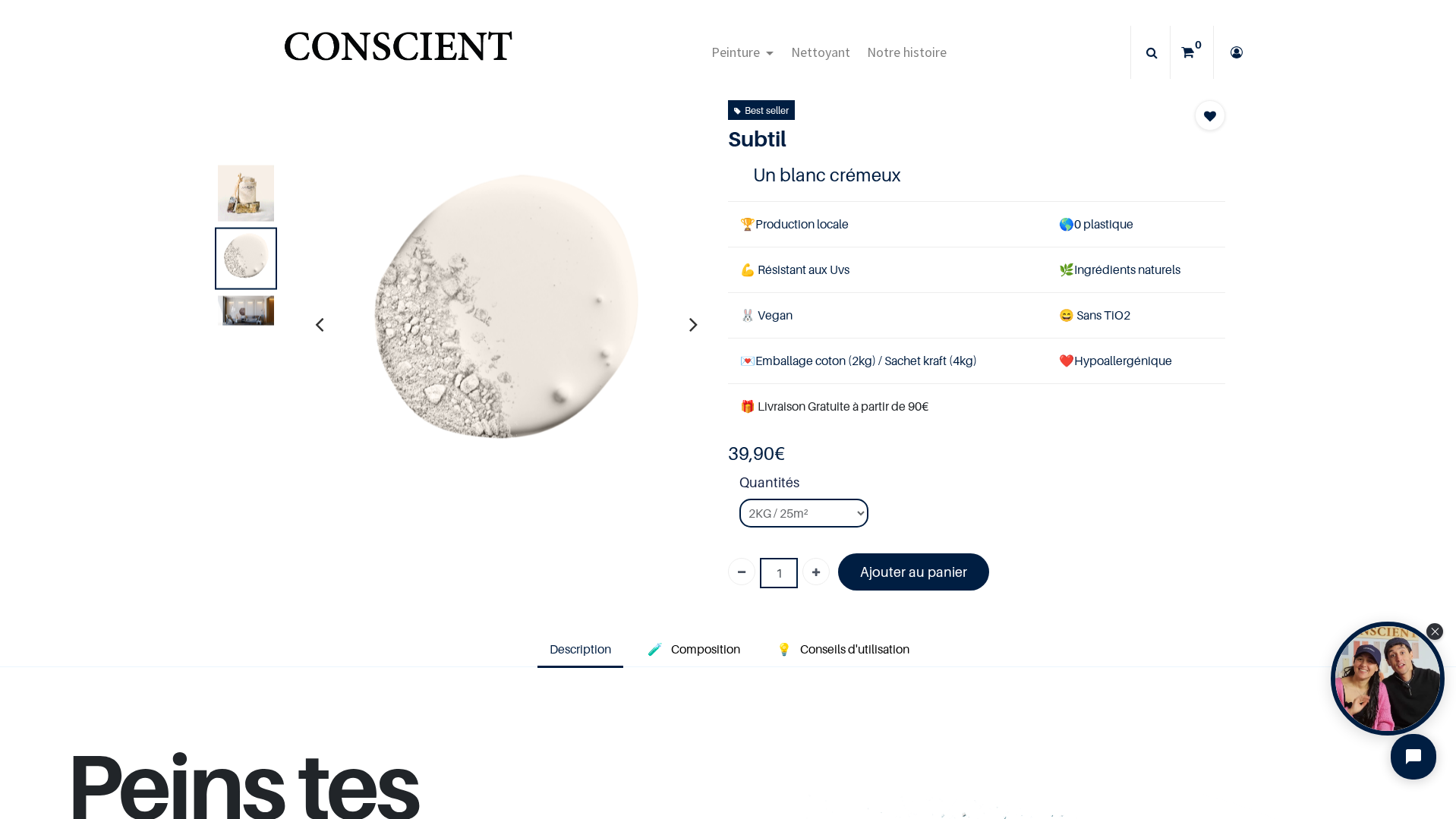
click at [235, 305] on img at bounding box center [246, 310] width 56 height 30
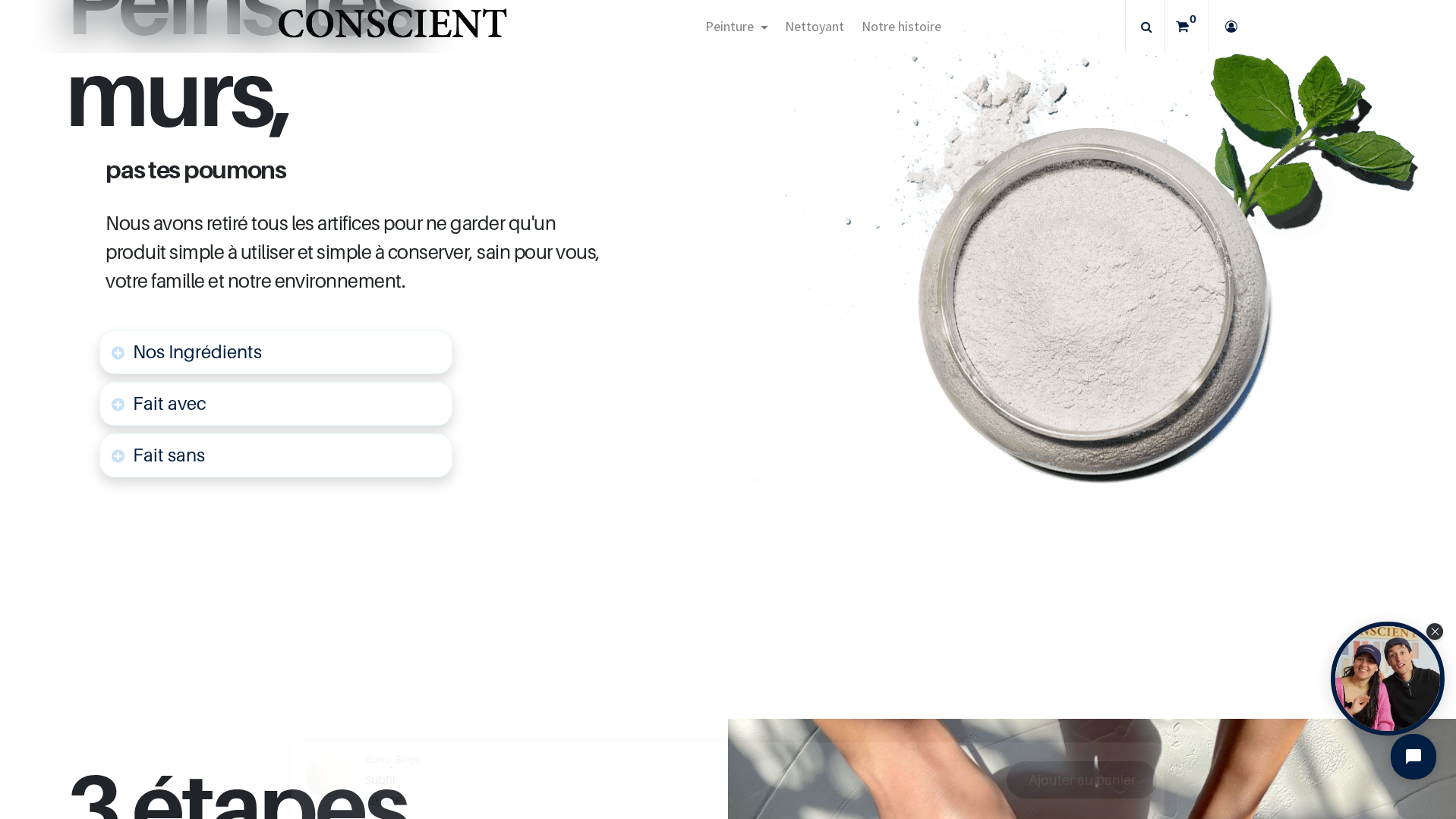
scroll to position [729, 0]
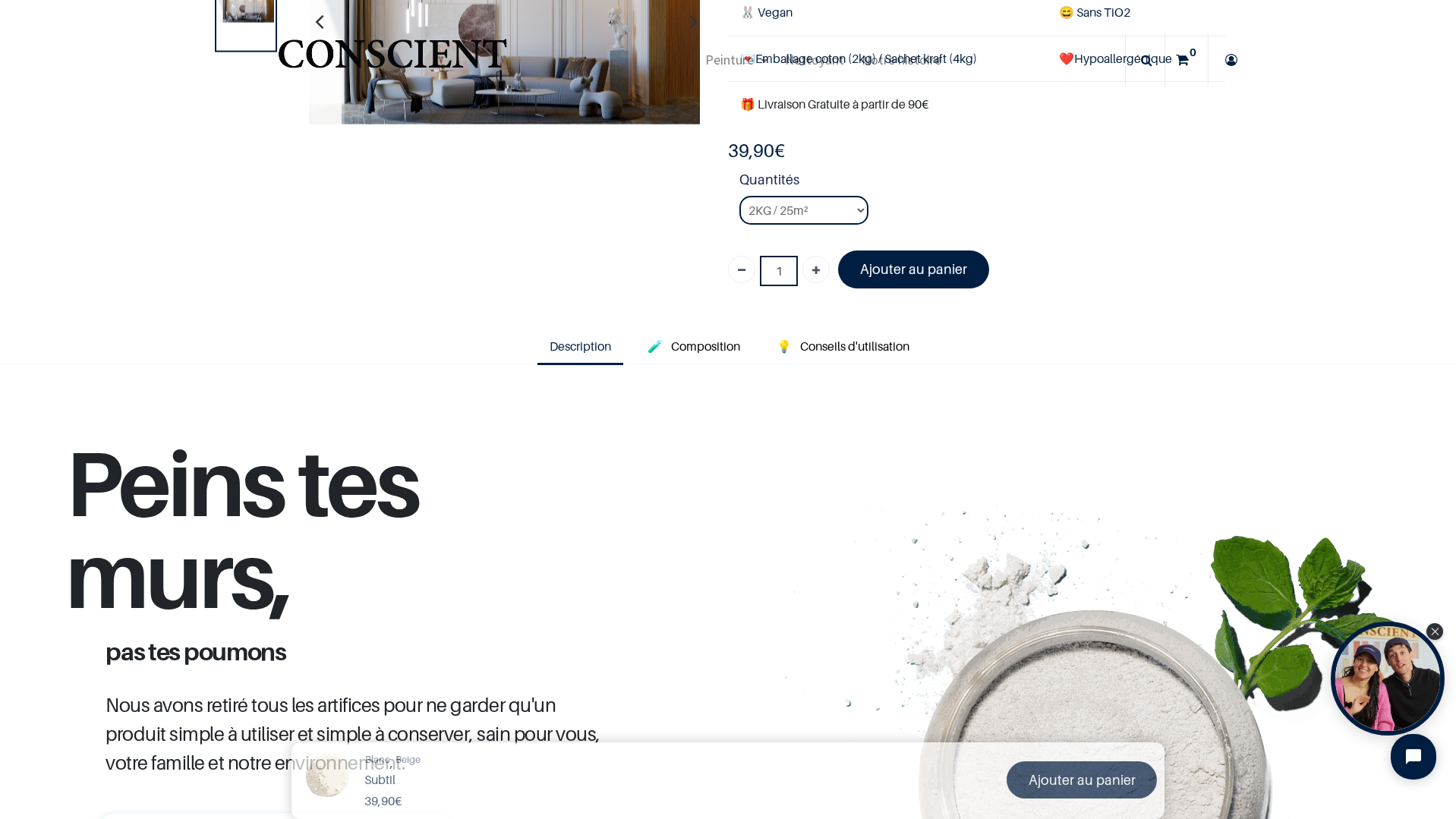
scroll to position [132, 0]
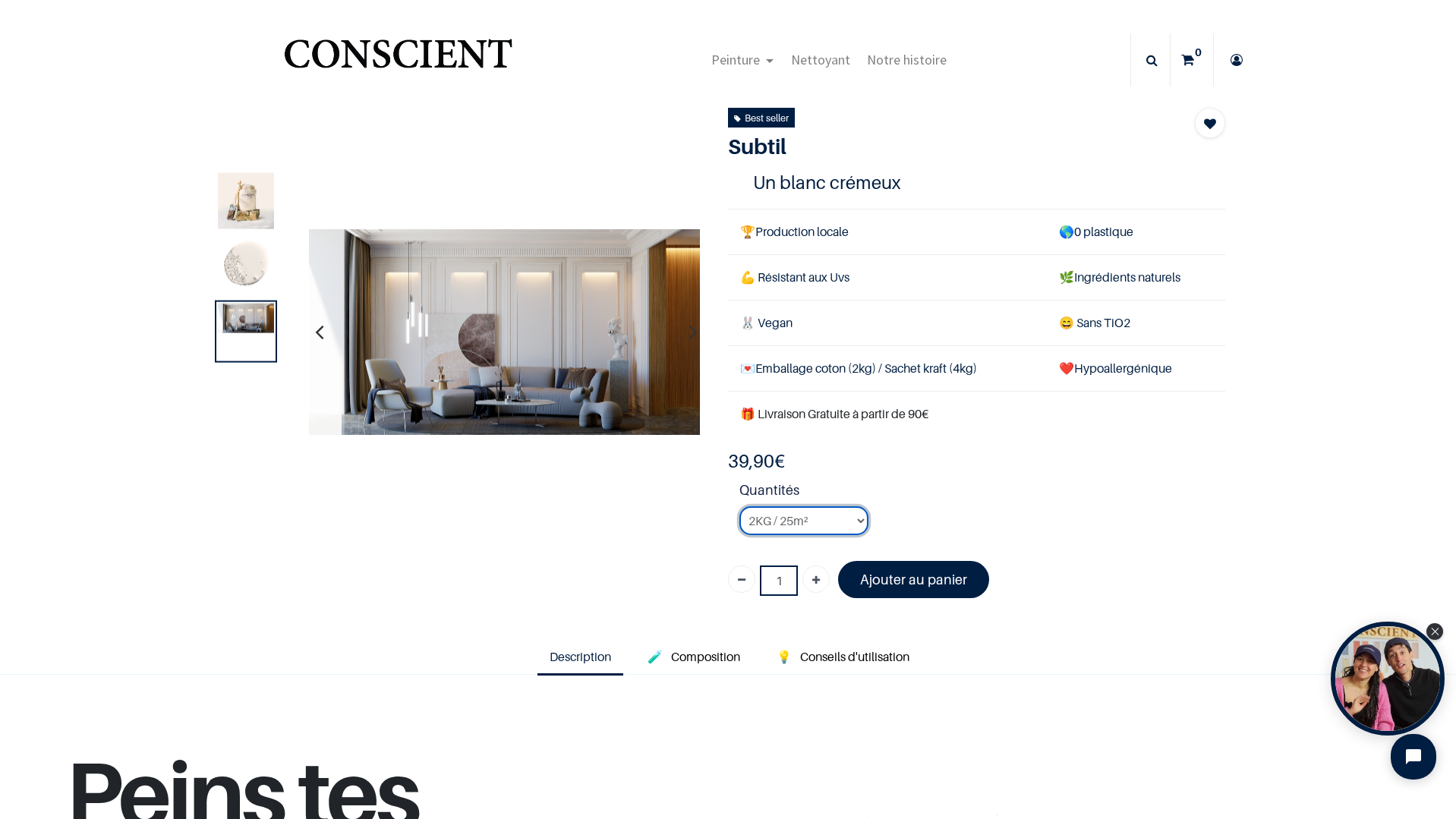
drag, startPoint x: 826, startPoint y: 523, endPoint x: 821, endPoint y: 531, distance: 9.4
click at [826, 523] on select "2KG / 25m² 4KG / 50m² 8KG / 100m² Testeur" at bounding box center [804, 521] width 129 height 29
select select "126"
click at [739, 506] on select "2KG / 25m² 4KG / 50m² 8KG / 100m² Testeur" at bounding box center [804, 521] width 129 height 29
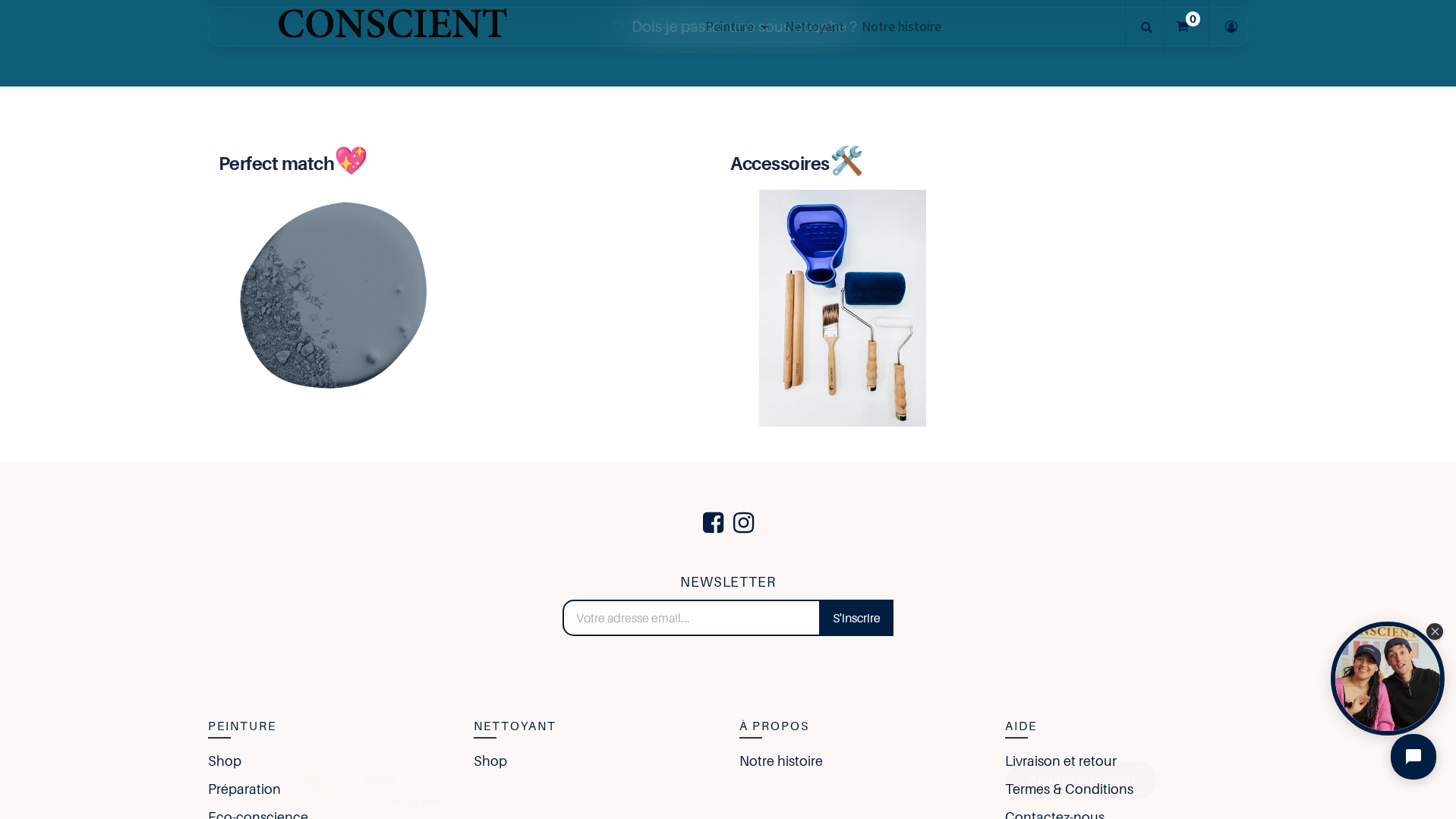
scroll to position [308, 0]
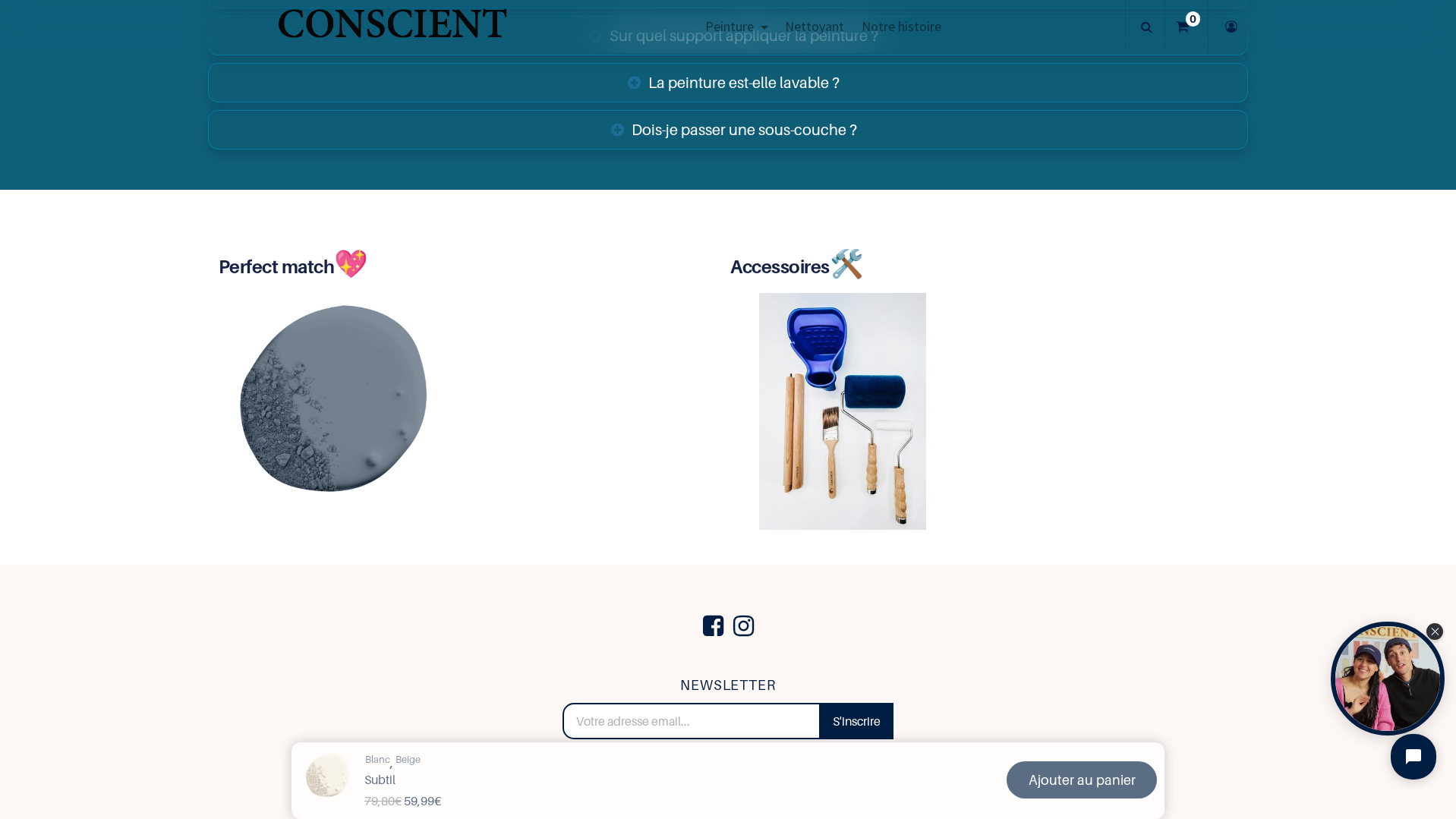
scroll to position [2960, 0]
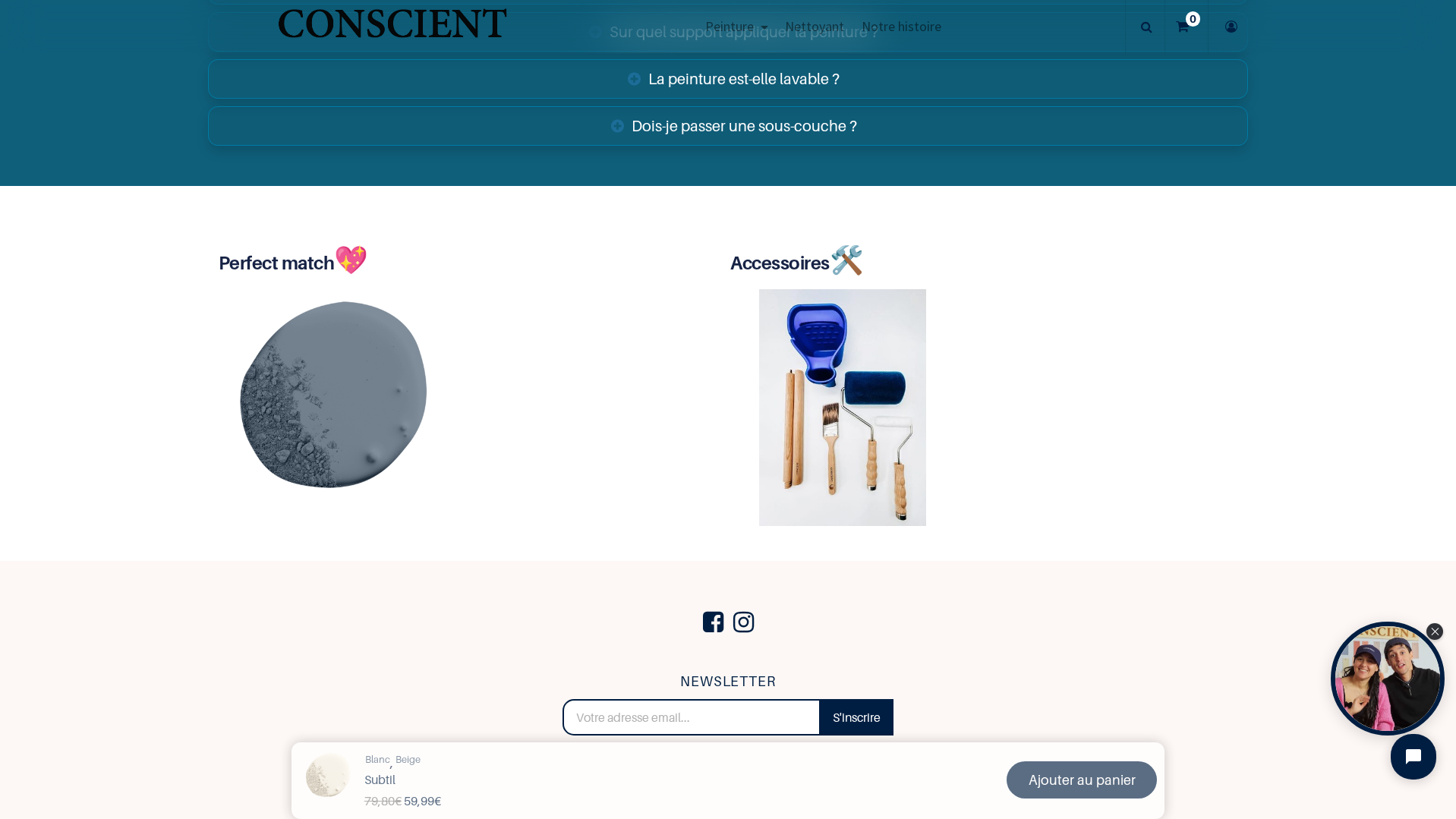
drag, startPoint x: 1453, startPoint y: 664, endPoint x: 53, endPoint y: 7, distance: 1546.5
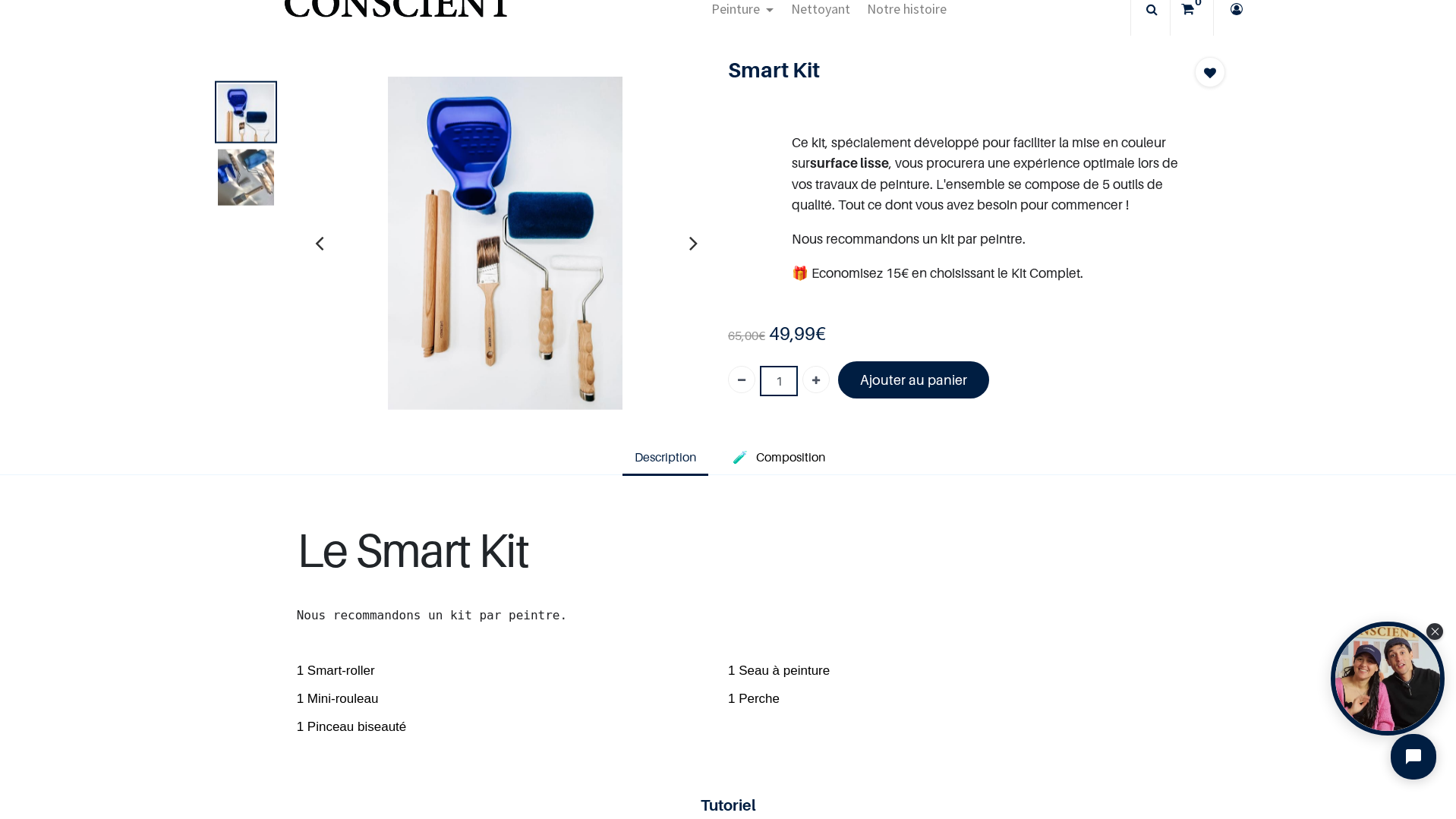
scroll to position [217, 0]
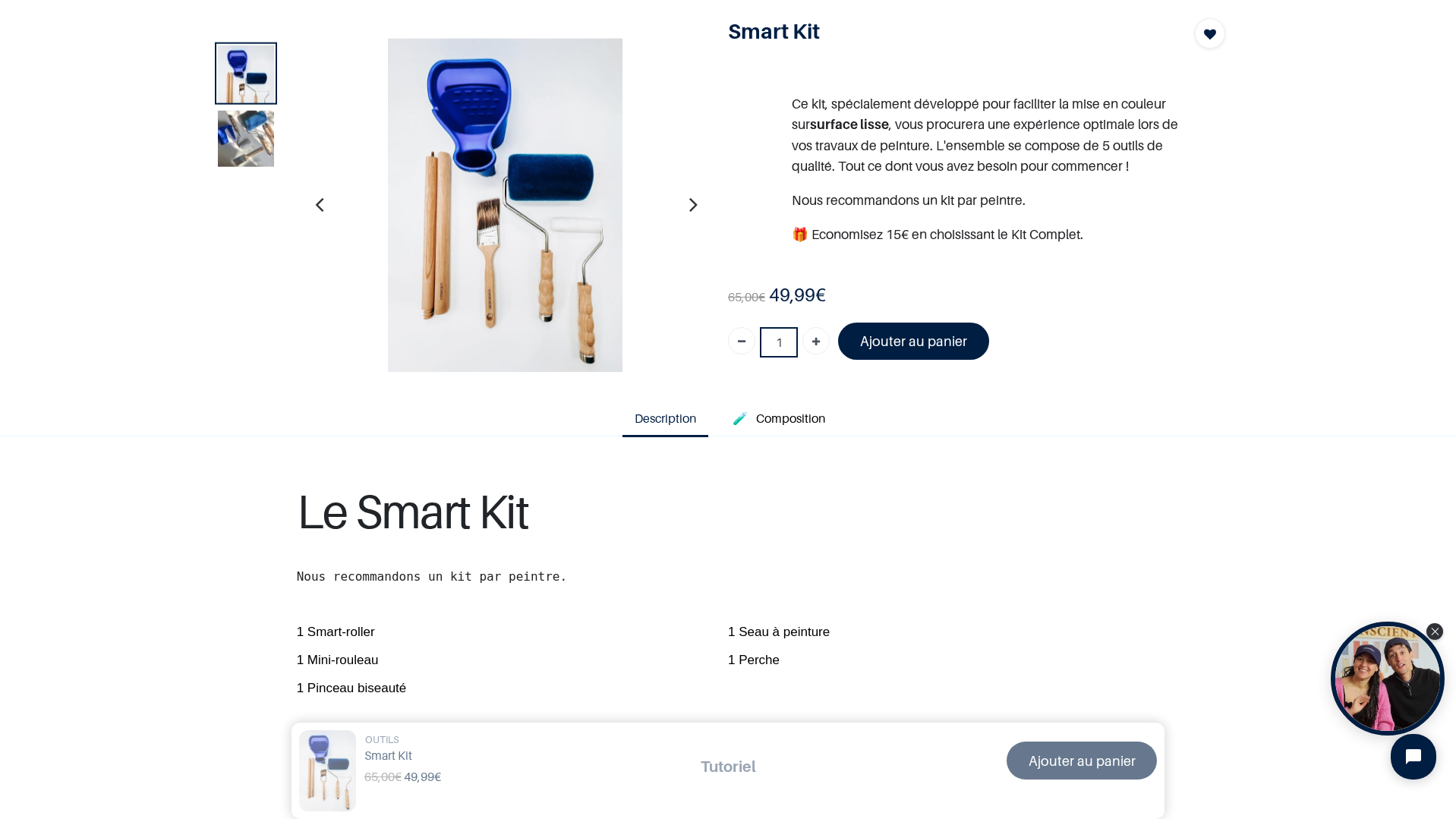
scroll to position [65, 0]
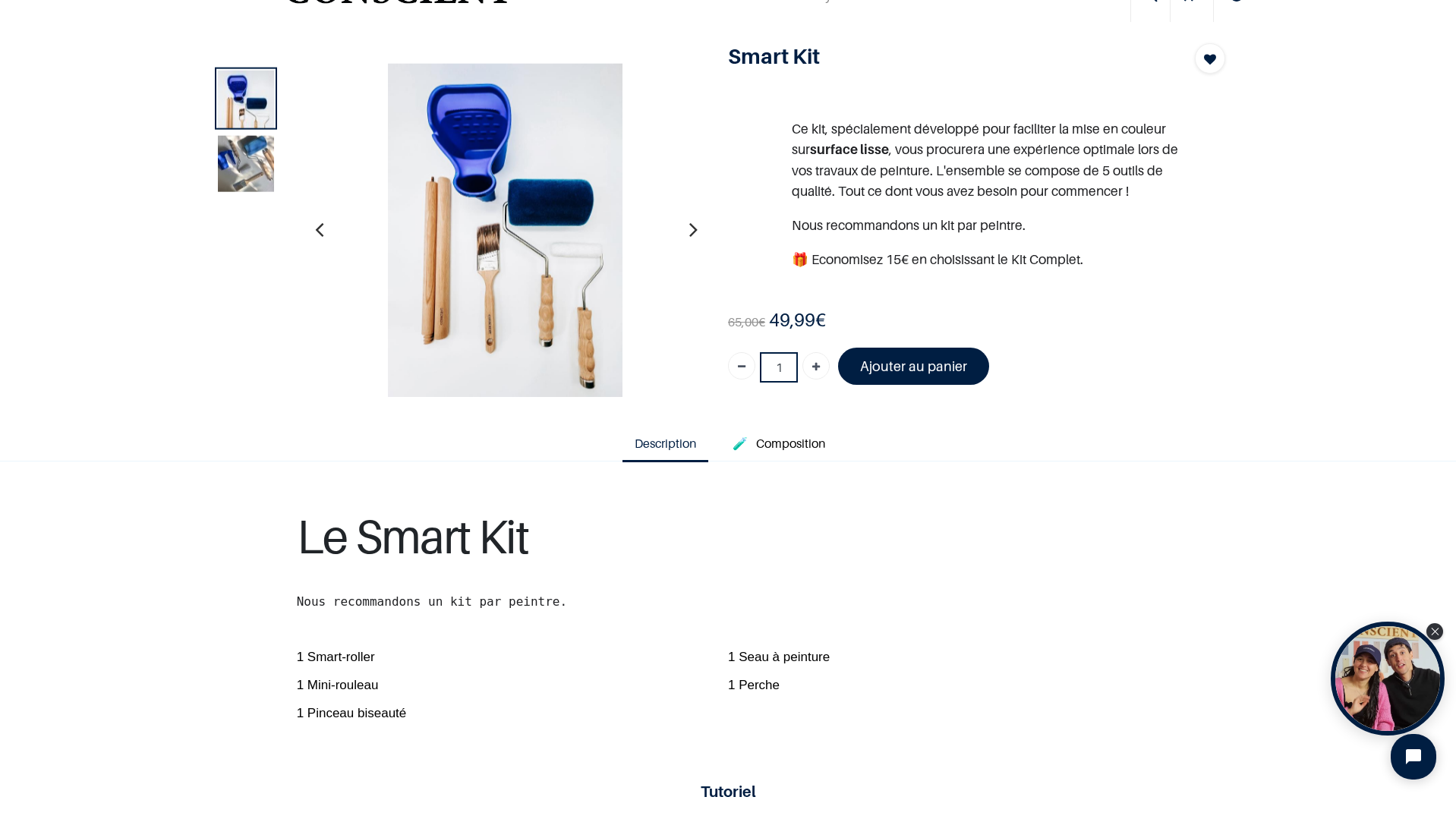
click at [244, 150] on img at bounding box center [246, 164] width 56 height 56
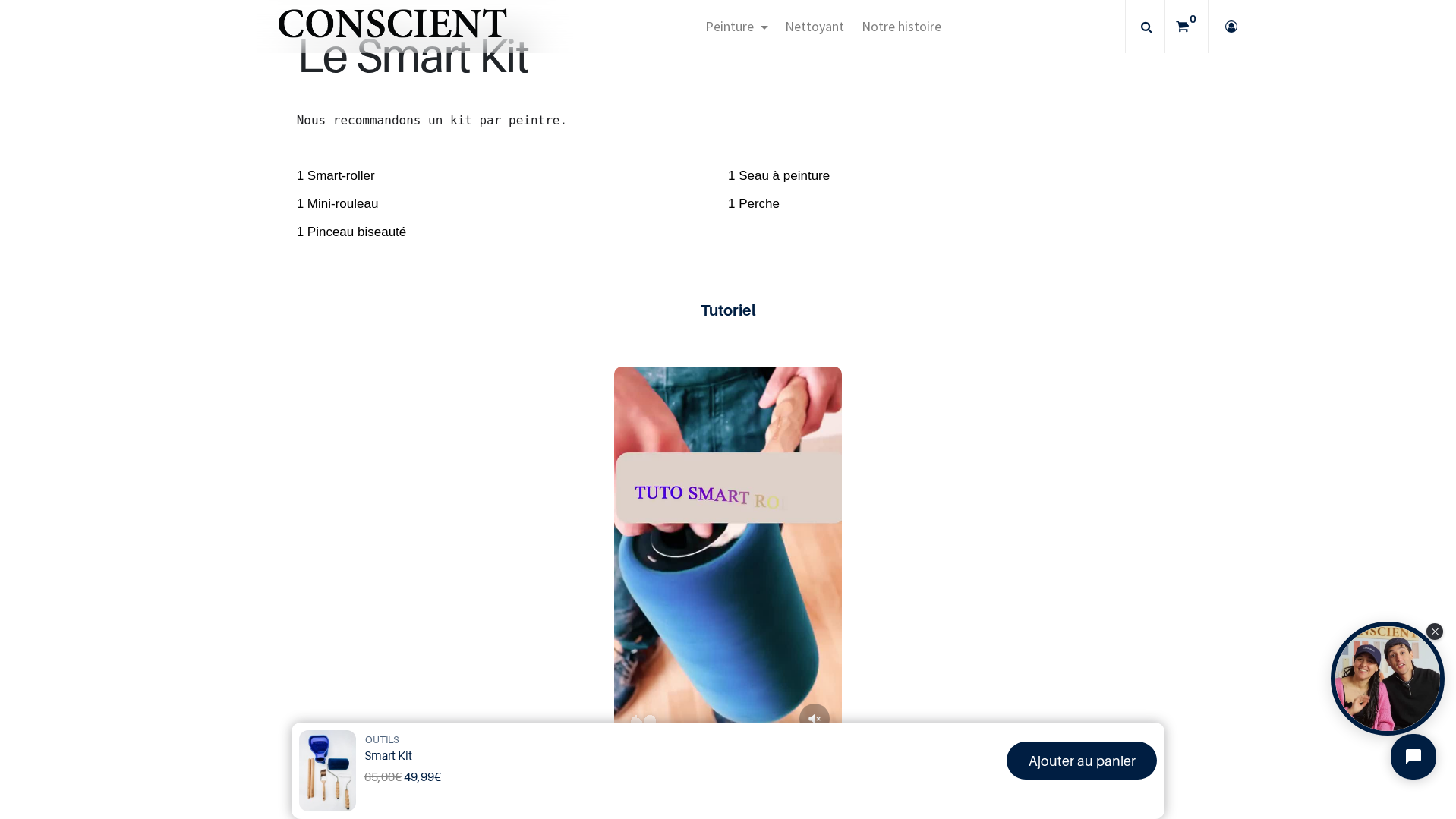
scroll to position [835, 0]
